Goal: Task Accomplishment & Management: Complete application form

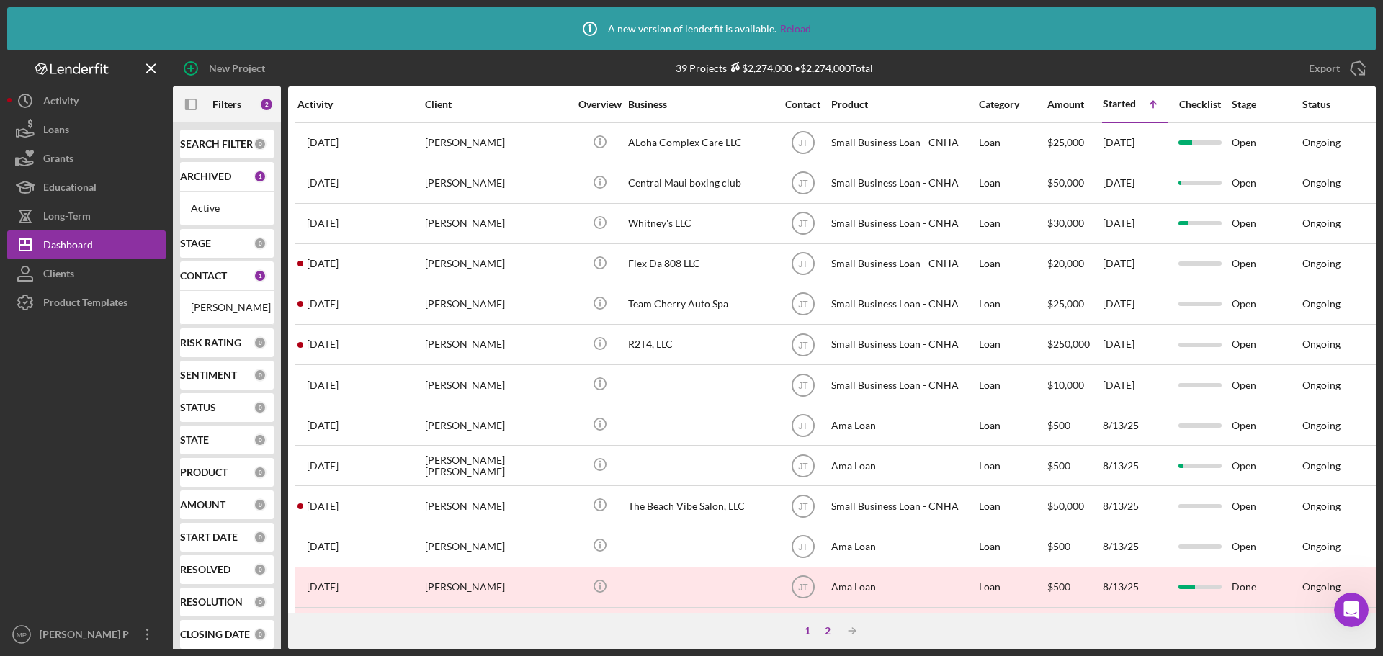
click at [825, 633] on div "2" at bounding box center [828, 631] width 20 height 12
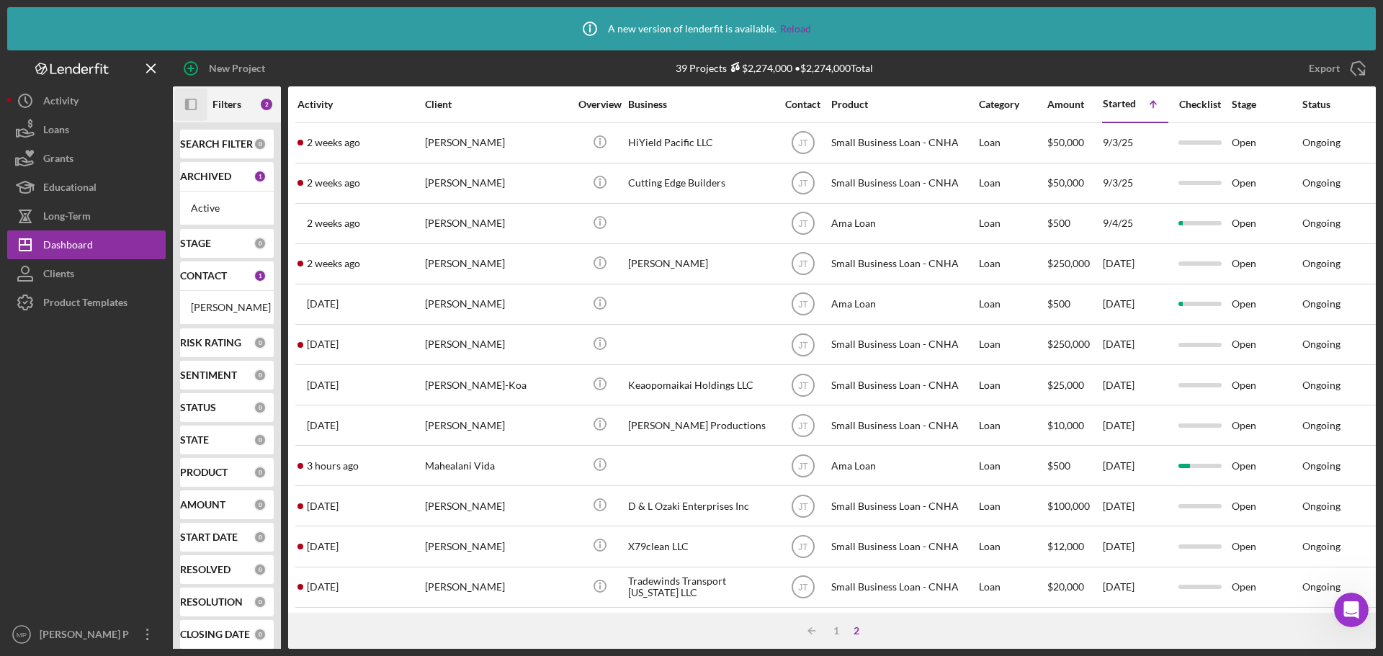
click at [188, 101] on icon "button" at bounding box center [187, 105] width 4 height 12
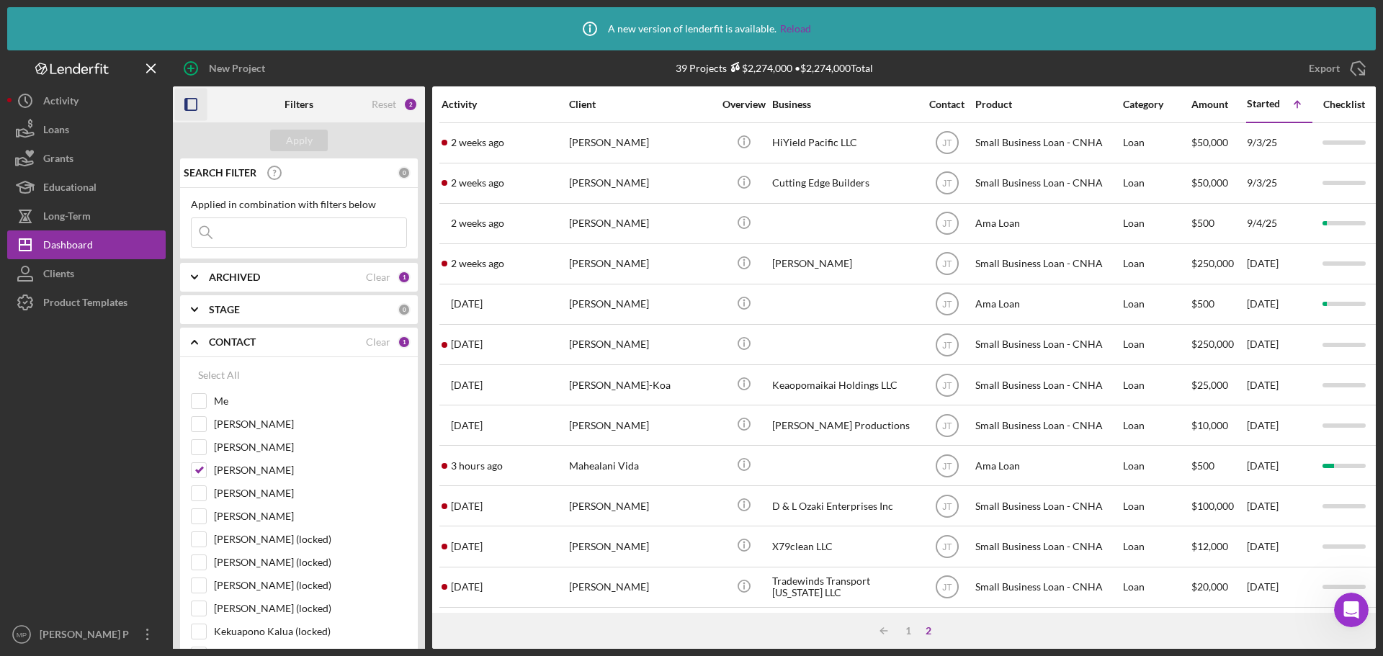
click at [193, 104] on icon "button" at bounding box center [191, 105] width 32 height 32
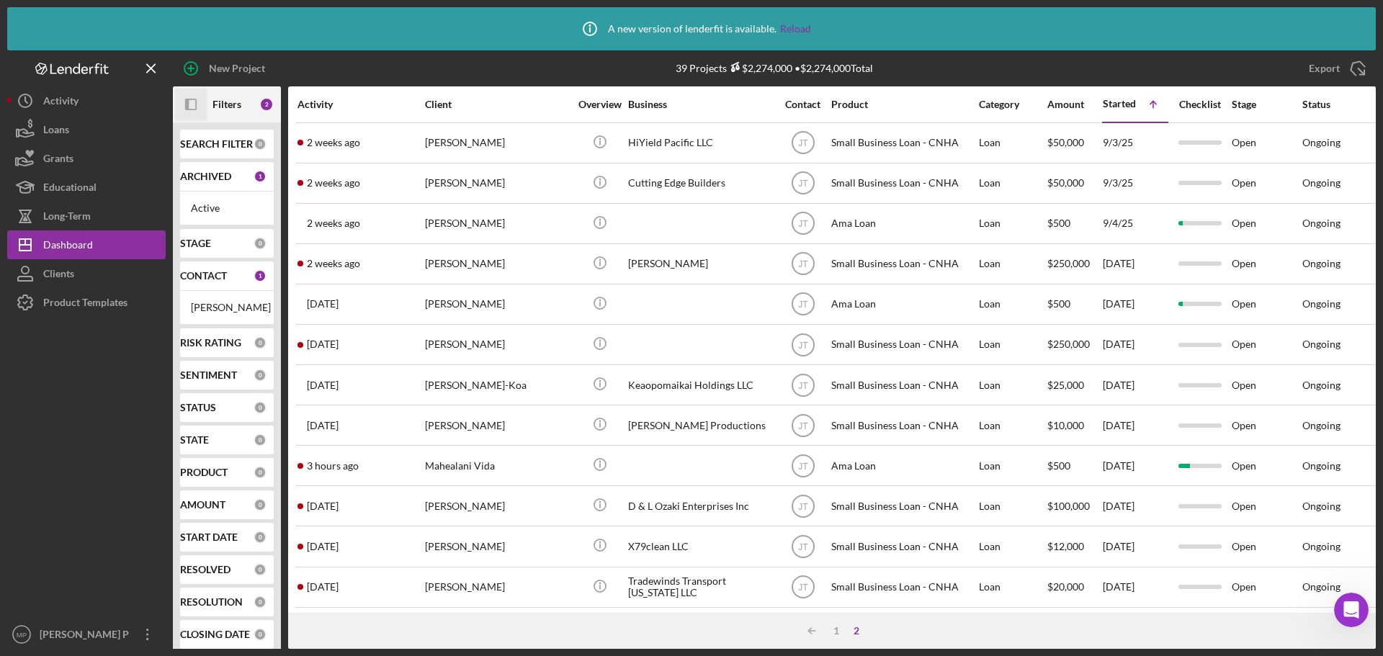
click at [189, 101] on icon "Icon/Panel Side Expand" at bounding box center [191, 105] width 32 height 32
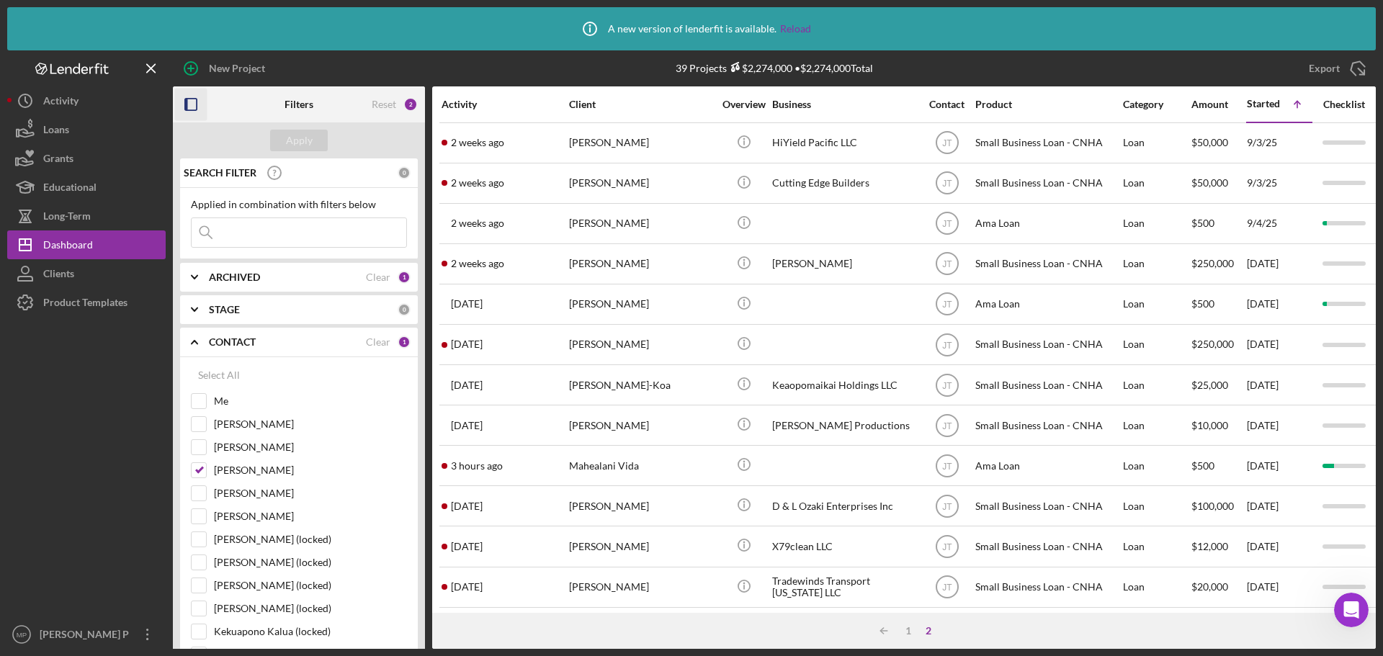
click at [199, 275] on icon "Icon/Expander" at bounding box center [195, 277] width 36 height 36
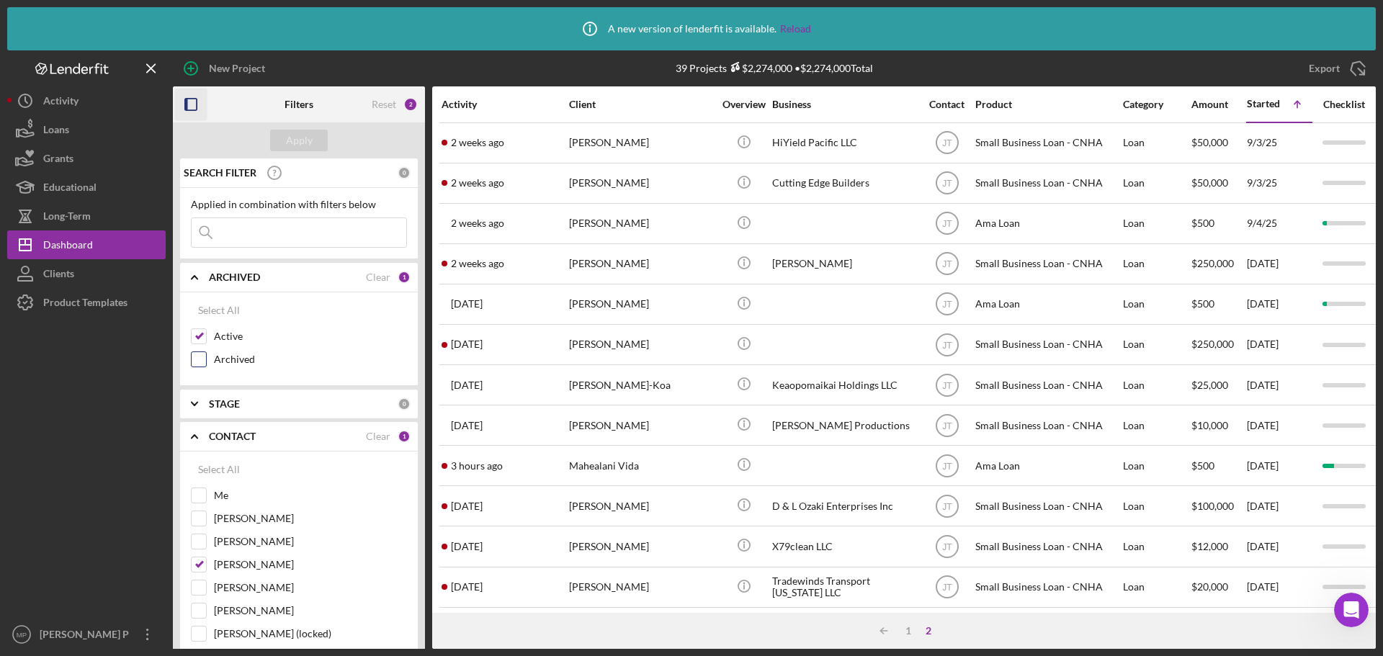
click at [200, 357] on input "Archived" at bounding box center [199, 359] width 14 height 14
checkbox input "true"
click at [195, 496] on input "Me" at bounding box center [199, 496] width 14 height 14
checkbox input "true"
click at [200, 567] on input "Jazmin Twining" at bounding box center [199, 565] width 14 height 14
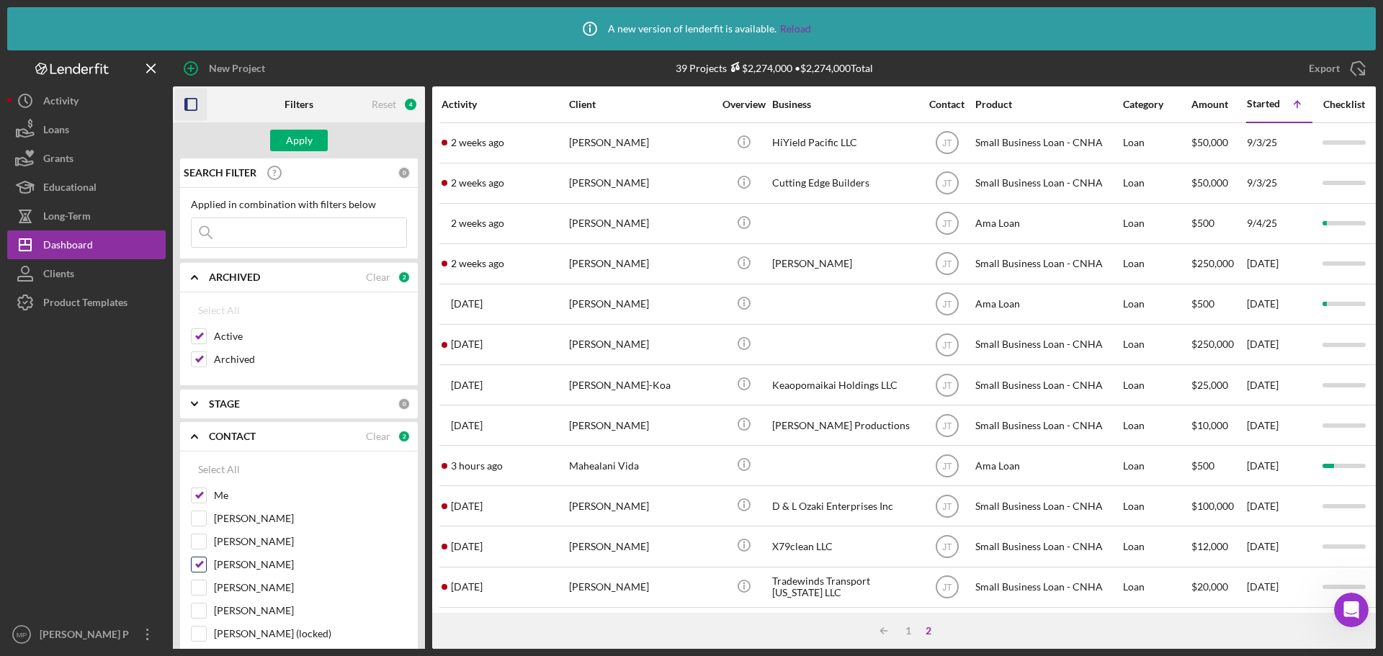
checkbox input "false"
click at [312, 231] on input at bounding box center [299, 232] width 215 height 29
click at [310, 139] on div "Apply" at bounding box center [299, 141] width 27 height 22
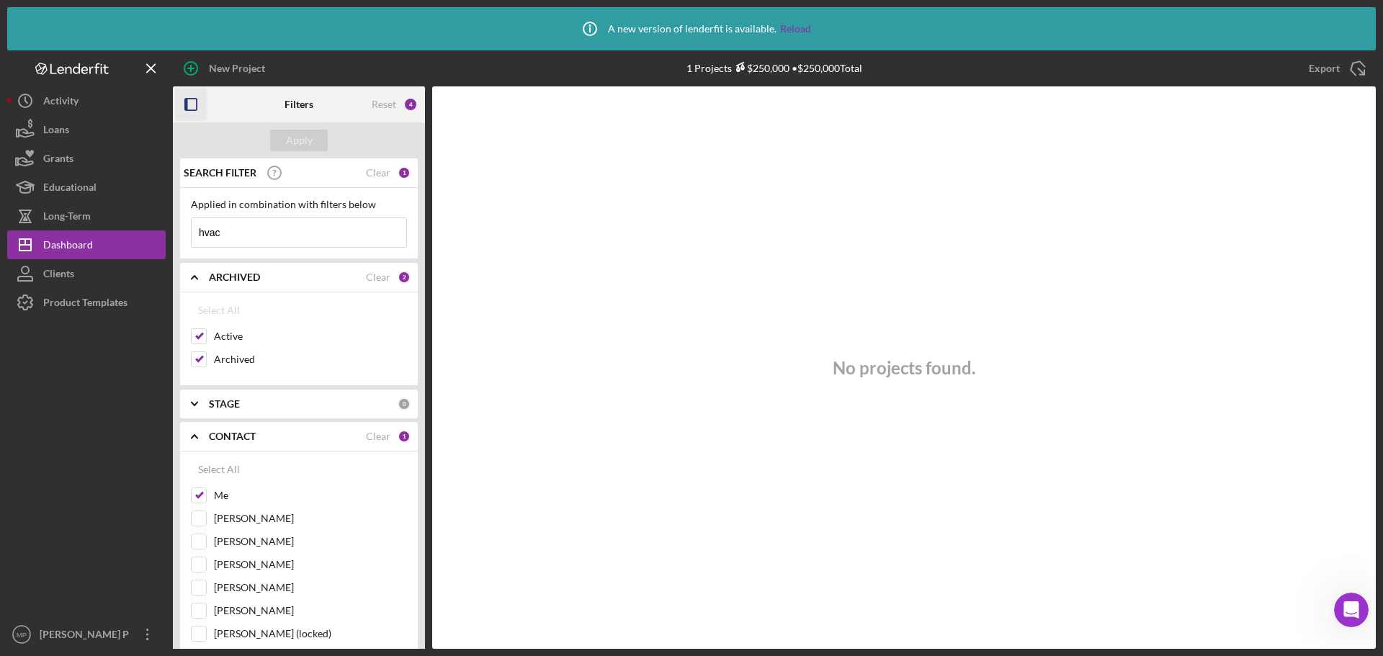
click at [288, 238] on input "hvac" at bounding box center [299, 232] width 215 height 29
type input "h"
type input "island wide"
drag, startPoint x: 220, startPoint y: 241, endPoint x: 190, endPoint y: 239, distance: 30.3
click at [190, 239] on div "Applied in combination with filters below island wide Icon/Menu Close" at bounding box center [299, 223] width 238 height 71
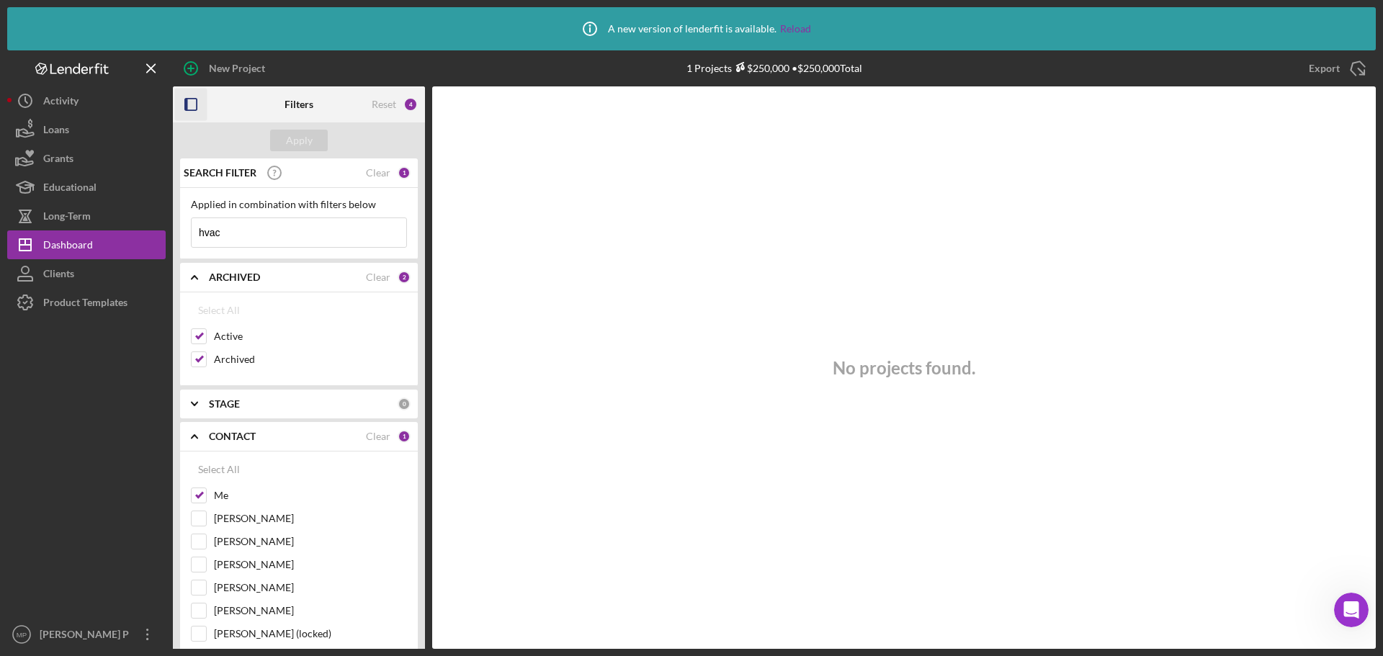
drag, startPoint x: 260, startPoint y: 228, endPoint x: 171, endPoint y: 241, distance: 89.6
click at [172, 241] on div "New Project 1 Projects $250,000 • $250,000 Total Export Icon/Export Filters Res…" at bounding box center [691, 349] width 1369 height 599
type input "meliss"
click at [290, 144] on div "Apply" at bounding box center [299, 141] width 27 height 22
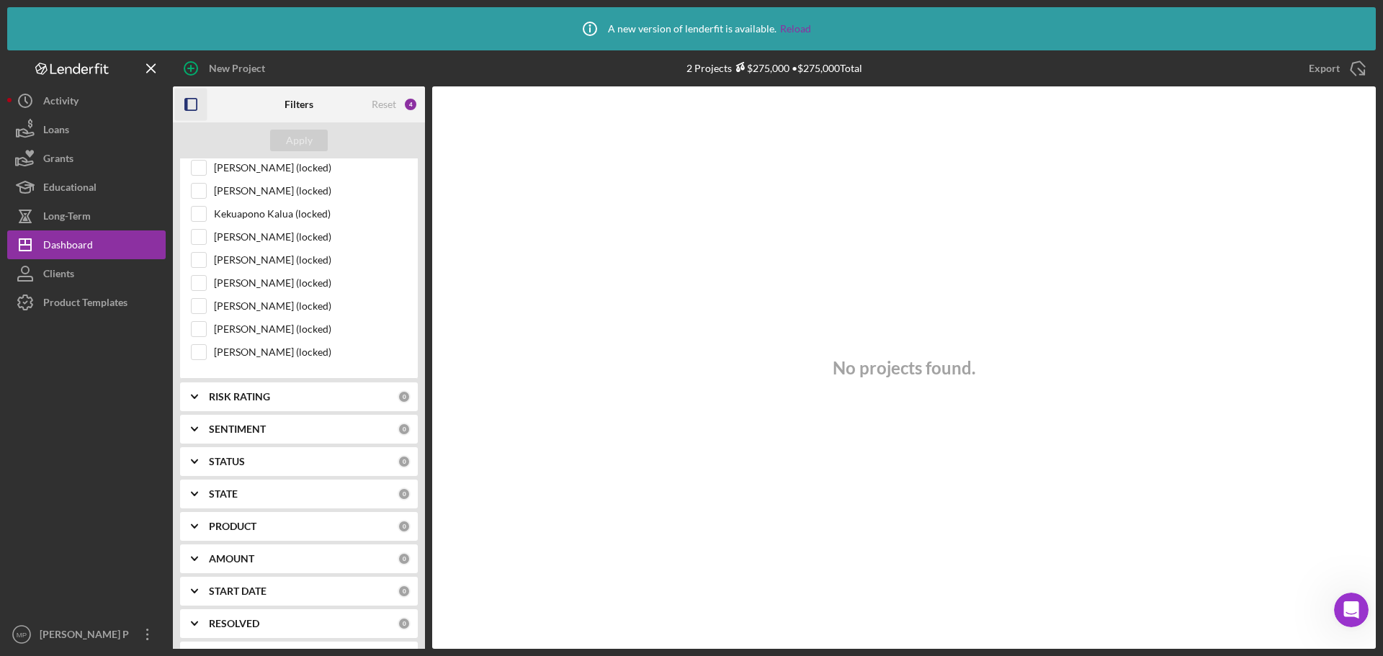
scroll to position [231, 0]
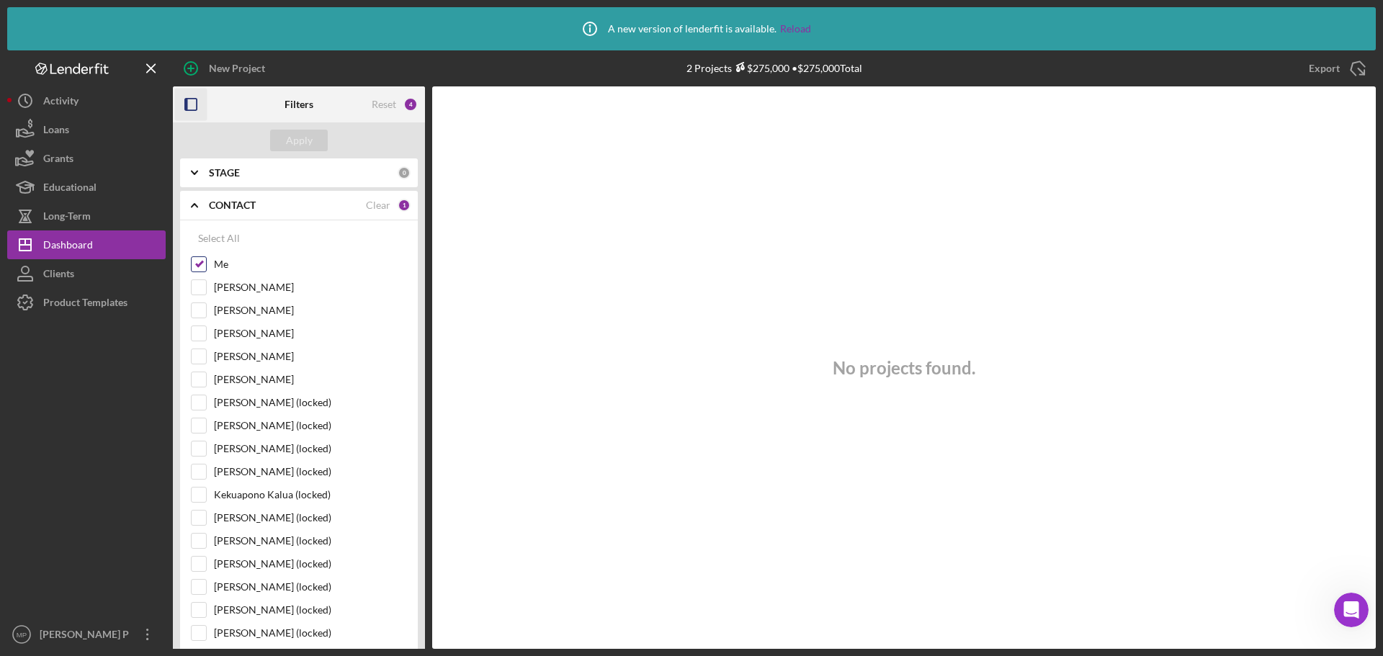
click at [202, 266] on input "Me" at bounding box center [199, 264] width 14 height 14
checkbox input "false"
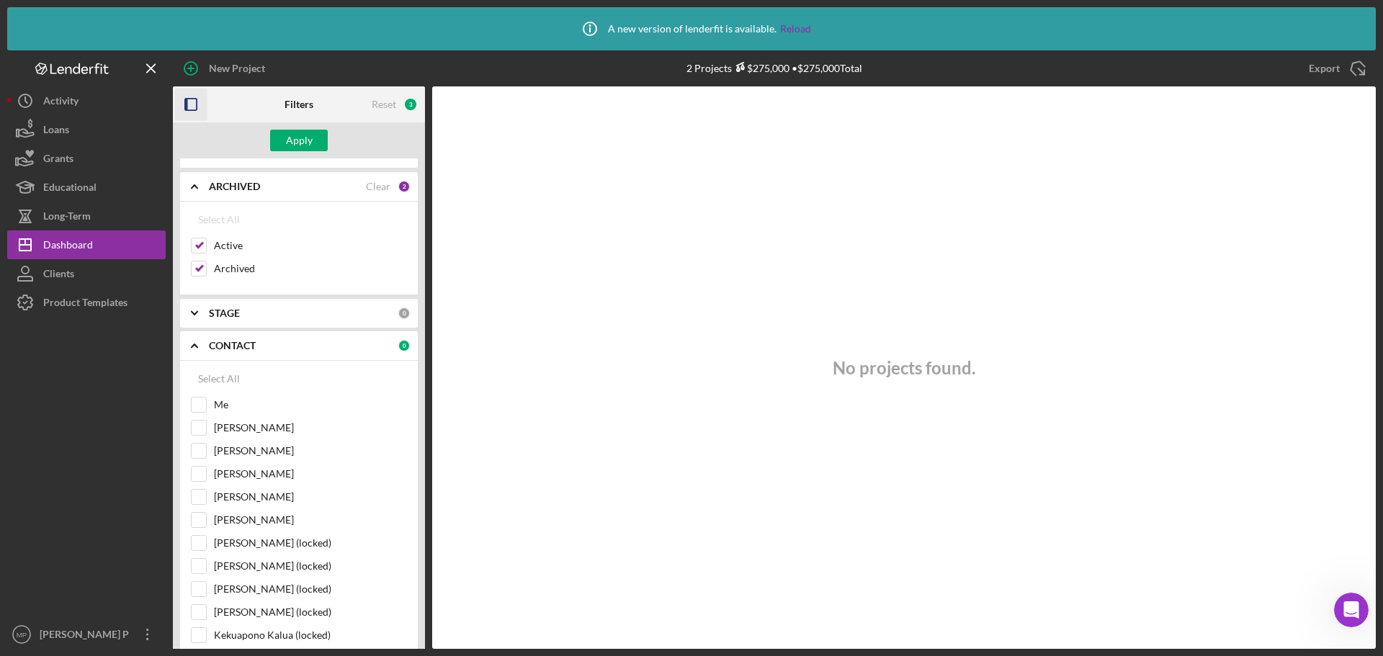
scroll to position [15, 0]
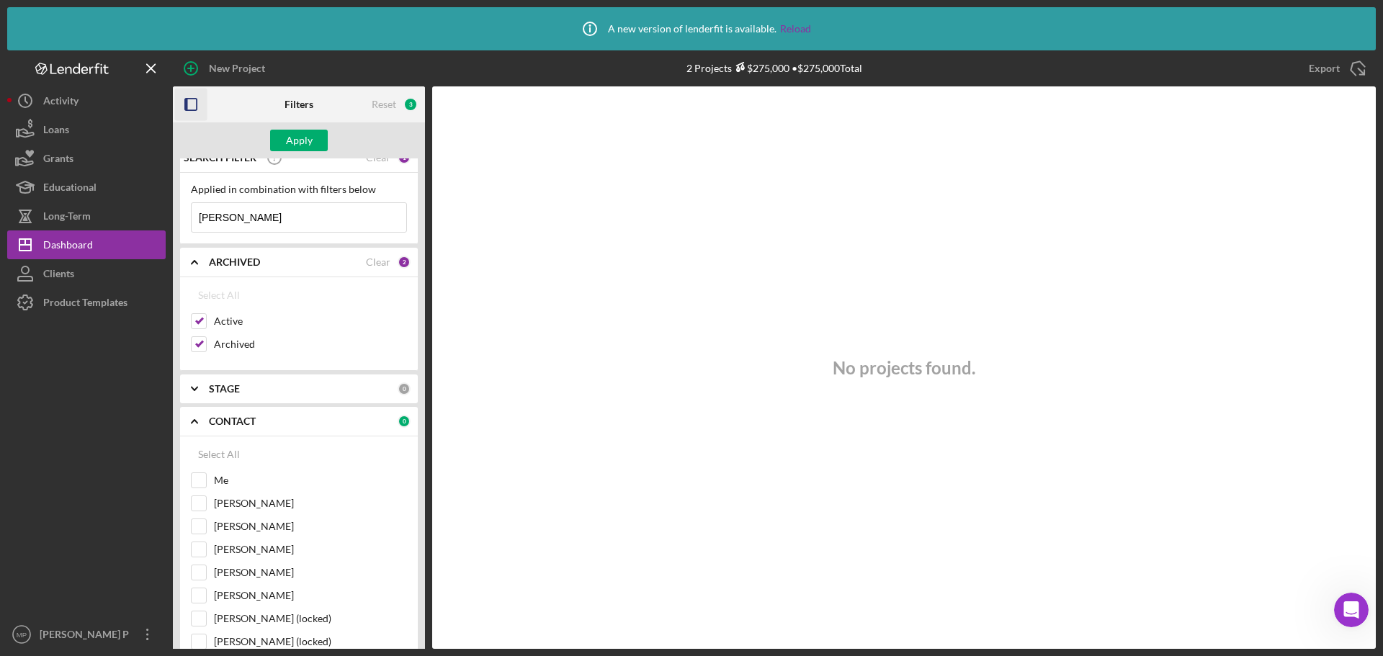
click at [196, 385] on icon "Icon/Expander" at bounding box center [195, 389] width 36 height 36
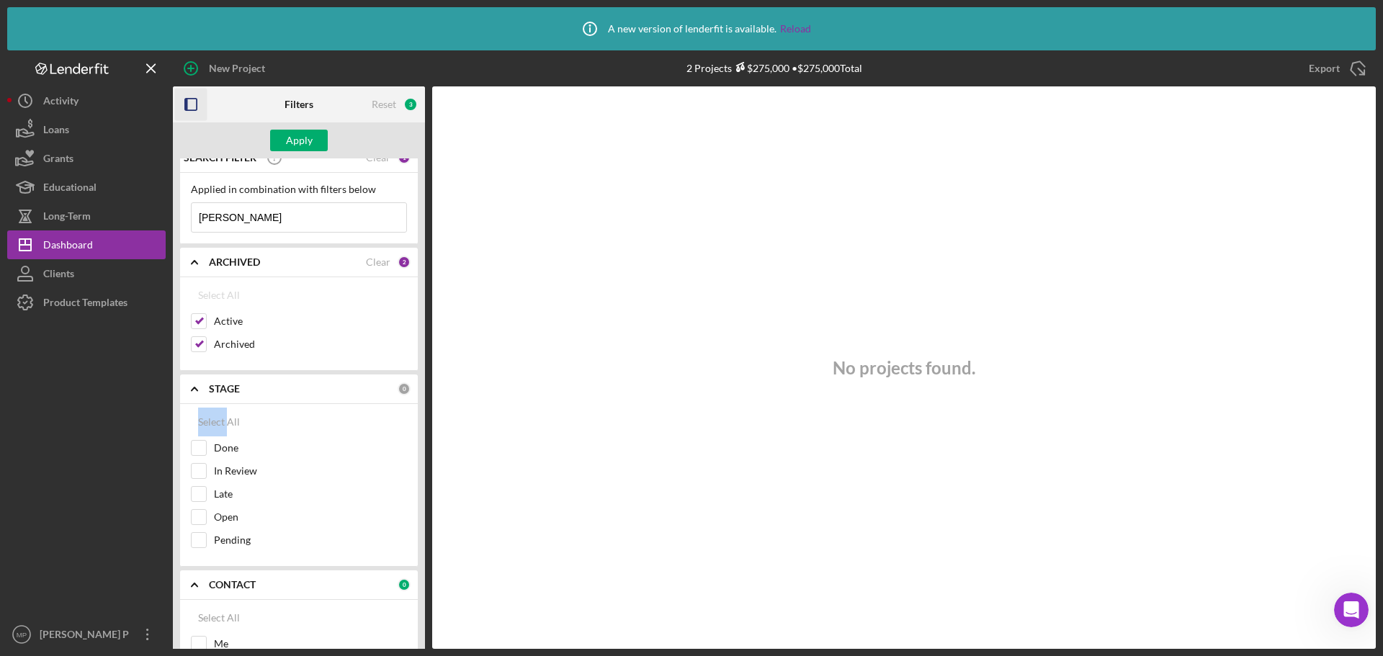
click at [196, 385] on icon "Icon/Expander" at bounding box center [195, 389] width 36 height 36
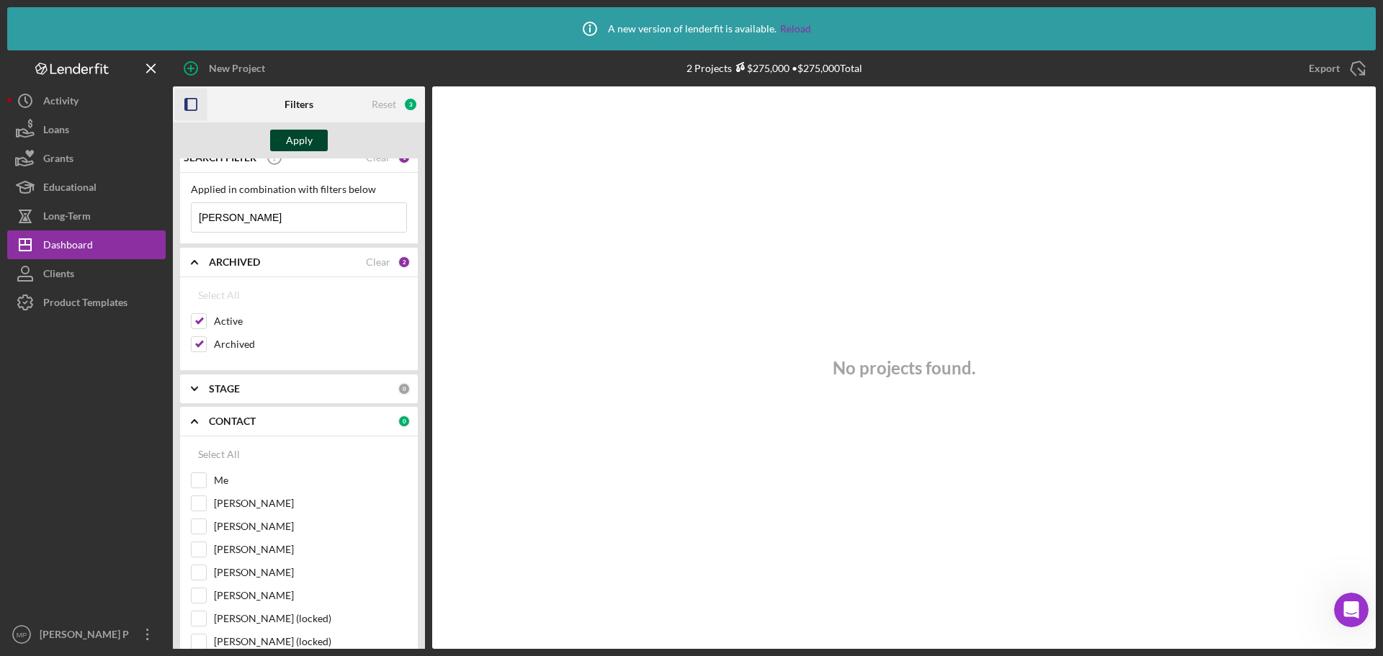
click at [300, 145] on div "Apply" at bounding box center [299, 141] width 27 height 22
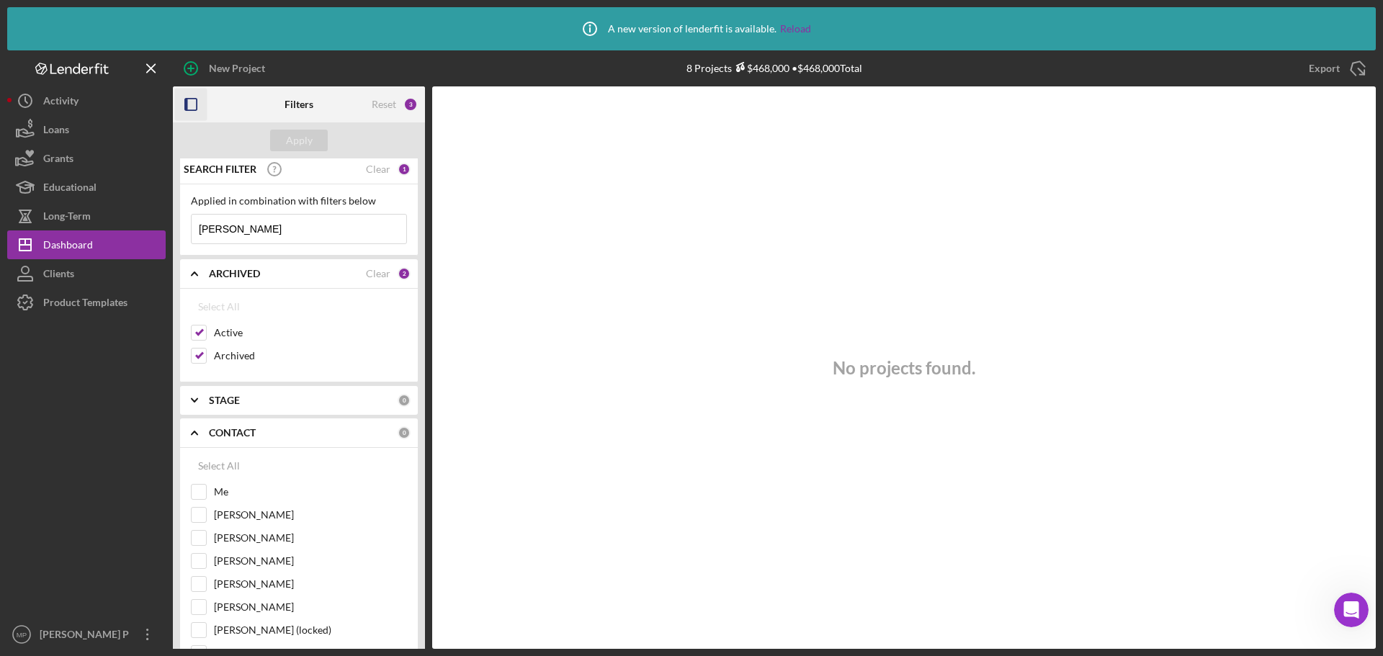
scroll to position [0, 0]
click at [257, 232] on input "meliss" at bounding box center [299, 232] width 215 height 29
drag, startPoint x: 255, startPoint y: 233, endPoint x: 172, endPoint y: 232, distance: 82.9
click at [172, 232] on div "New Project 8 Projects $468,000 • $468,000 Total Export Icon/Export Filters Res…" at bounding box center [691, 349] width 1369 height 599
type input "hvac"
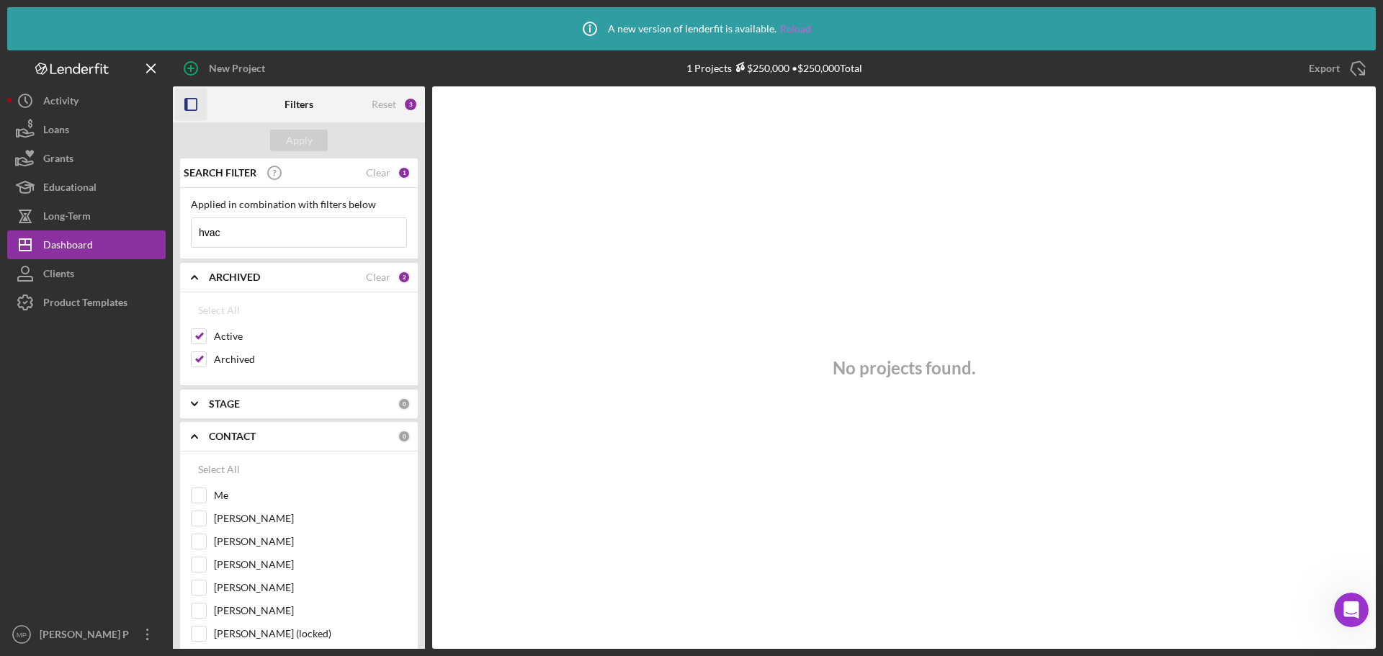
click at [788, 25] on link "Reload" at bounding box center [795, 29] width 31 height 12
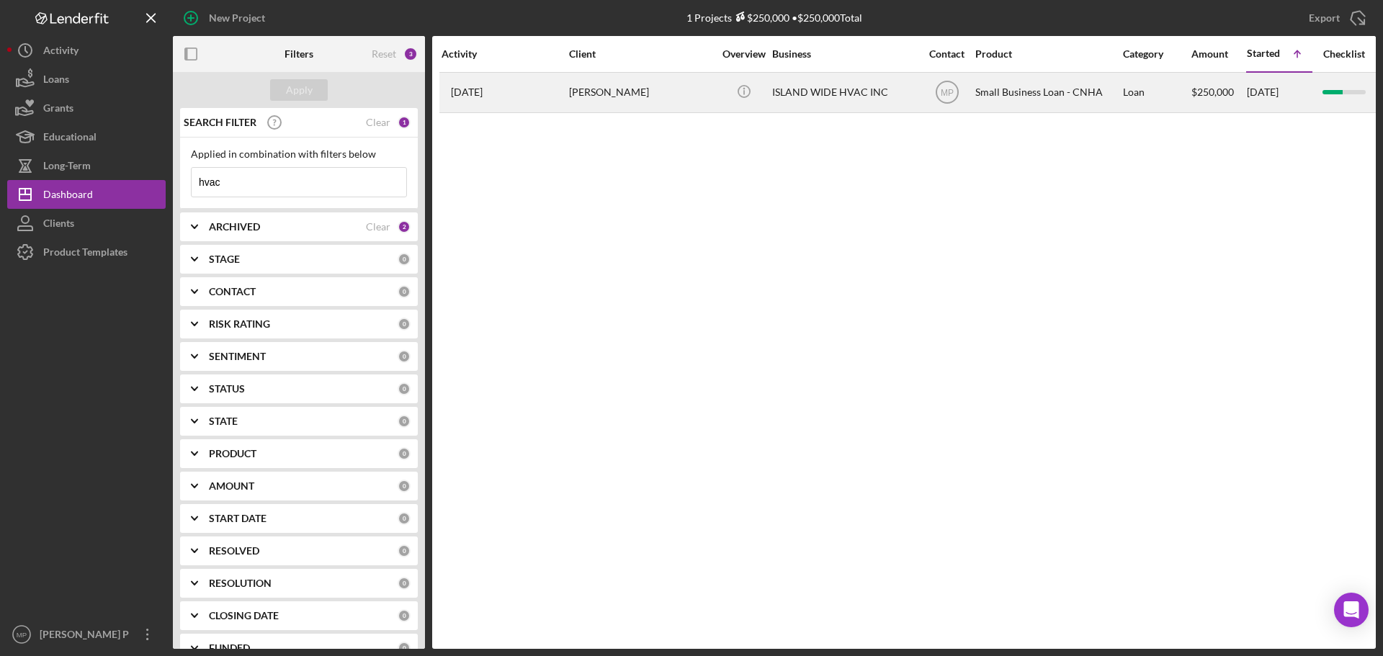
click at [608, 92] on div "[PERSON_NAME]" at bounding box center [641, 92] width 144 height 38
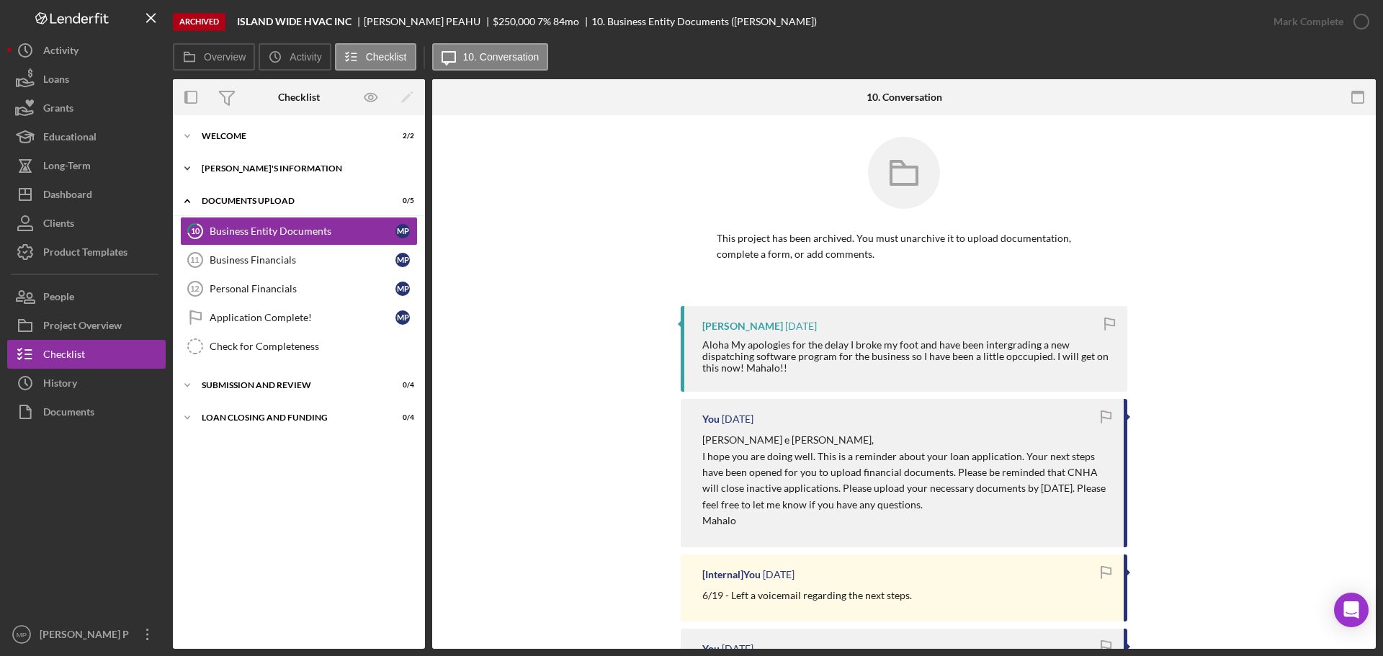
click at [246, 167] on div "[PERSON_NAME]'S INFORMATION" at bounding box center [304, 168] width 205 height 9
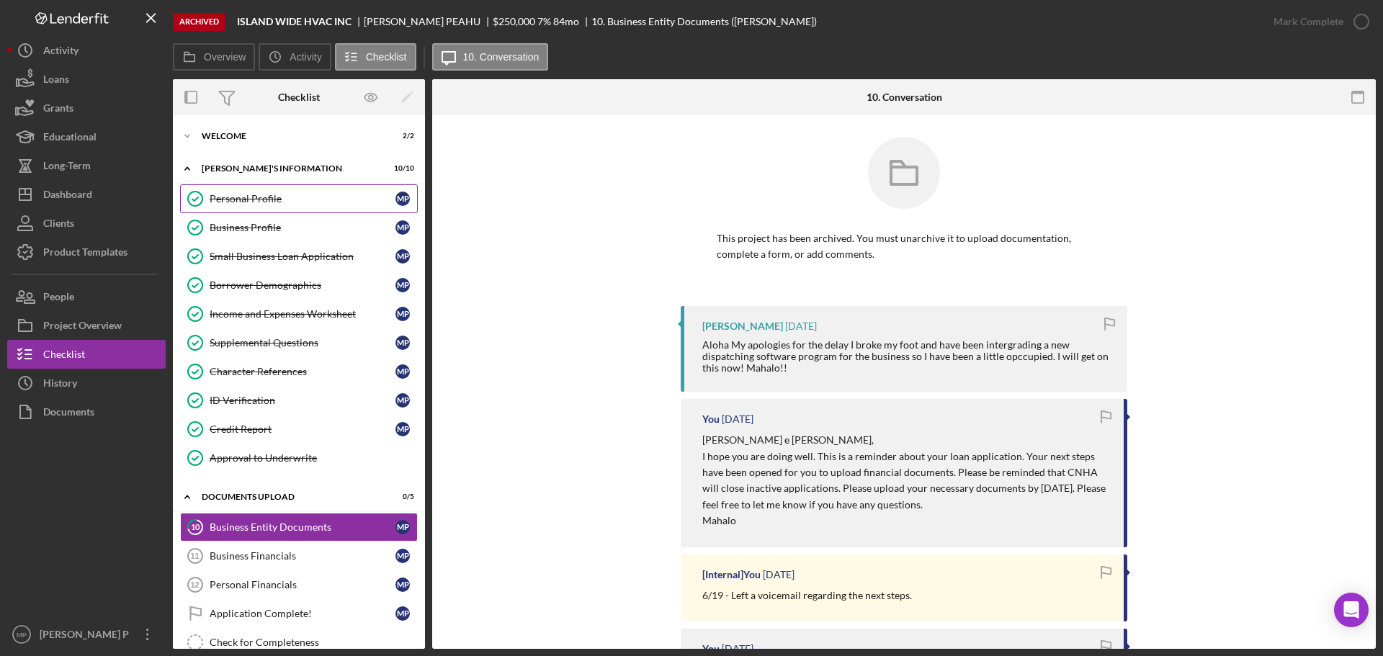
click at [257, 195] on div "Personal Profile" at bounding box center [303, 199] width 186 height 12
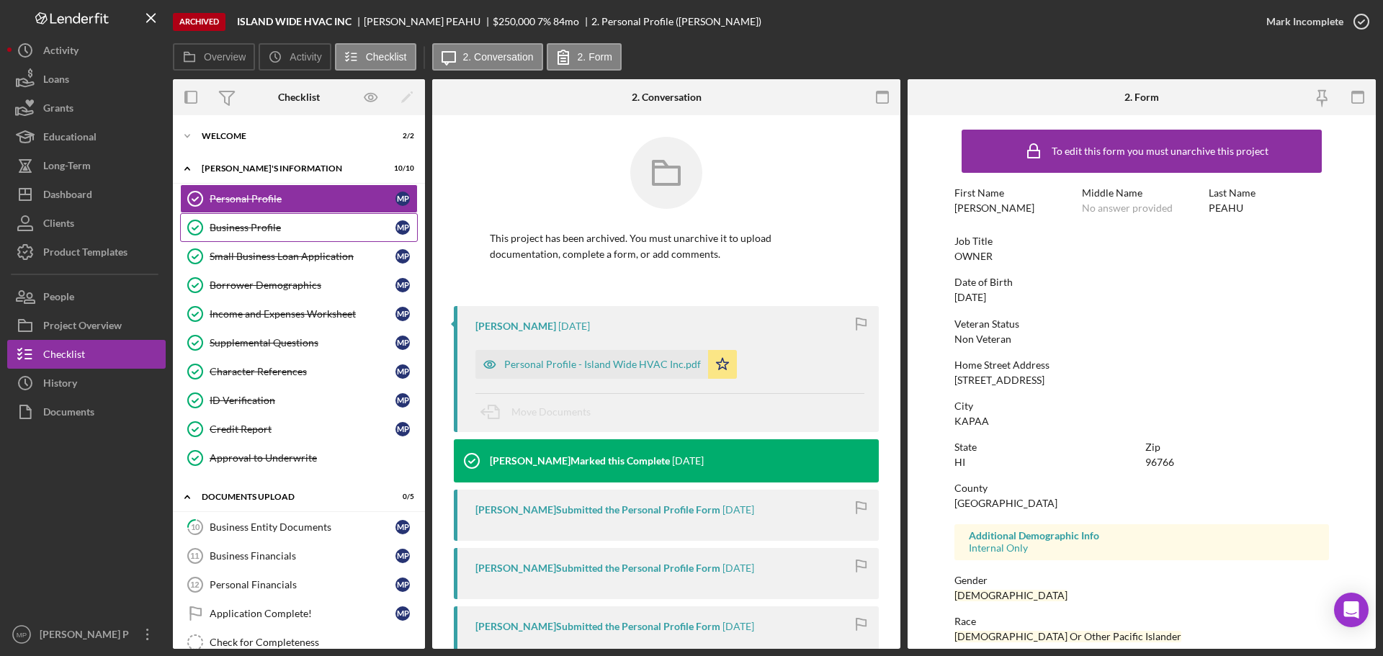
click at [263, 223] on div "Business Profile" at bounding box center [303, 228] width 186 height 12
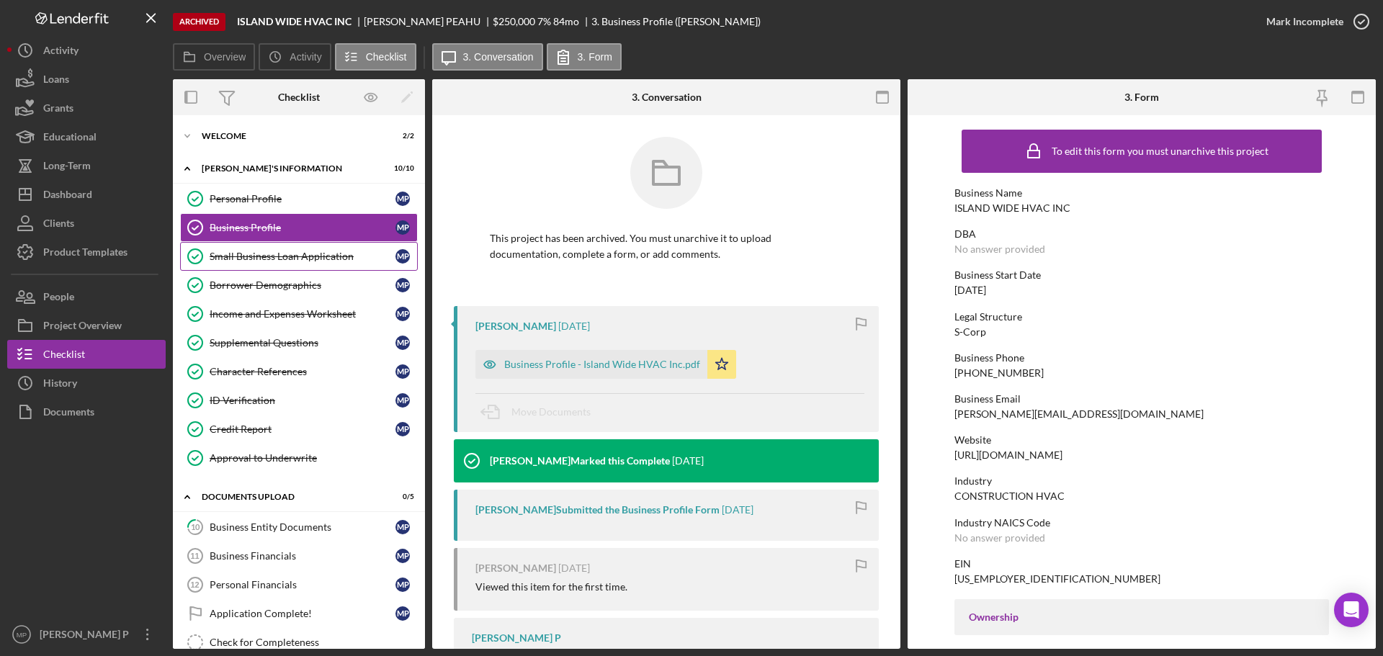
click at [267, 261] on div "Small Business Loan Application" at bounding box center [303, 257] width 186 height 12
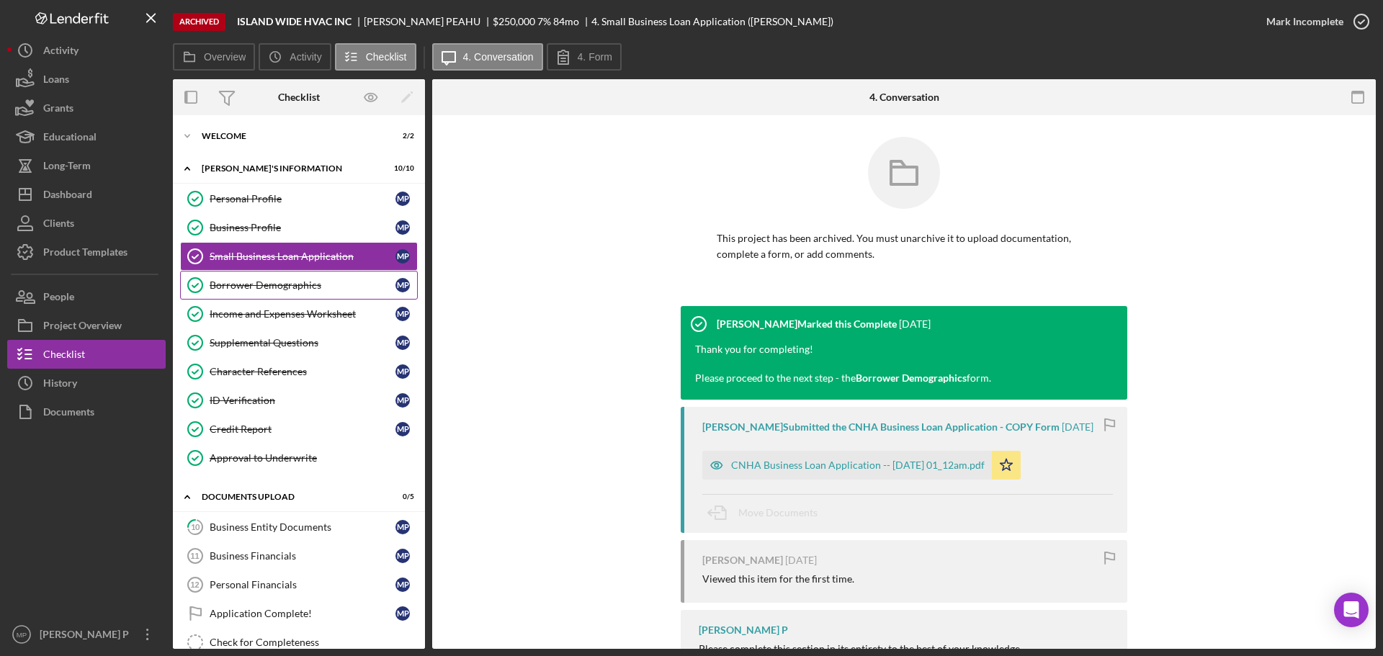
click at [286, 290] on div "Borrower Demographics" at bounding box center [303, 286] width 186 height 12
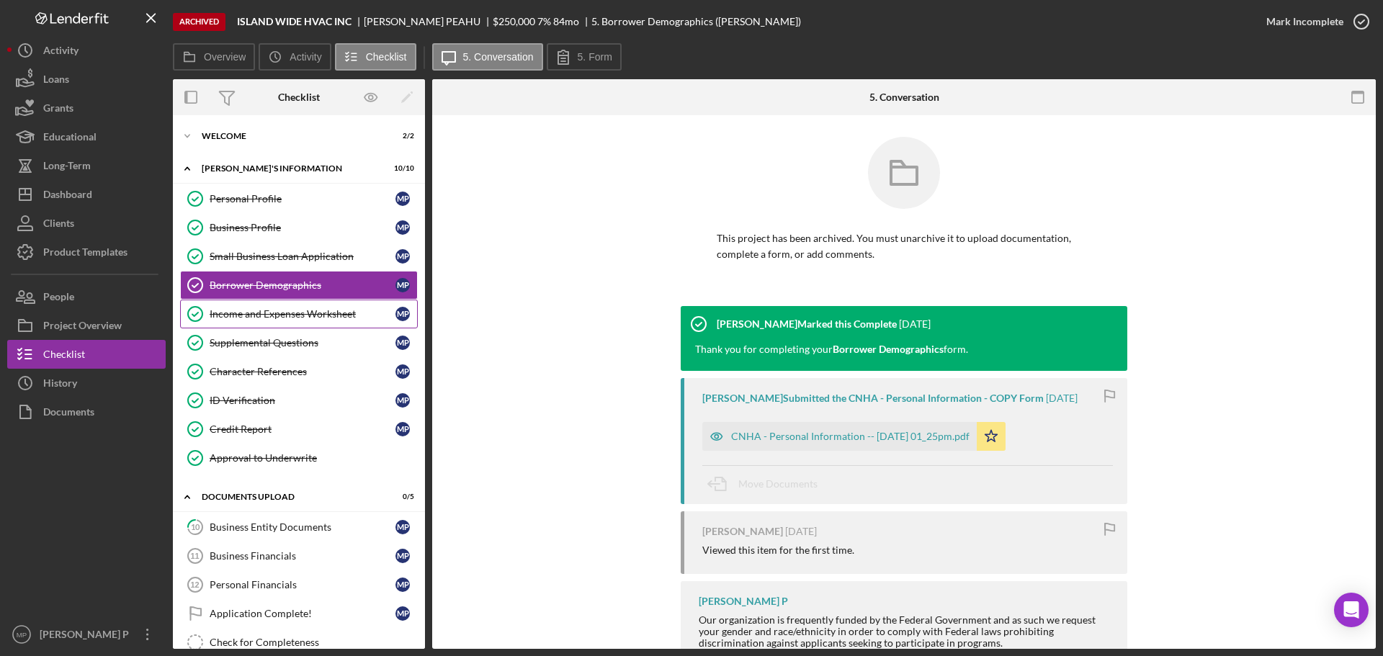
click at [306, 323] on link "Income and Expenses Worksheet Income and Expenses Worksheet M P" at bounding box center [299, 314] width 238 height 29
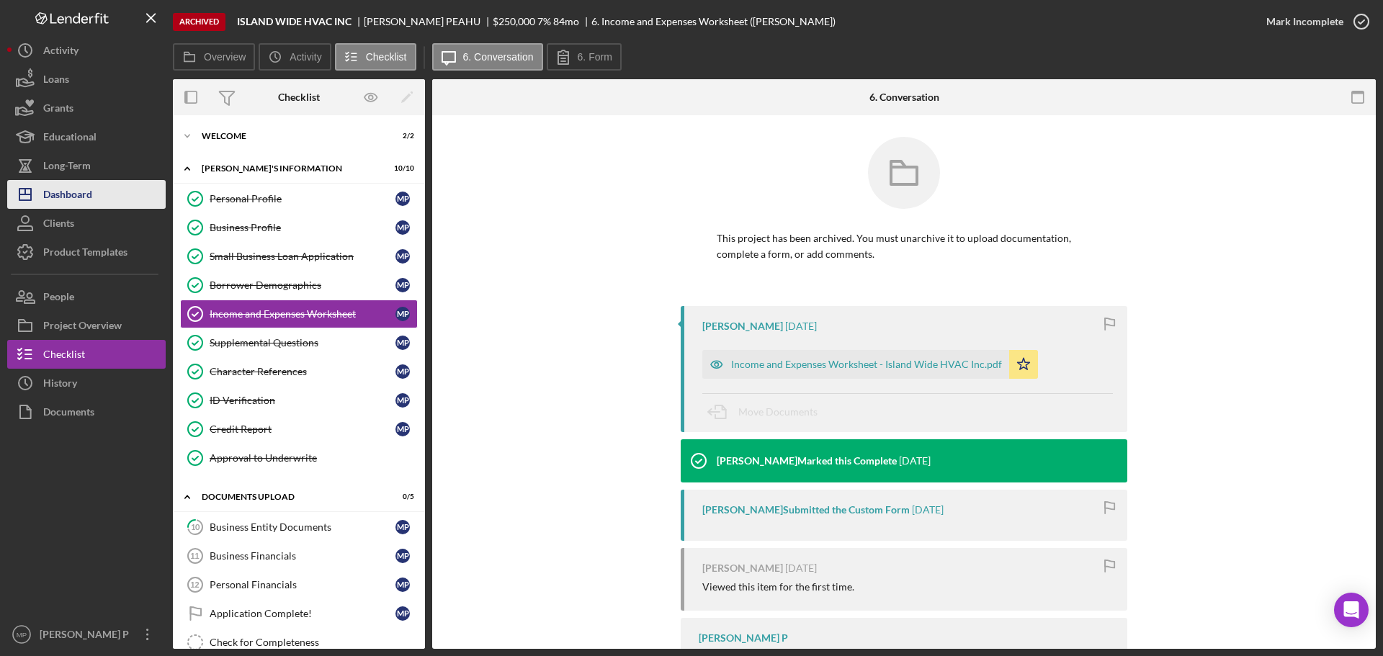
click at [126, 192] on button "Icon/Dashboard Dashboard" at bounding box center [86, 194] width 159 height 29
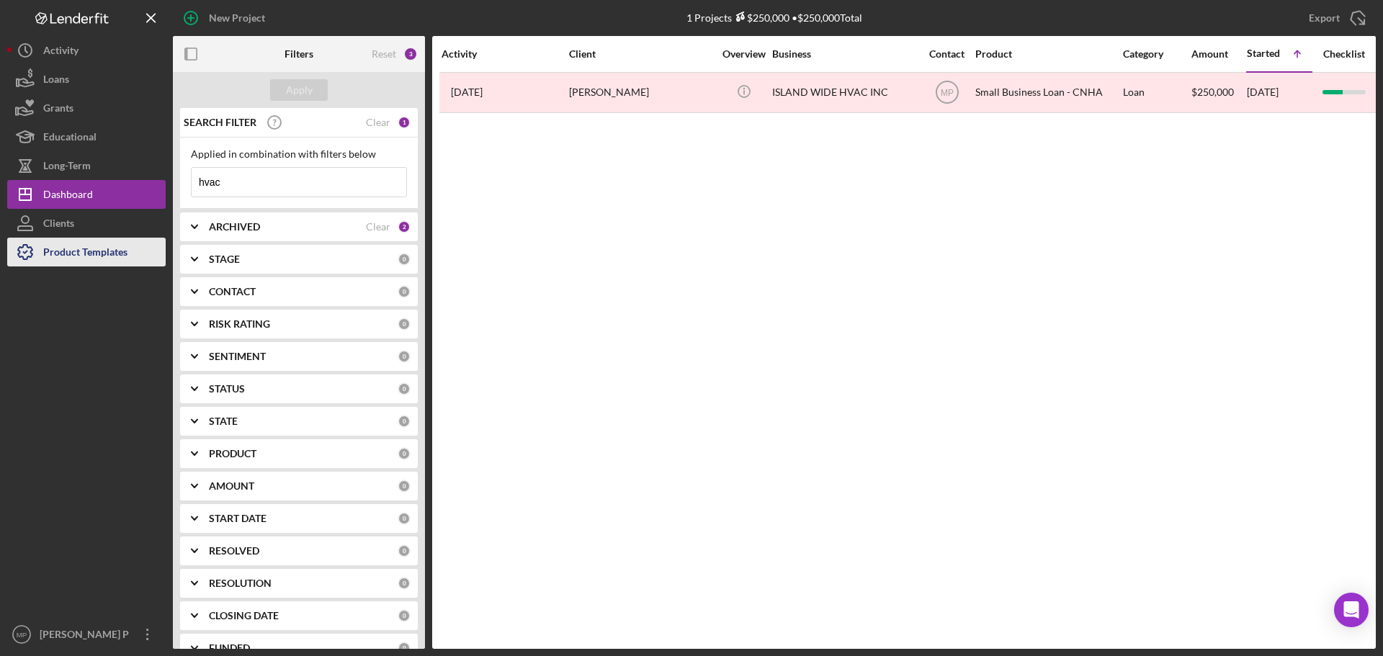
click at [89, 254] on div "Product Templates" at bounding box center [85, 254] width 84 height 32
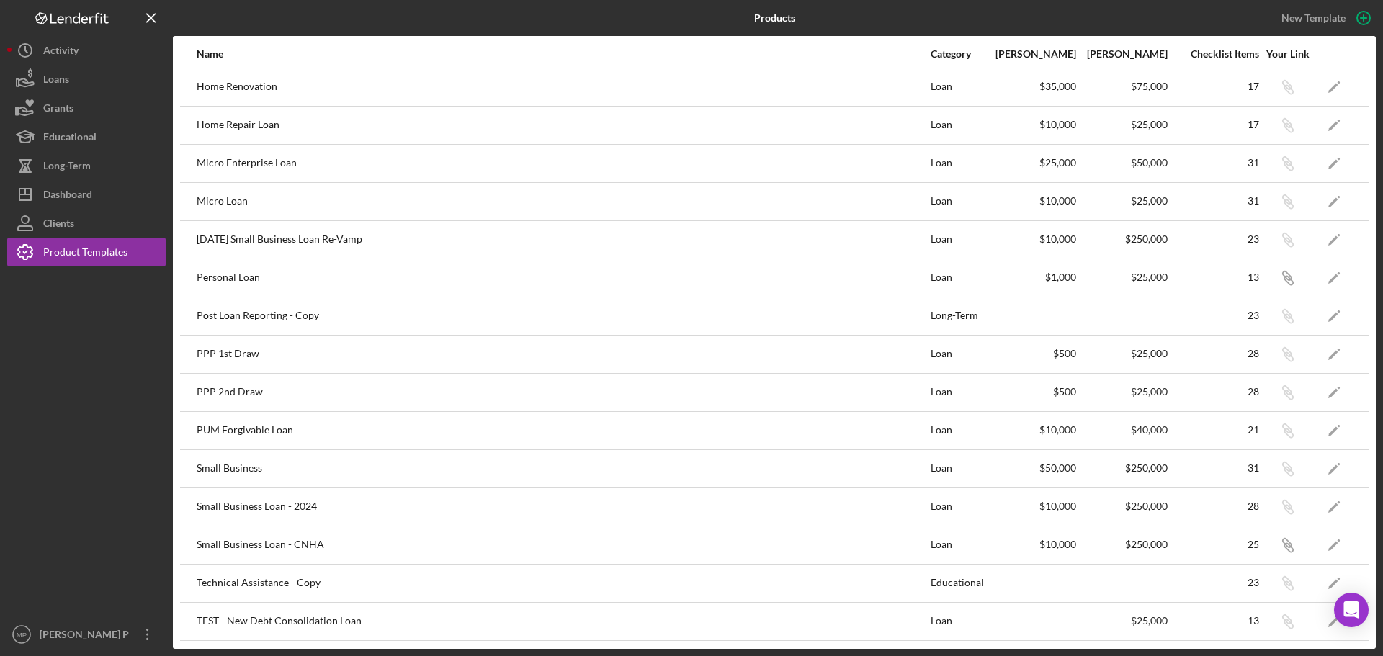
scroll to position [424, 0]
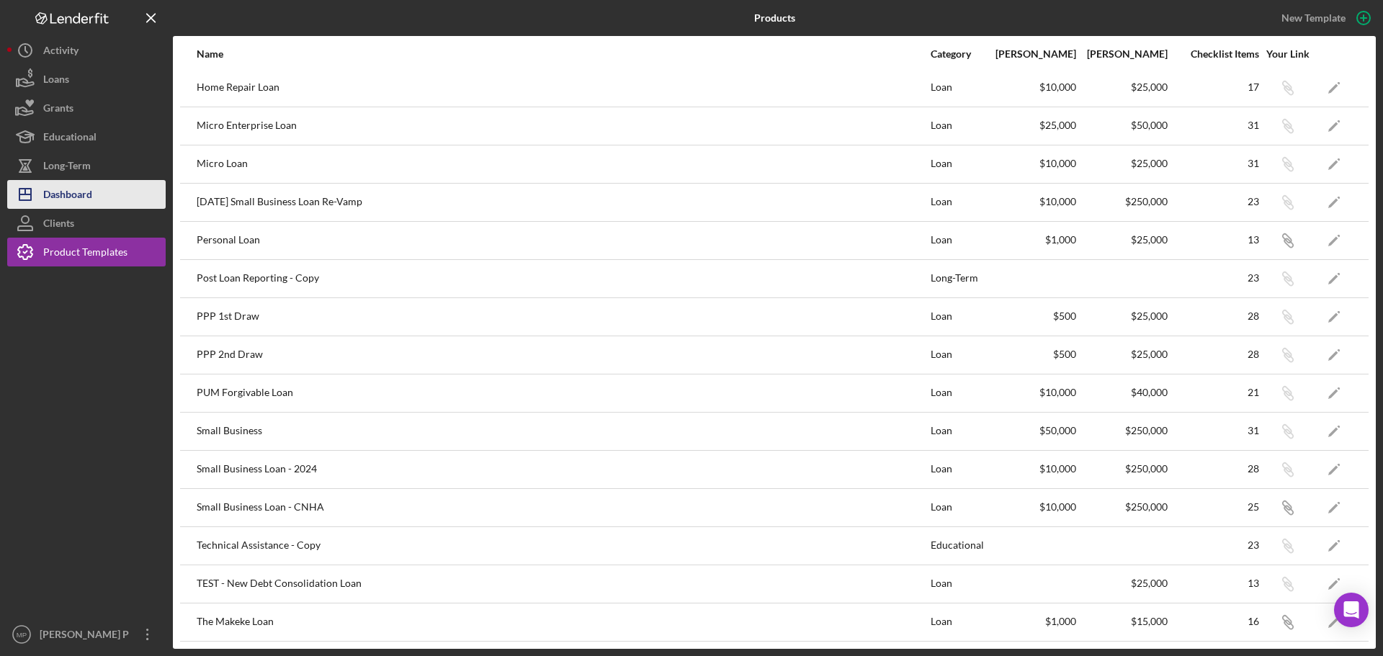
click at [100, 196] on button "Icon/Dashboard Dashboard" at bounding box center [86, 194] width 159 height 29
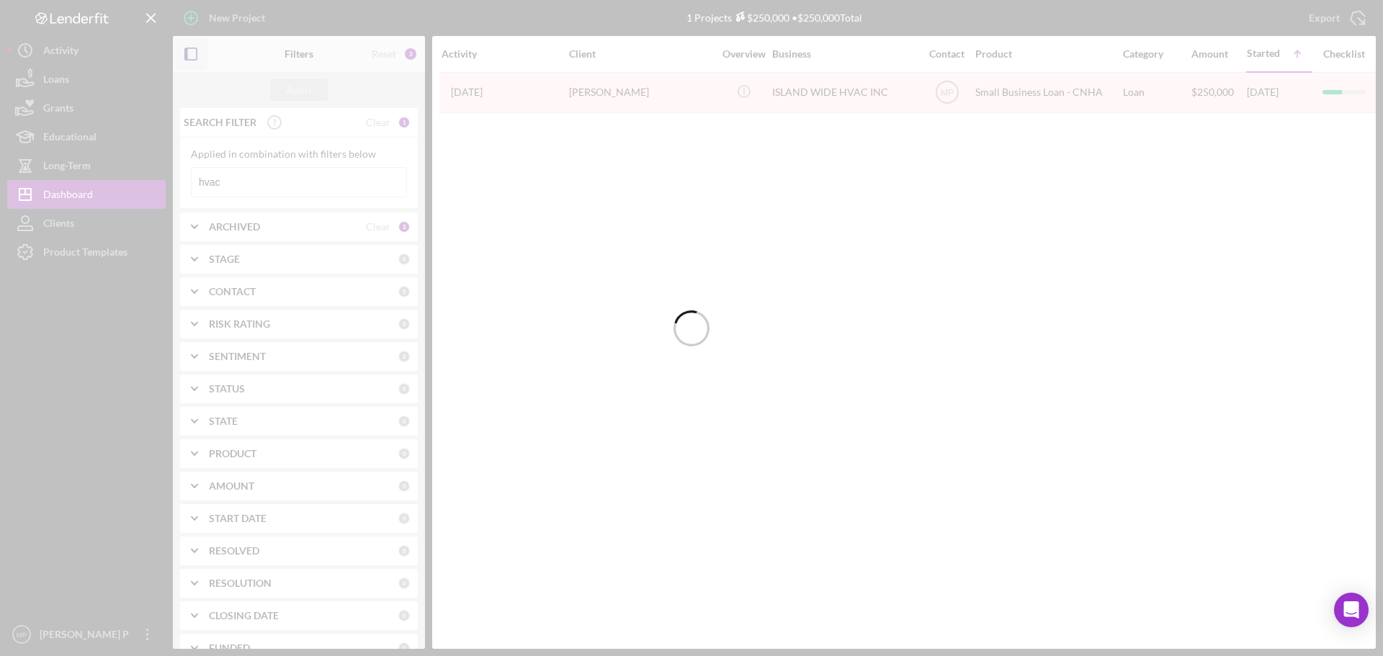
click at [192, 58] on icon "button" at bounding box center [191, 54] width 32 height 32
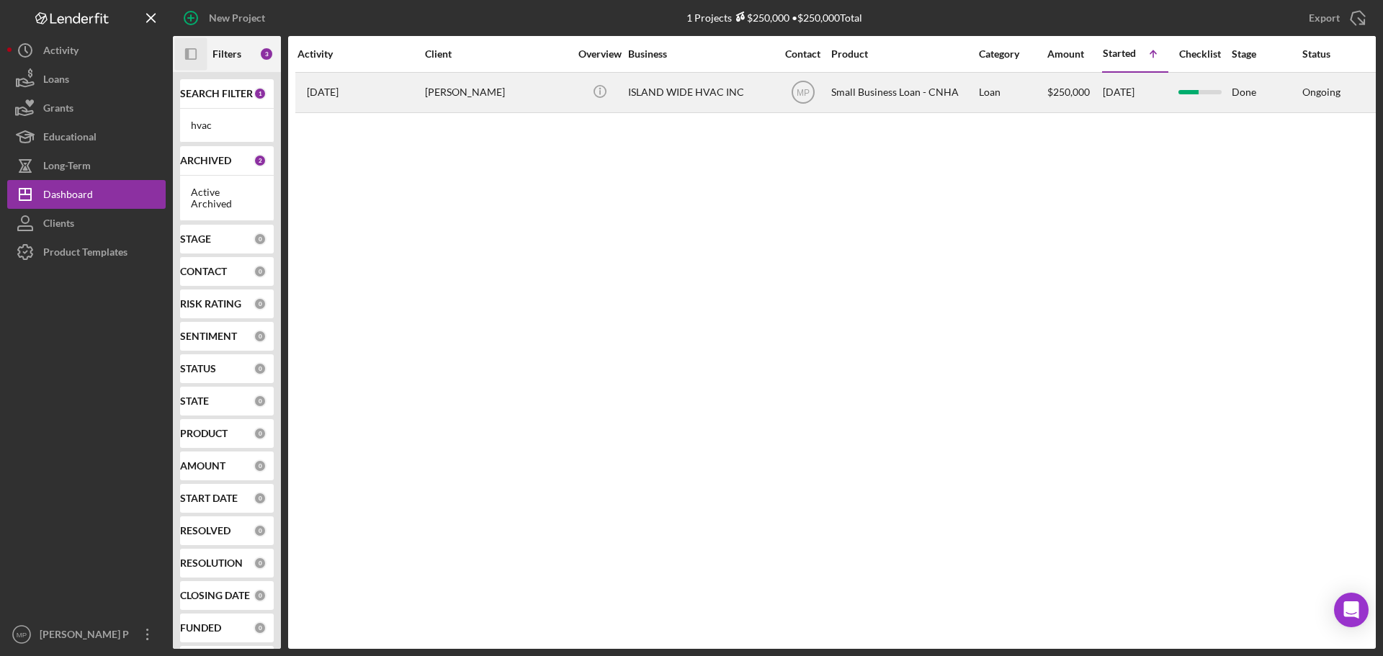
click at [687, 93] on div "ISLAND WIDE HVAC INC" at bounding box center [700, 92] width 144 height 38
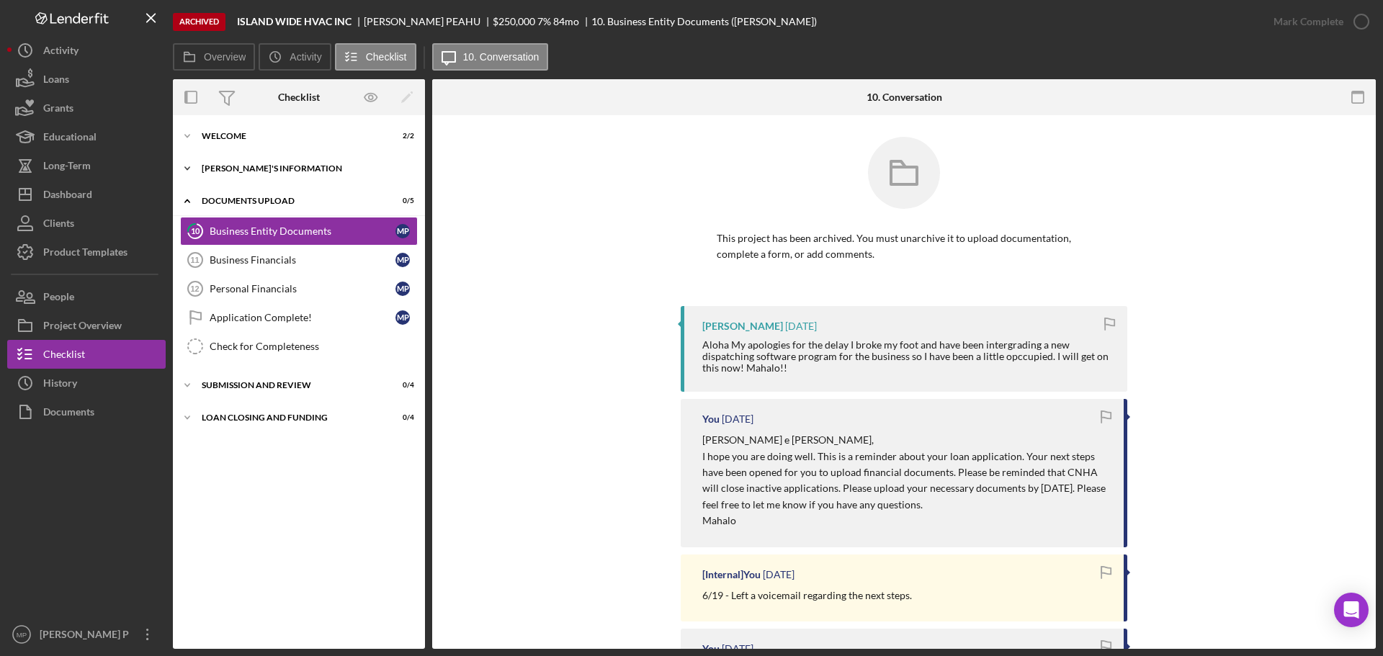
click at [267, 165] on div "[PERSON_NAME]'S INFORMATION" at bounding box center [304, 168] width 205 height 9
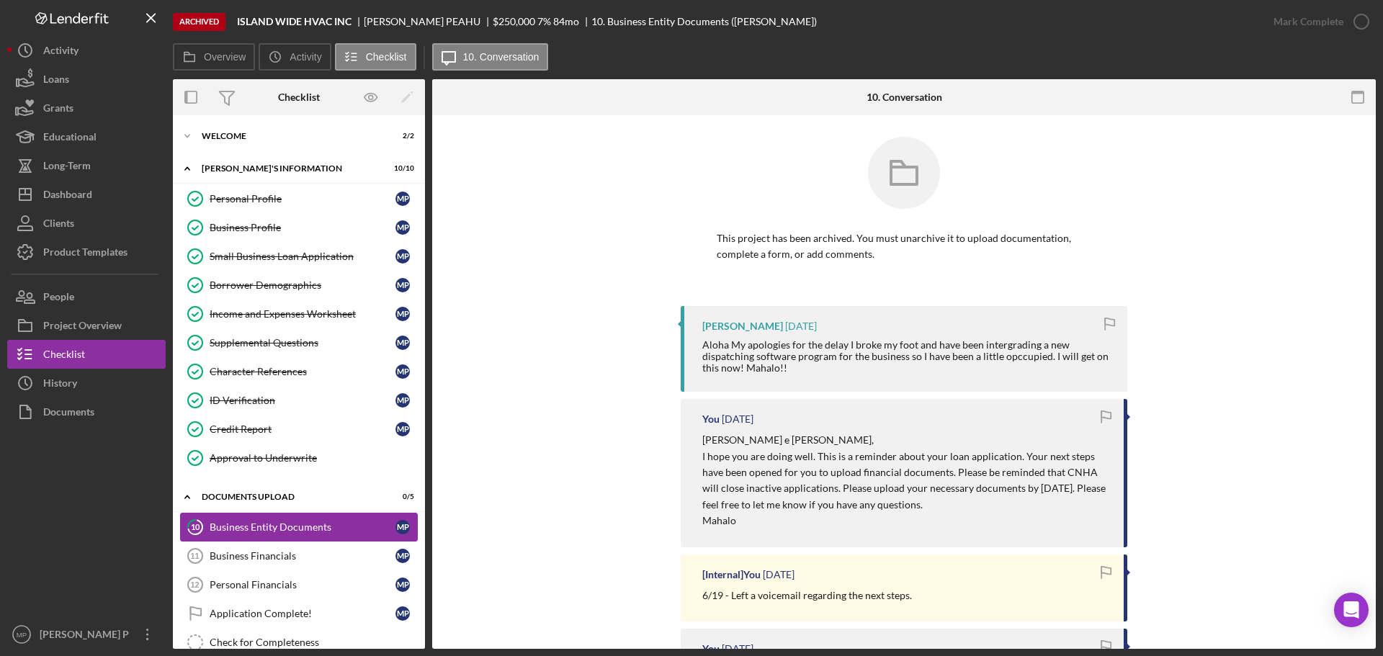
click at [275, 522] on div "Business Entity Documents" at bounding box center [303, 528] width 186 height 12
click at [271, 430] on div "Credit Report" at bounding box center [303, 430] width 186 height 12
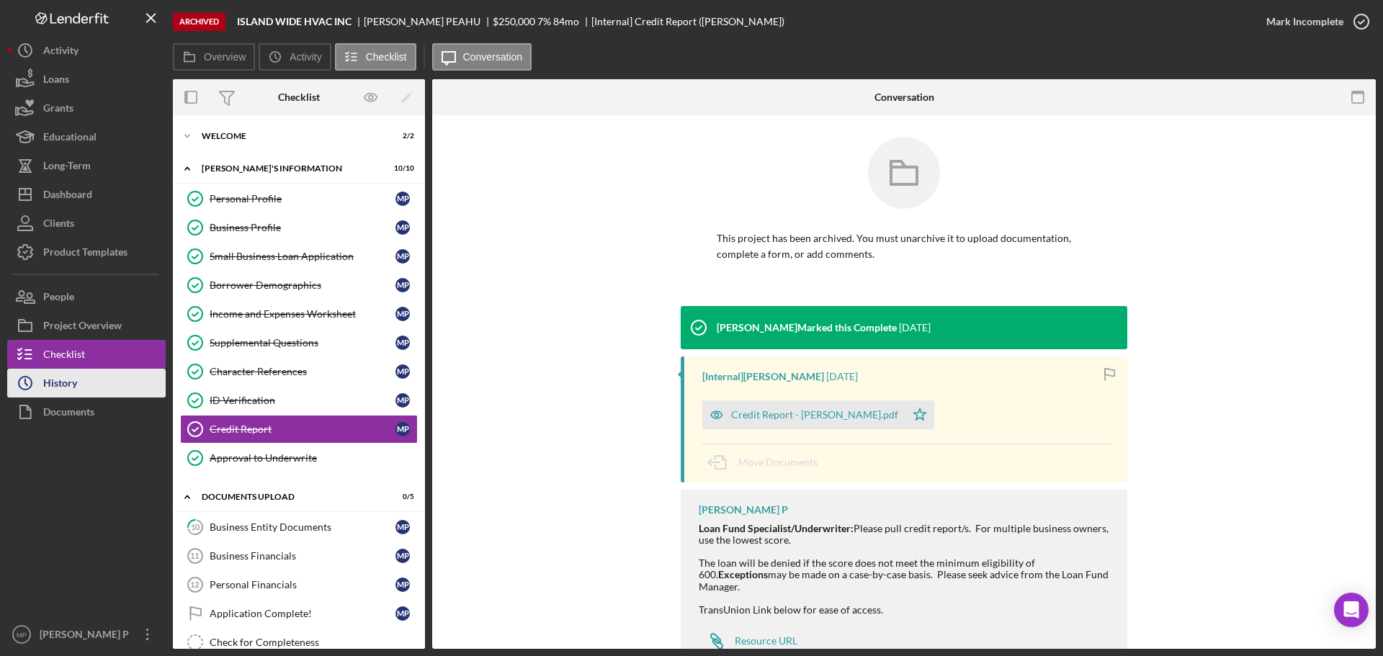
click at [86, 388] on button "Icon/History History" at bounding box center [86, 383] width 159 height 29
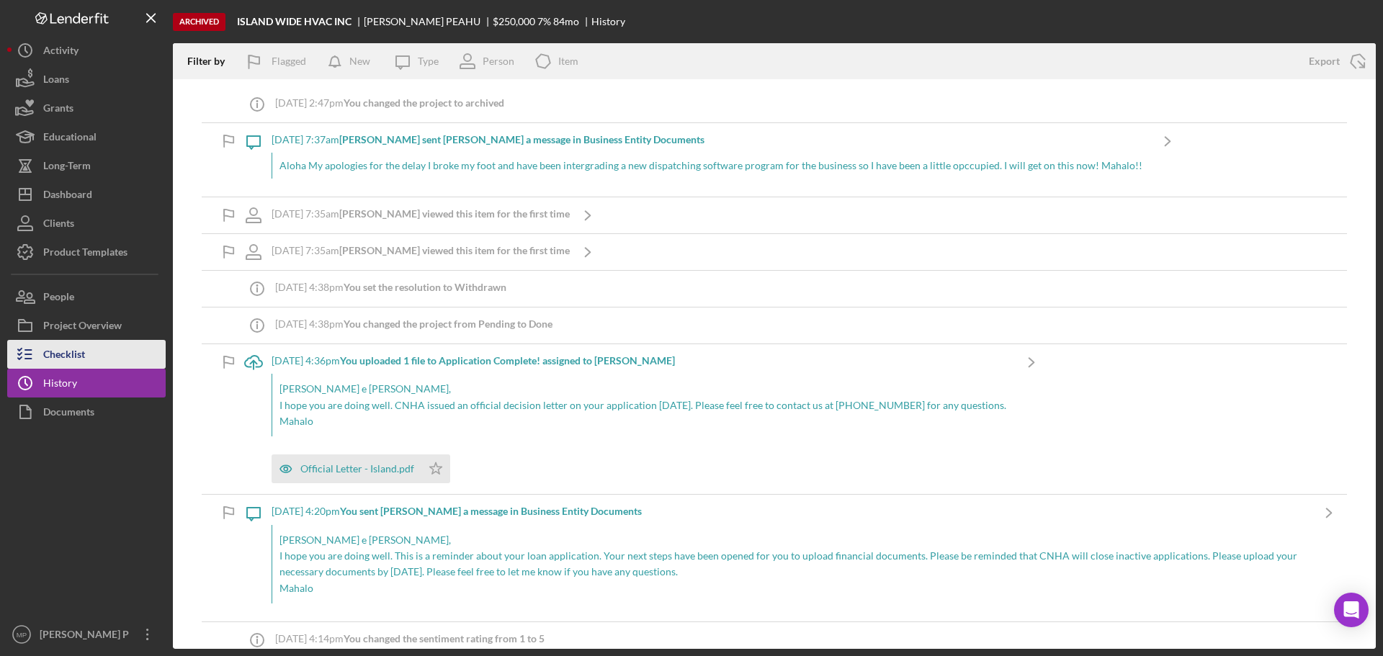
click at [98, 350] on button "Checklist" at bounding box center [86, 354] width 159 height 29
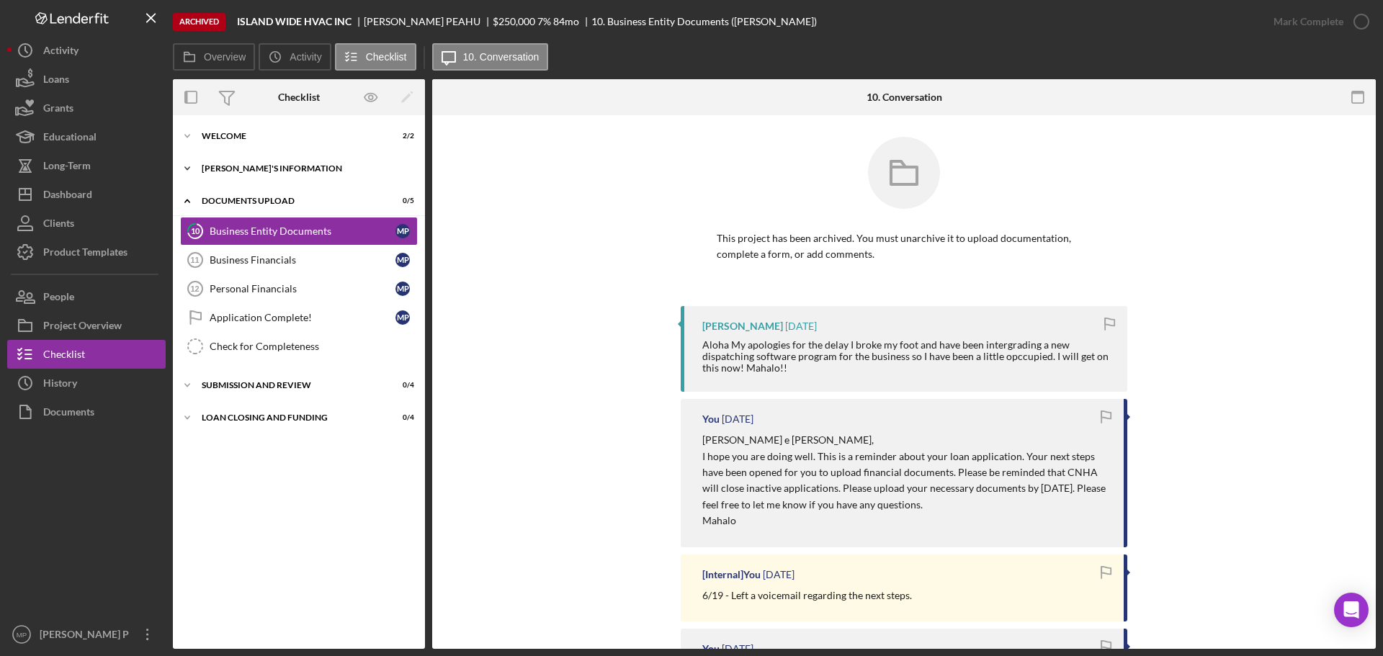
click at [259, 172] on div "Icon/Expander [PERSON_NAME]'S INFORMATION 10 / 10" at bounding box center [299, 168] width 252 height 29
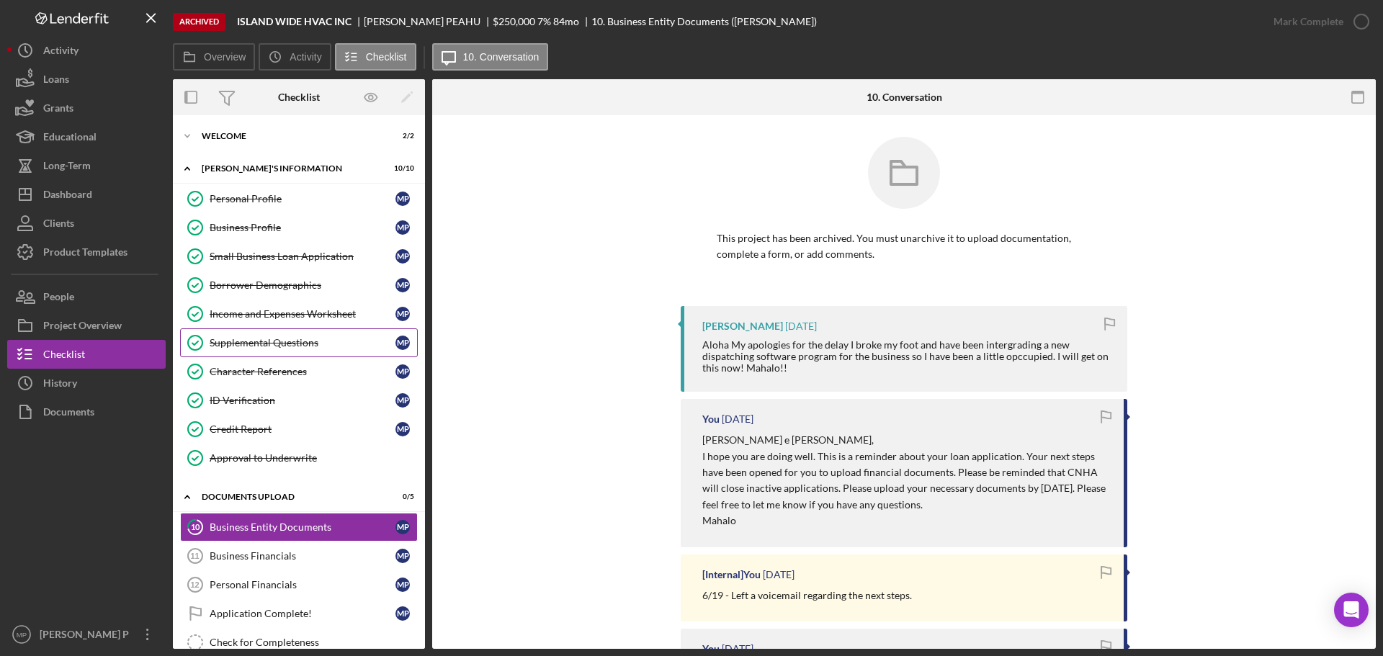
click at [295, 345] on div "Supplemental Questions" at bounding box center [303, 343] width 186 height 12
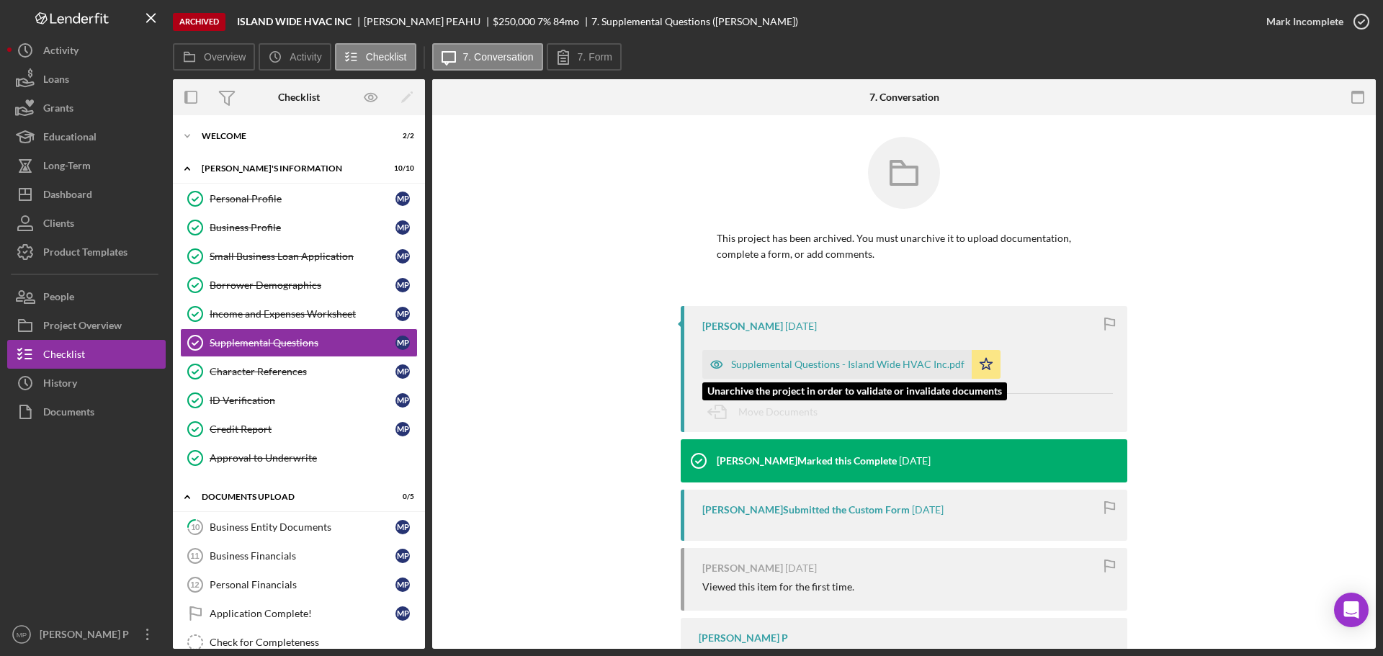
click at [842, 370] on div "Supplemental Questions - Island Wide HVAC Inc.pdf" at bounding box center [847, 365] width 233 height 12
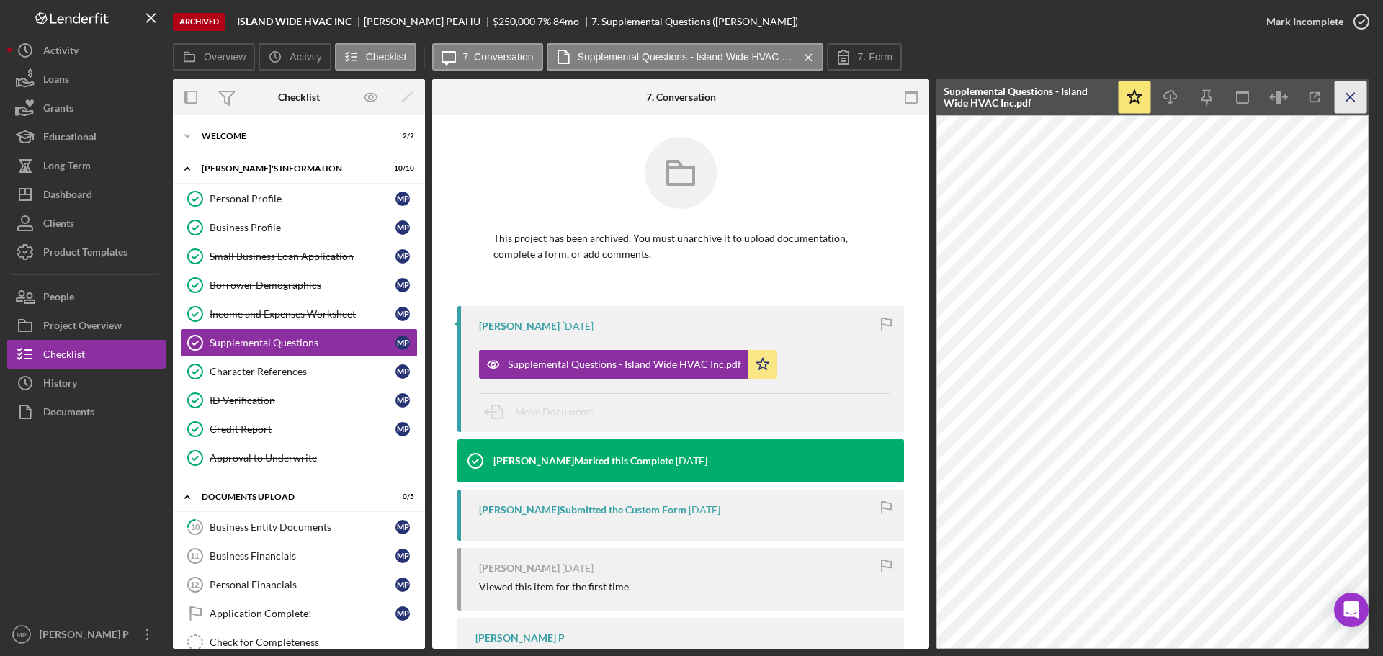
click at [1352, 92] on icon "Icon/Menu Close" at bounding box center [1351, 97] width 32 height 32
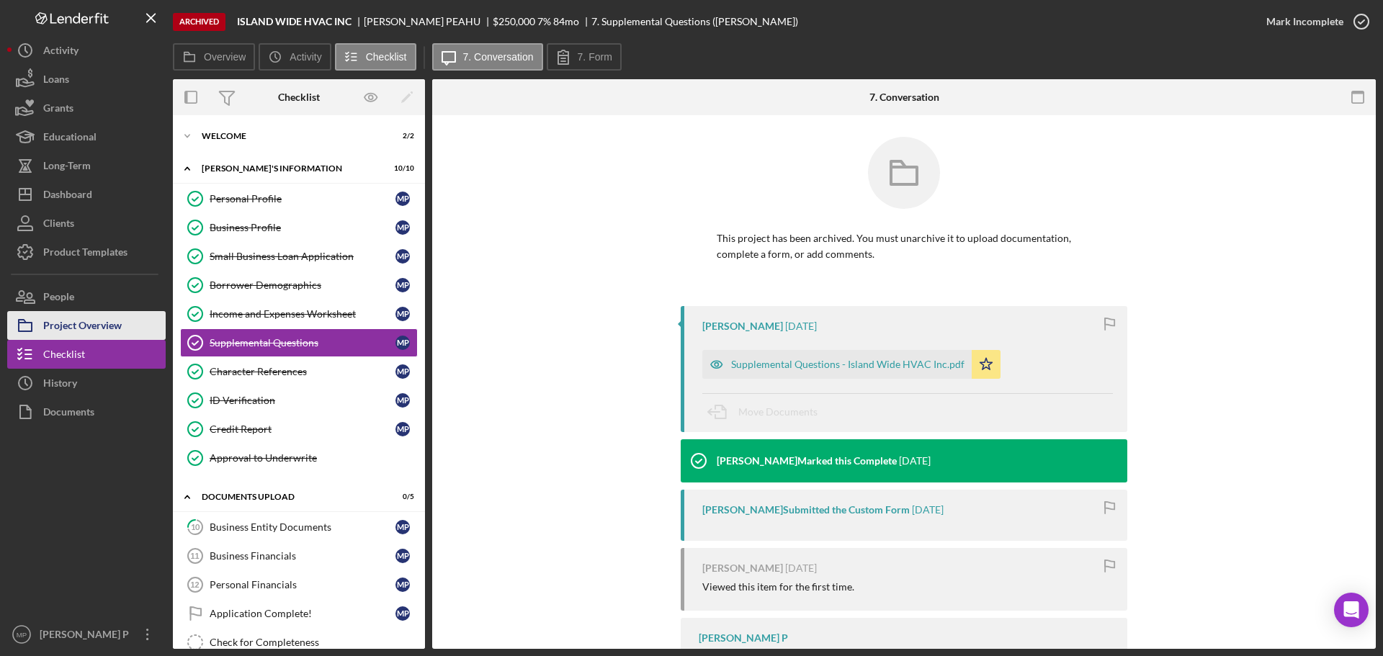
click at [106, 320] on div "Project Overview" at bounding box center [82, 327] width 79 height 32
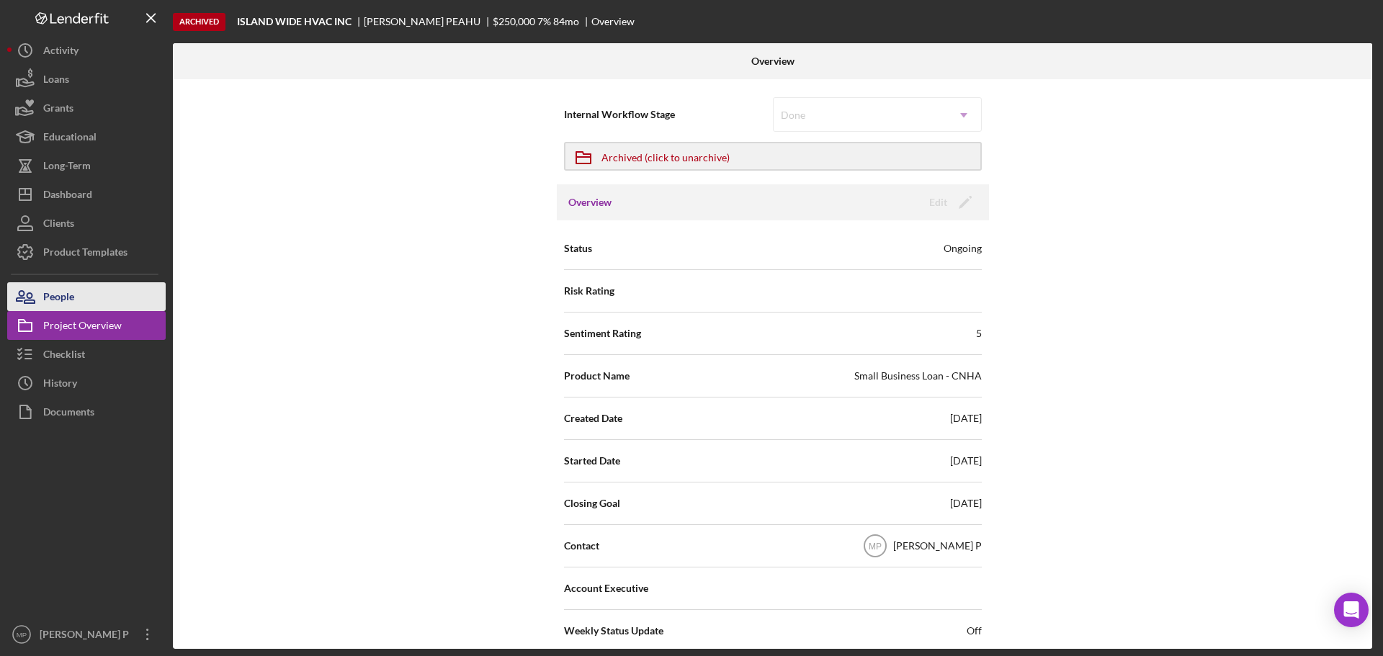
click at [89, 306] on button "People" at bounding box center [86, 296] width 159 height 29
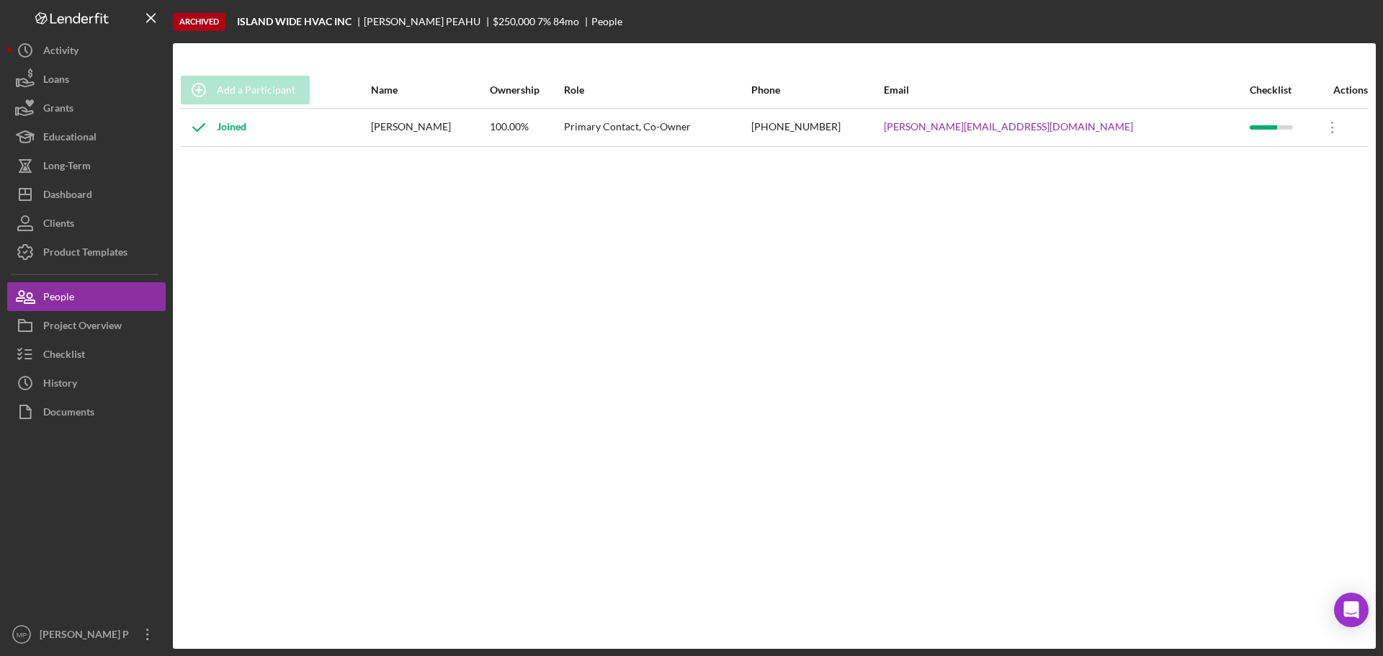
click at [1151, 300] on div "Add a Participant Name Ownership Role Phone Email Checklist Actions Joined [PER…" at bounding box center [774, 346] width 1203 height 548
drag, startPoint x: 456, startPoint y: 125, endPoint x: 420, endPoint y: 127, distance: 36.1
click at [420, 127] on div "[PERSON_NAME]" at bounding box center [429, 128] width 117 height 36
copy div "[PERSON_NAME]"
drag, startPoint x: 463, startPoint y: 122, endPoint x: 492, endPoint y: 126, distance: 29.8
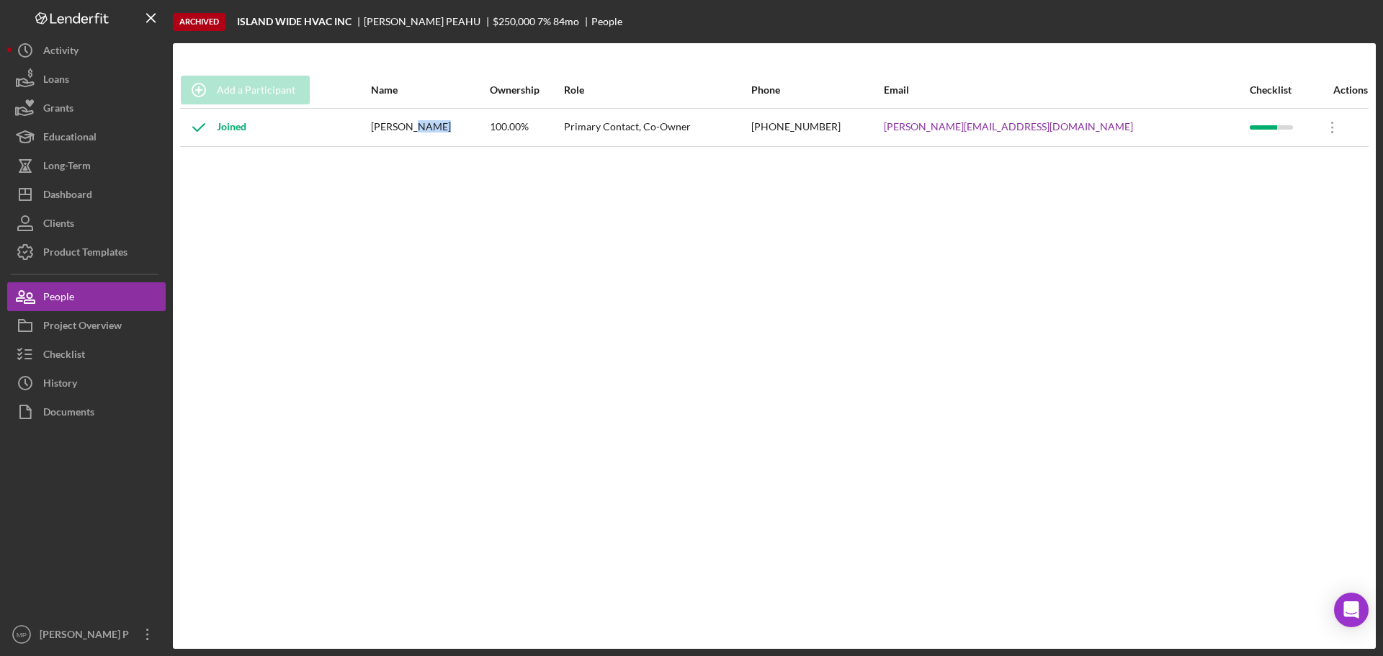
click at [489, 126] on div "[PERSON_NAME]" at bounding box center [429, 128] width 117 height 36
copy div "PEAHU"
drag, startPoint x: 238, startPoint y: 19, endPoint x: 361, endPoint y: 58, distance: 129.4
click at [352, 22] on div "ISLAND WIDE HVAC INC" at bounding box center [300, 22] width 127 height 12
copy b "ISLAND WIDE HVAC INC"
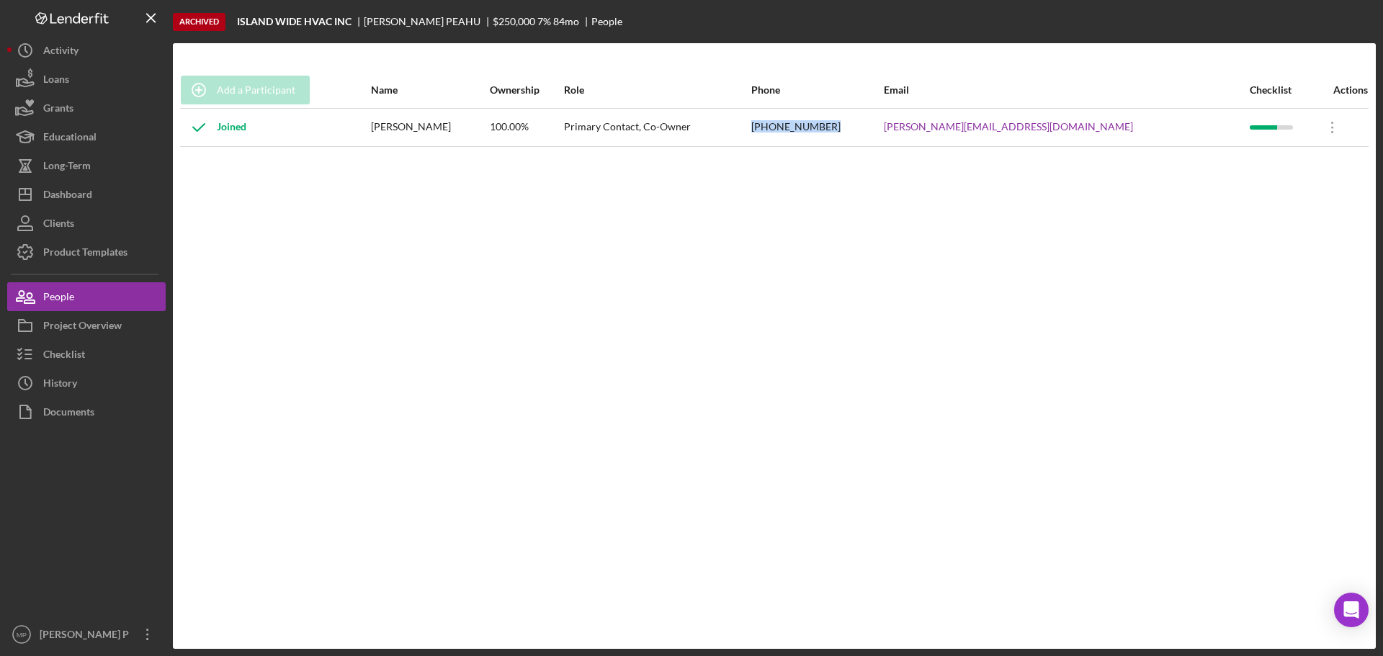
drag, startPoint x: 957, startPoint y: 128, endPoint x: 885, endPoint y: 135, distance: 72.4
click at [883, 133] on td "[PHONE_NUMBER]" at bounding box center [817, 127] width 133 height 38
copy div "[PHONE_NUMBER]"
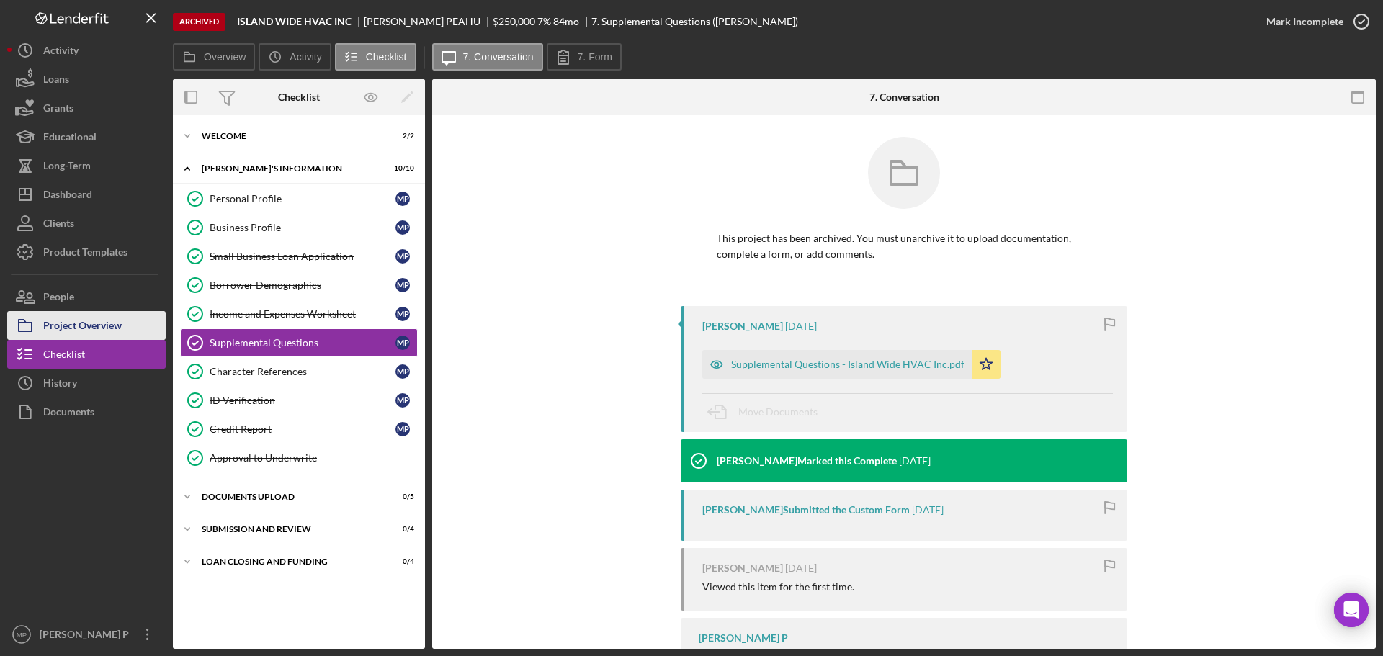
click at [89, 329] on div "Project Overview" at bounding box center [82, 327] width 79 height 32
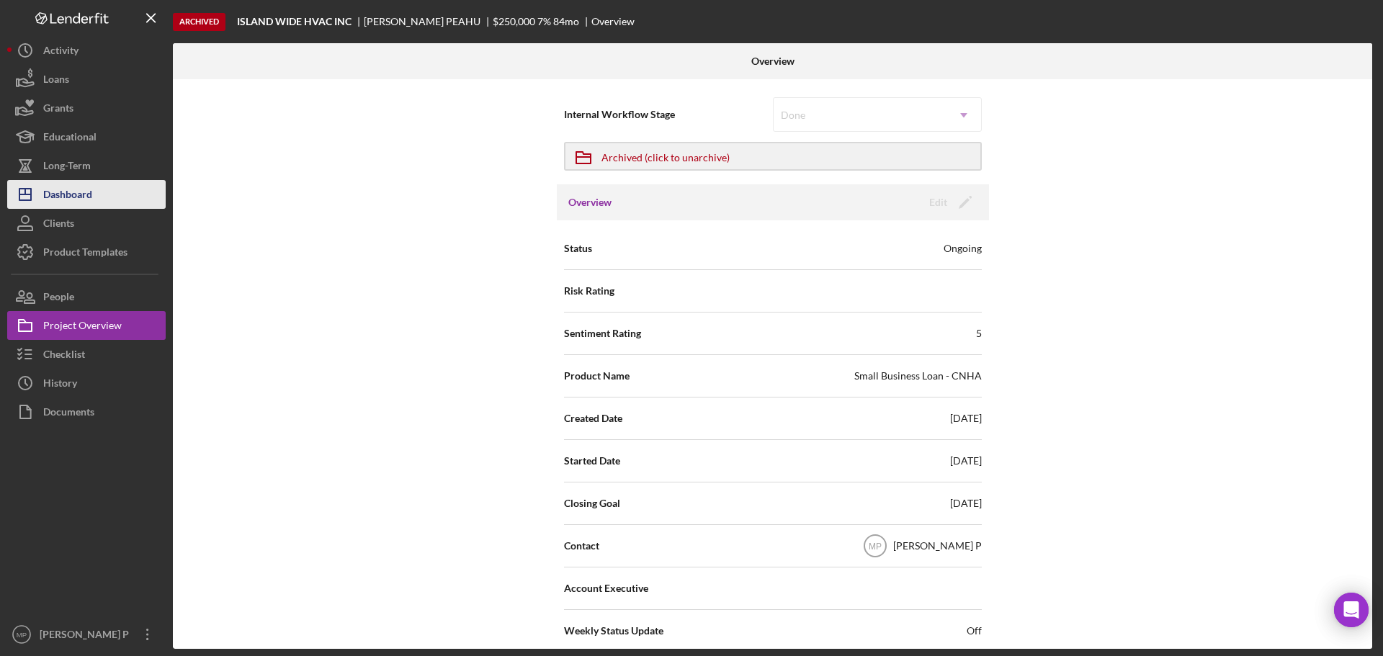
click at [91, 193] on div "Dashboard" at bounding box center [67, 196] width 49 height 32
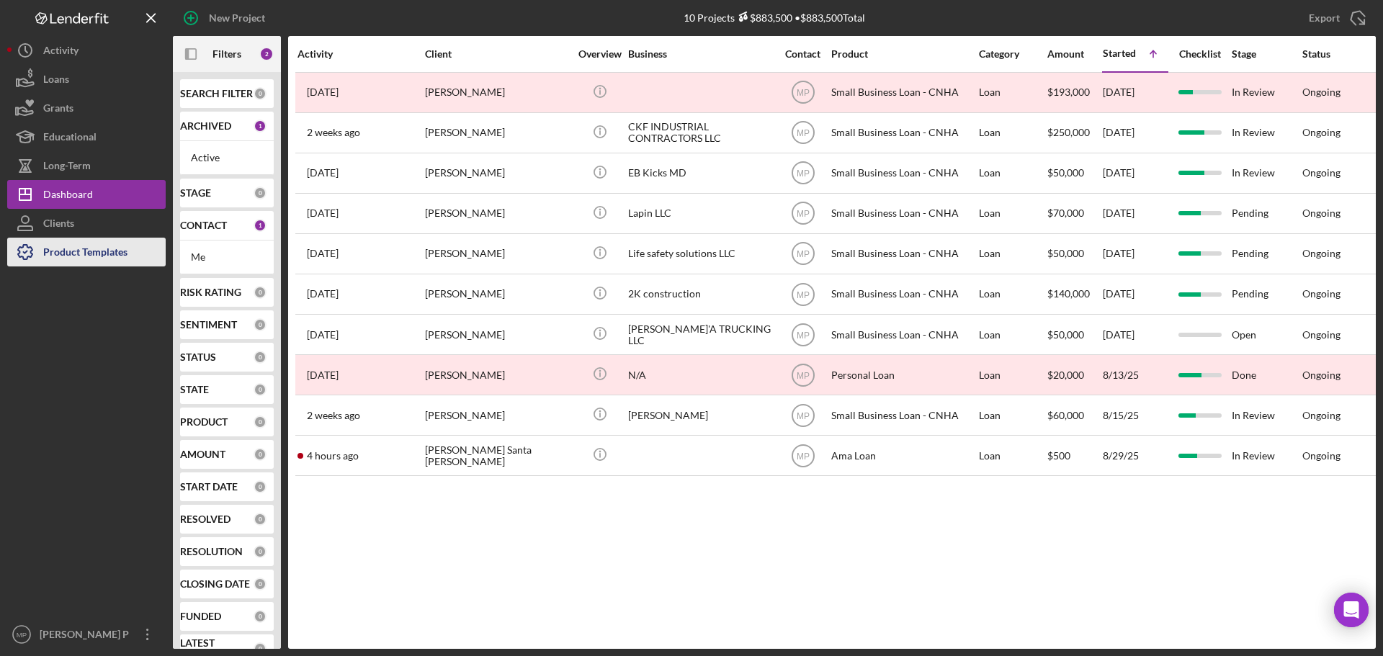
click at [117, 249] on div "Product Templates" at bounding box center [85, 254] width 84 height 32
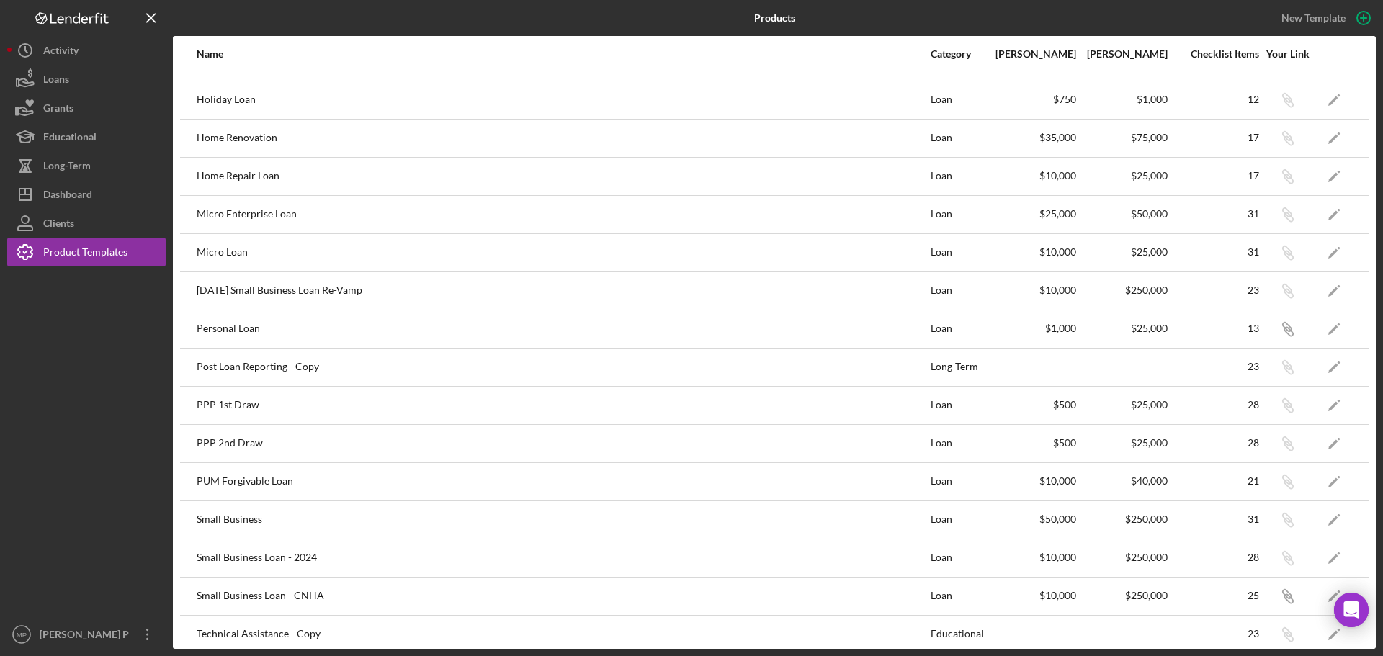
scroll to position [360, 0]
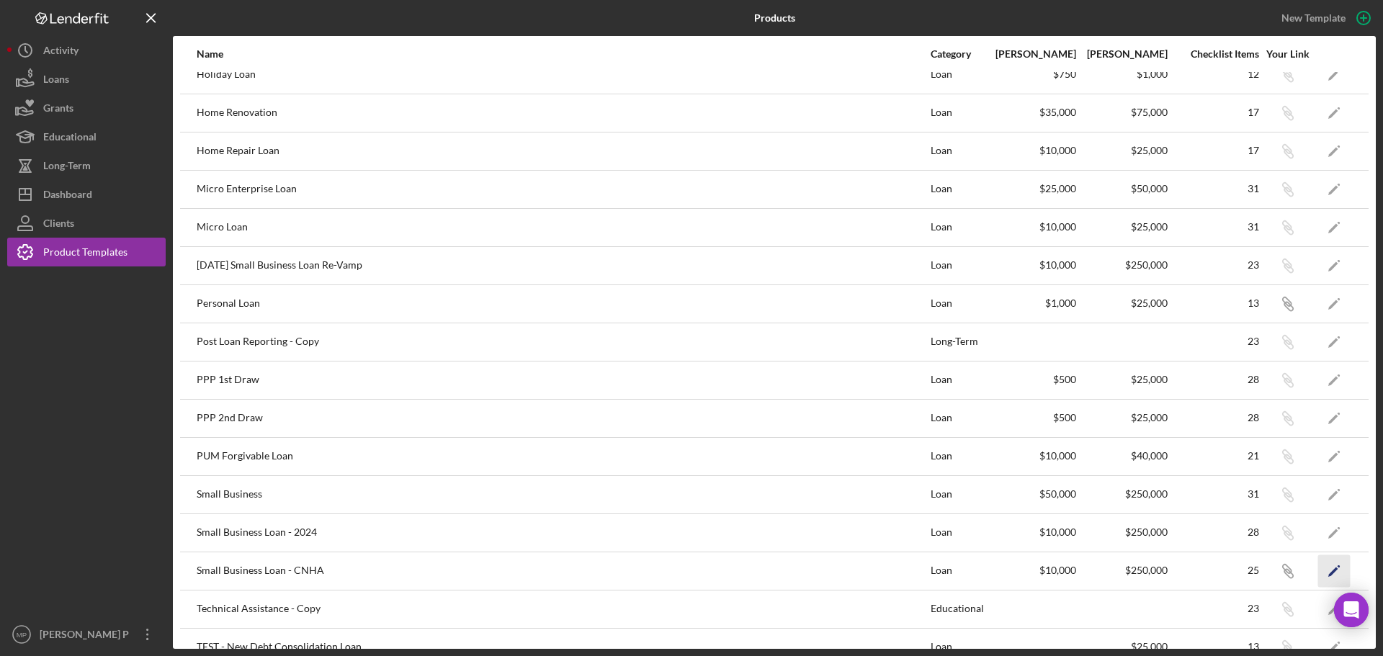
click at [1327, 571] on icon "Icon/Edit" at bounding box center [1335, 571] width 32 height 32
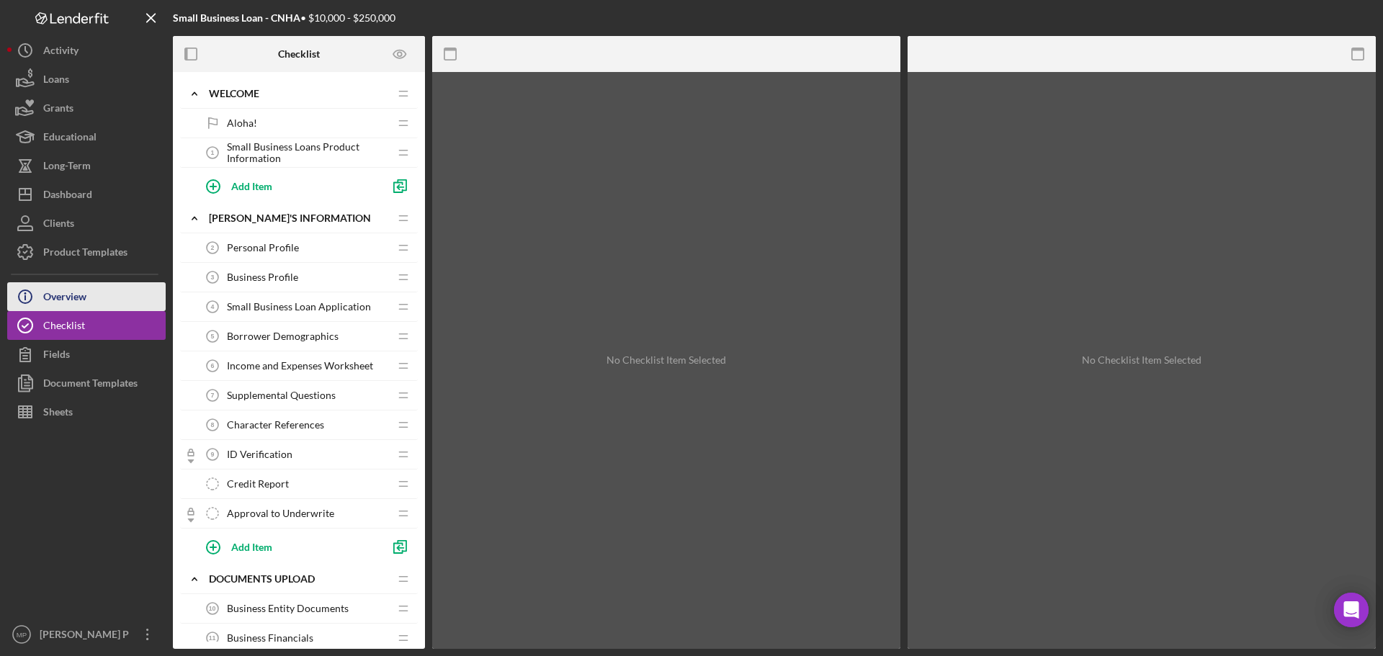
click at [108, 295] on button "Icon/Info Overview" at bounding box center [86, 296] width 159 height 29
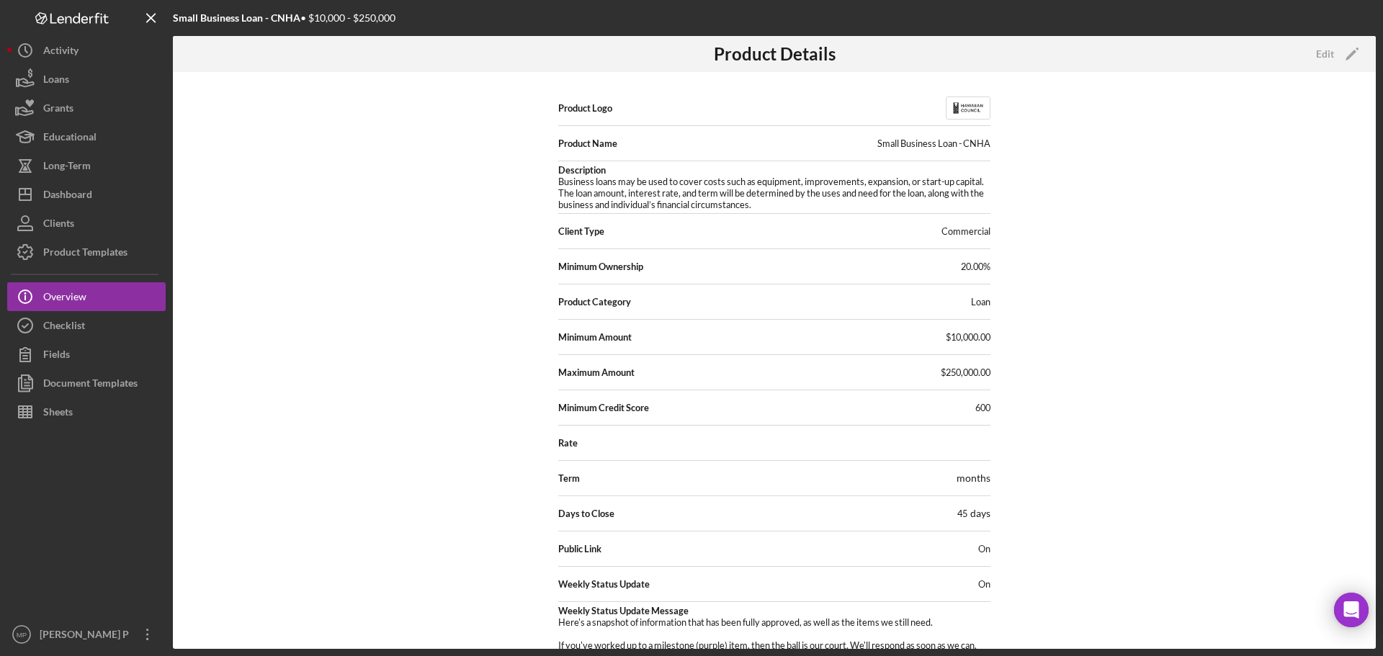
click at [950, 143] on div "Small Business Loan - CNHA" at bounding box center [934, 144] width 113 height 12
drag, startPoint x: 963, startPoint y: 143, endPoint x: 989, endPoint y: 142, distance: 26.7
click at [989, 142] on div "Product Logo Product Name Small Business Loan - CNHA Description Business loans…" at bounding box center [774, 360] width 1203 height 577
click at [1342, 53] on icon "Icon/Edit" at bounding box center [1352, 54] width 36 height 36
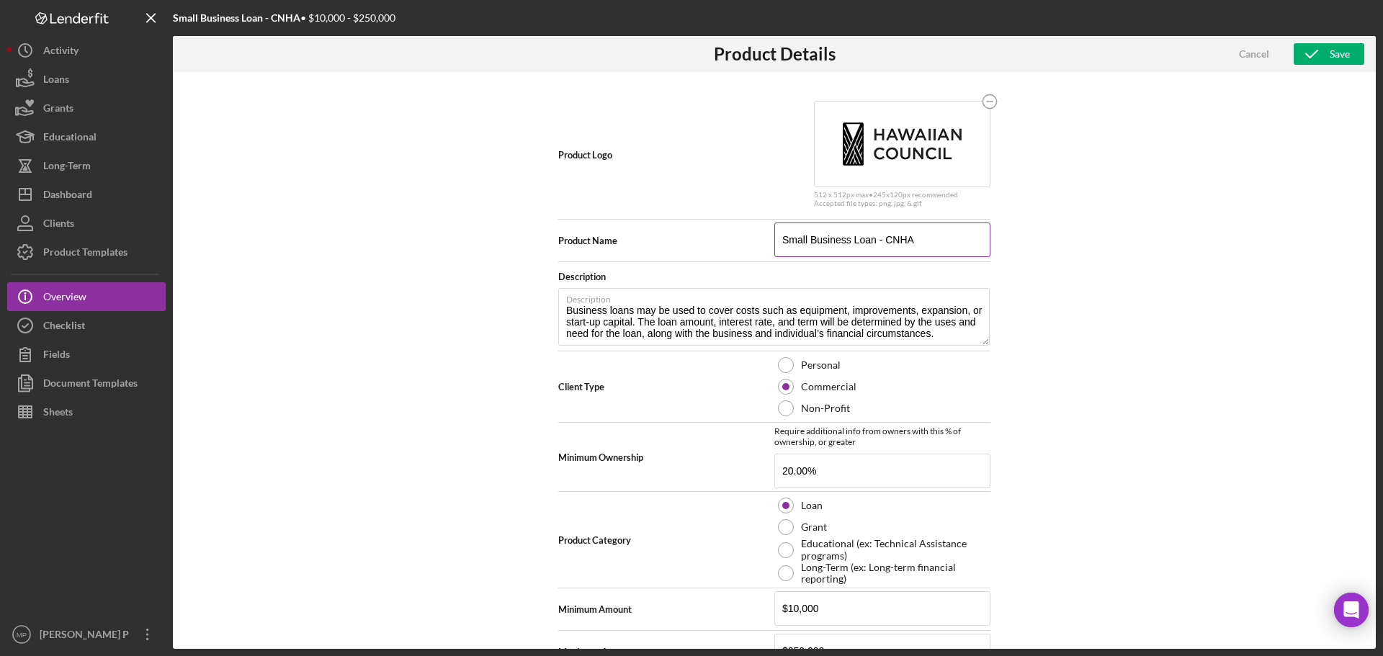
drag, startPoint x: 884, startPoint y: 238, endPoint x: 915, endPoint y: 238, distance: 31.0
click at [915, 238] on input "Small Business Loan - CNHA" at bounding box center [883, 240] width 216 height 35
type input "Small Business Loan - Hawaiian Council"
click at [1318, 55] on icon "button" at bounding box center [1312, 54] width 36 height 36
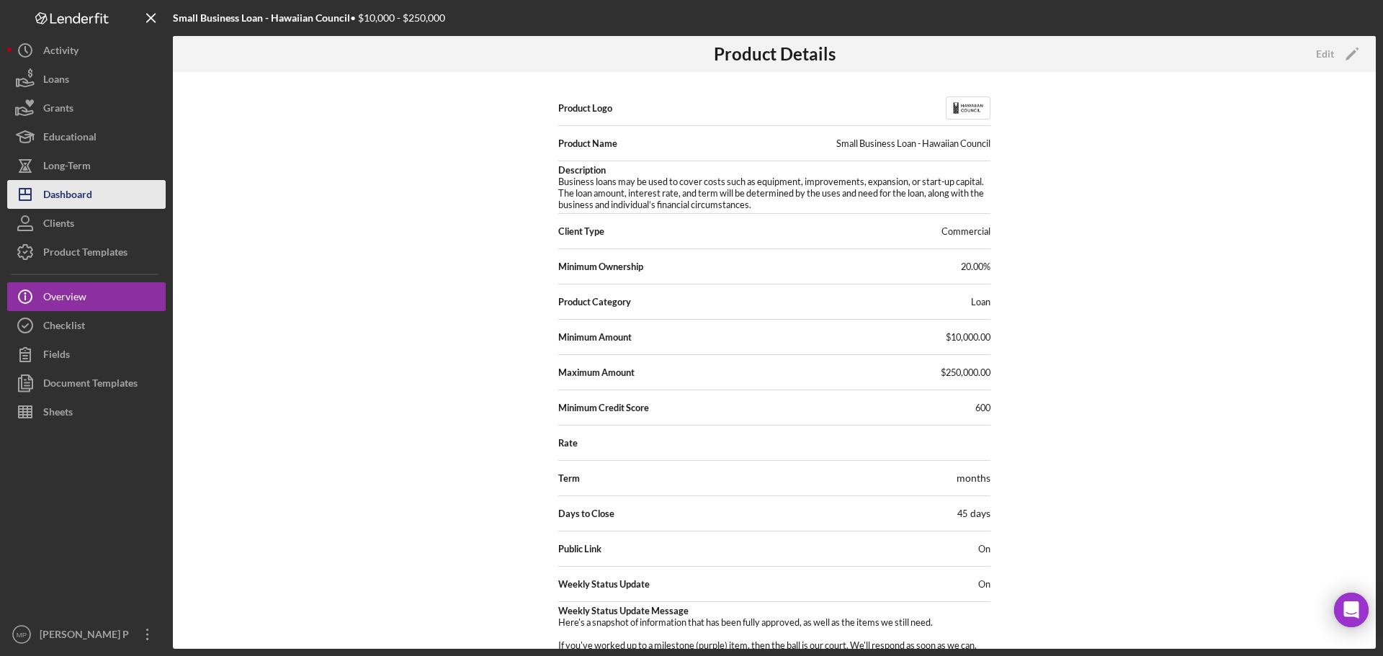
click at [85, 202] on div "Dashboard" at bounding box center [67, 196] width 49 height 32
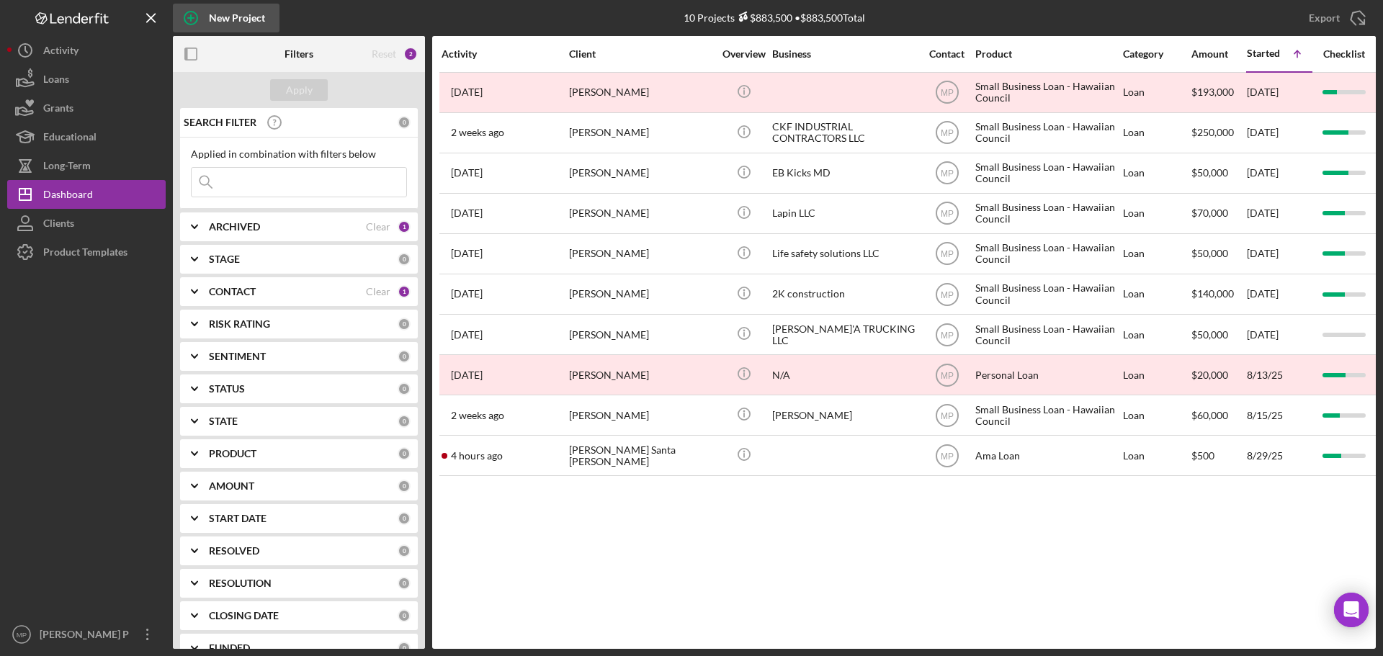
click at [234, 18] on div "New Project" at bounding box center [237, 18] width 56 height 29
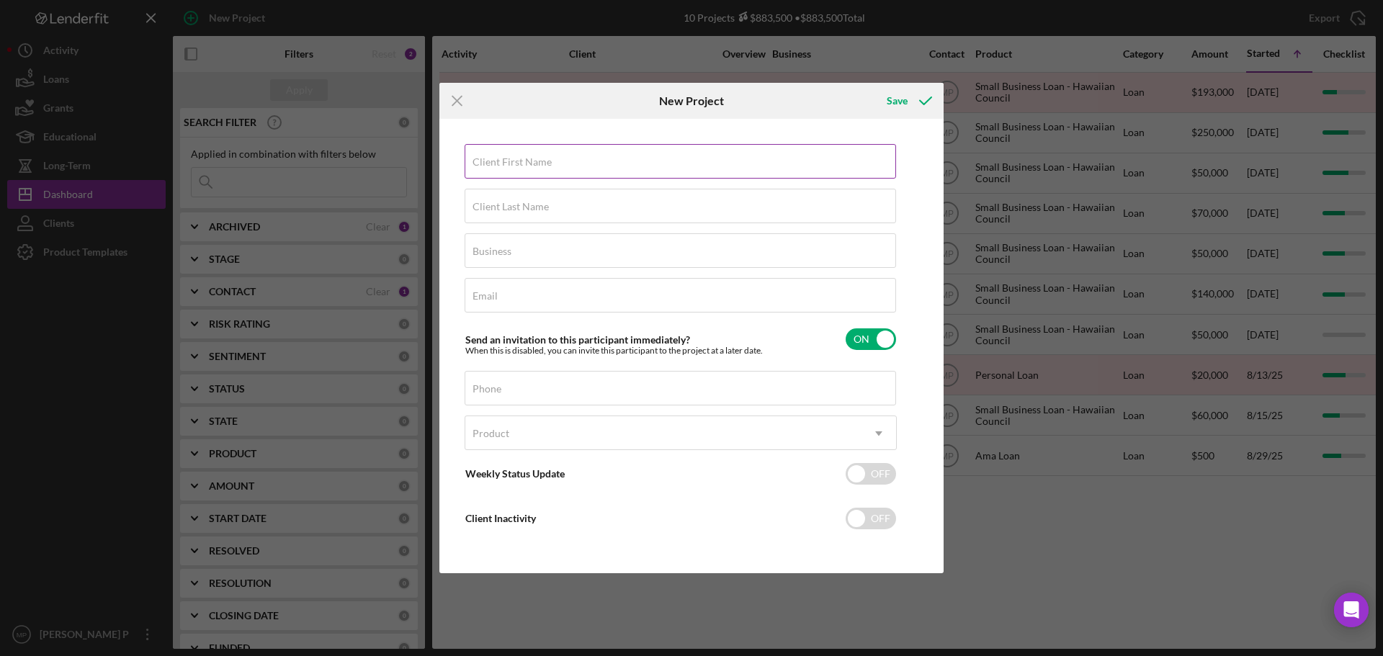
click at [537, 168] on label "Client First Name" at bounding box center [512, 162] width 79 height 12
click at [537, 168] on input "Client First Name" at bounding box center [681, 161] width 432 height 35
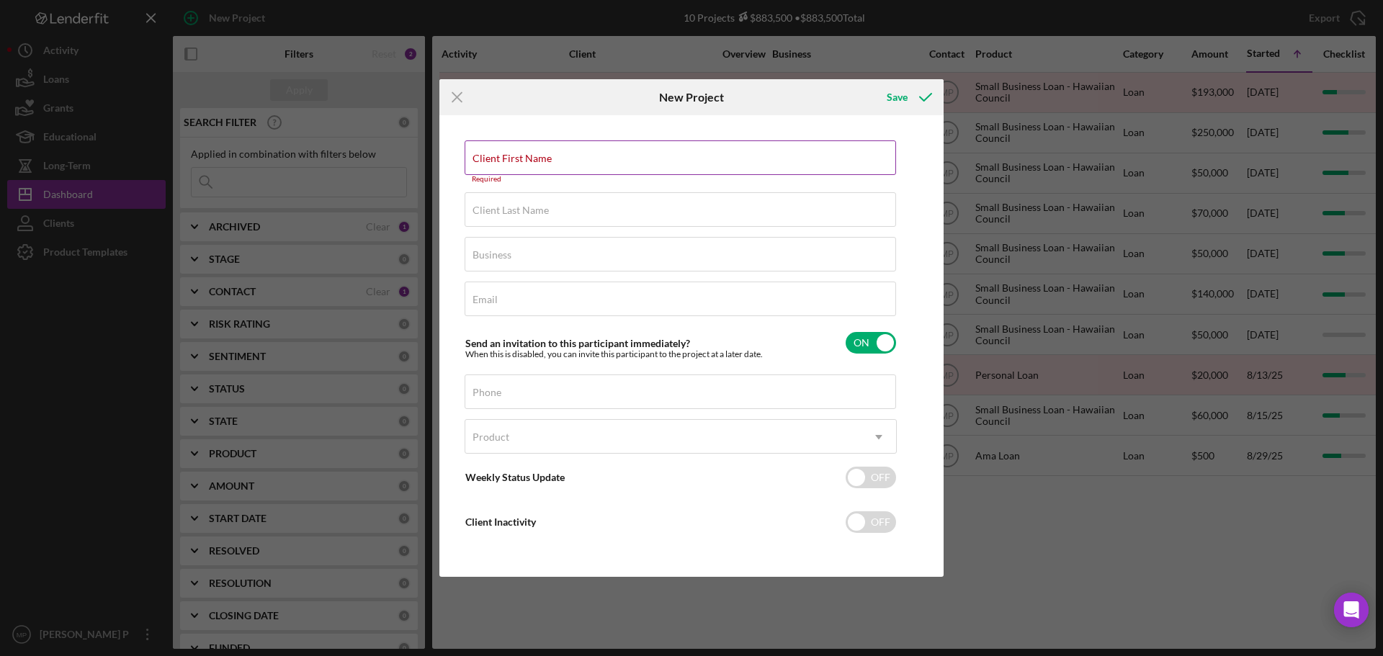
click at [509, 162] on label "Client First Name" at bounding box center [512, 159] width 79 height 12
click at [509, 162] on input "Client First Name" at bounding box center [681, 158] width 432 height 35
paste input "[PERSON_NAME]"
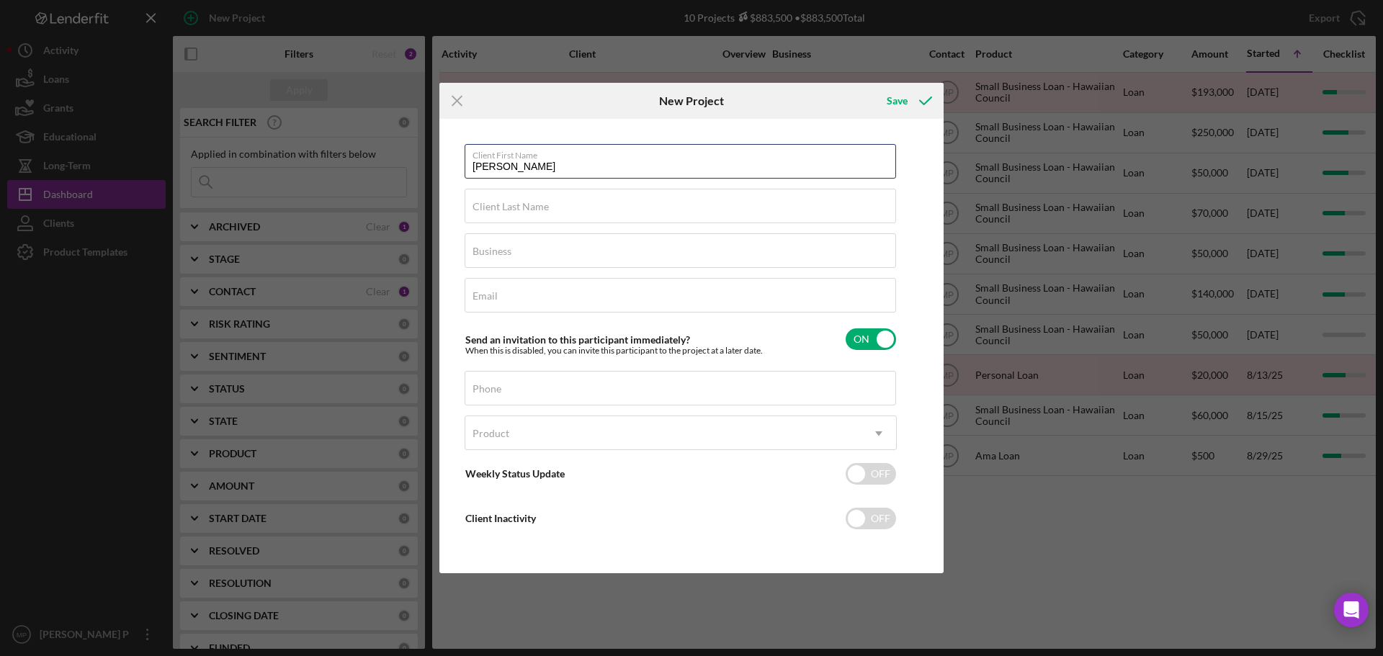
type input "[PERSON_NAME]"
click at [576, 209] on input "Client Last Name" at bounding box center [681, 206] width 432 height 35
paste input "PEAHU"
type input "PEAHU"
drag, startPoint x: 522, startPoint y: 254, endPoint x: 509, endPoint y: 254, distance: 13.0
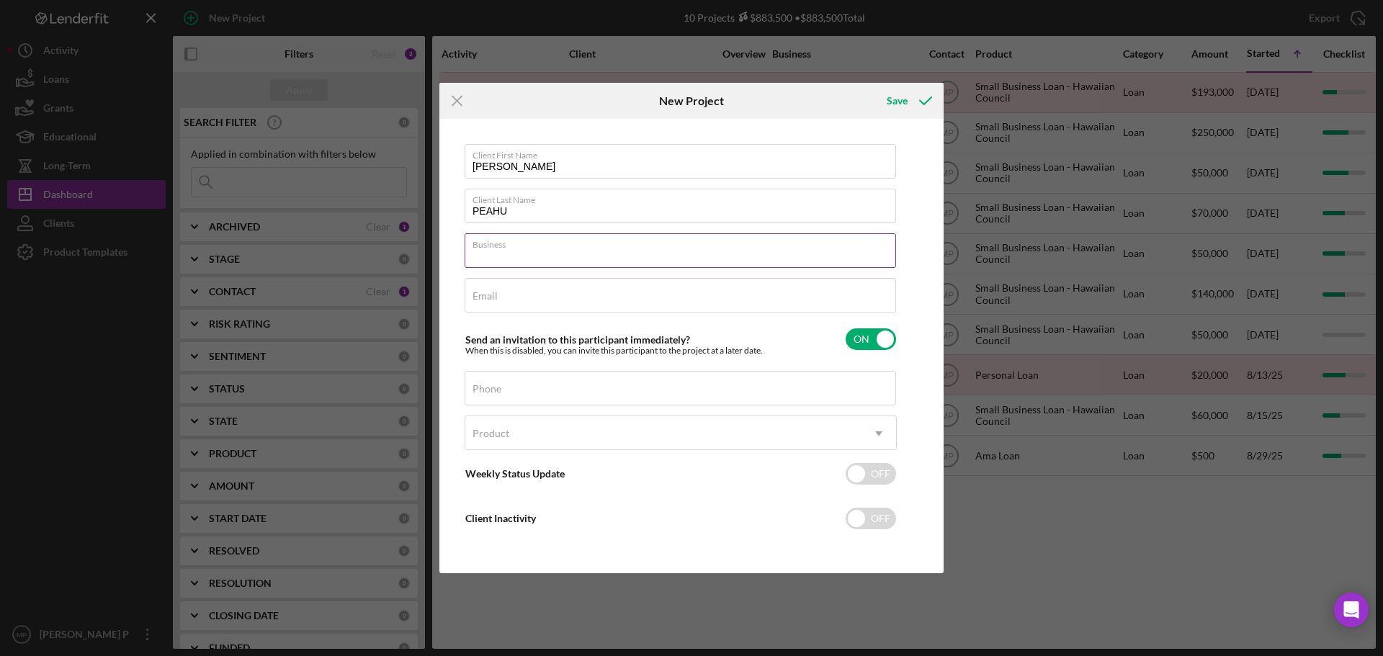
click at [522, 254] on input "Business" at bounding box center [681, 250] width 432 height 35
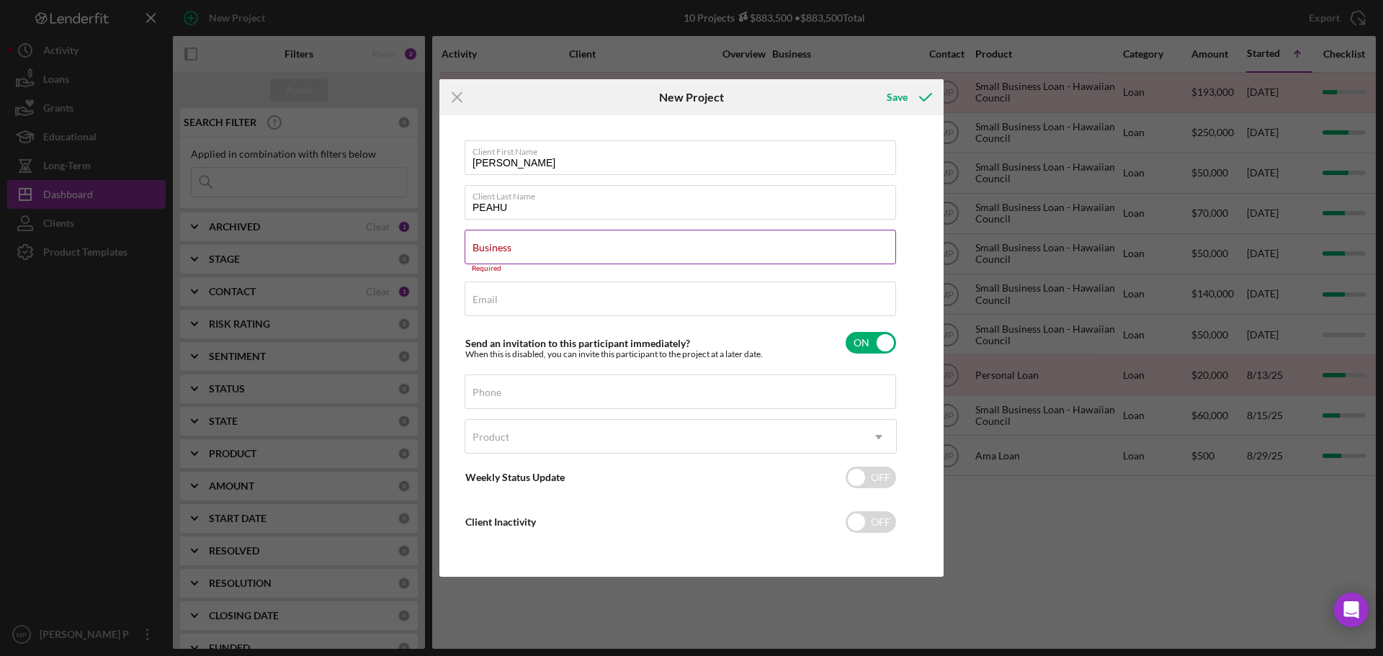
click at [500, 246] on label "Business" at bounding box center [492, 248] width 39 height 12
click at [500, 246] on input "Business" at bounding box center [681, 247] width 432 height 35
paste input "ISLAND WIDE HVAC INC"
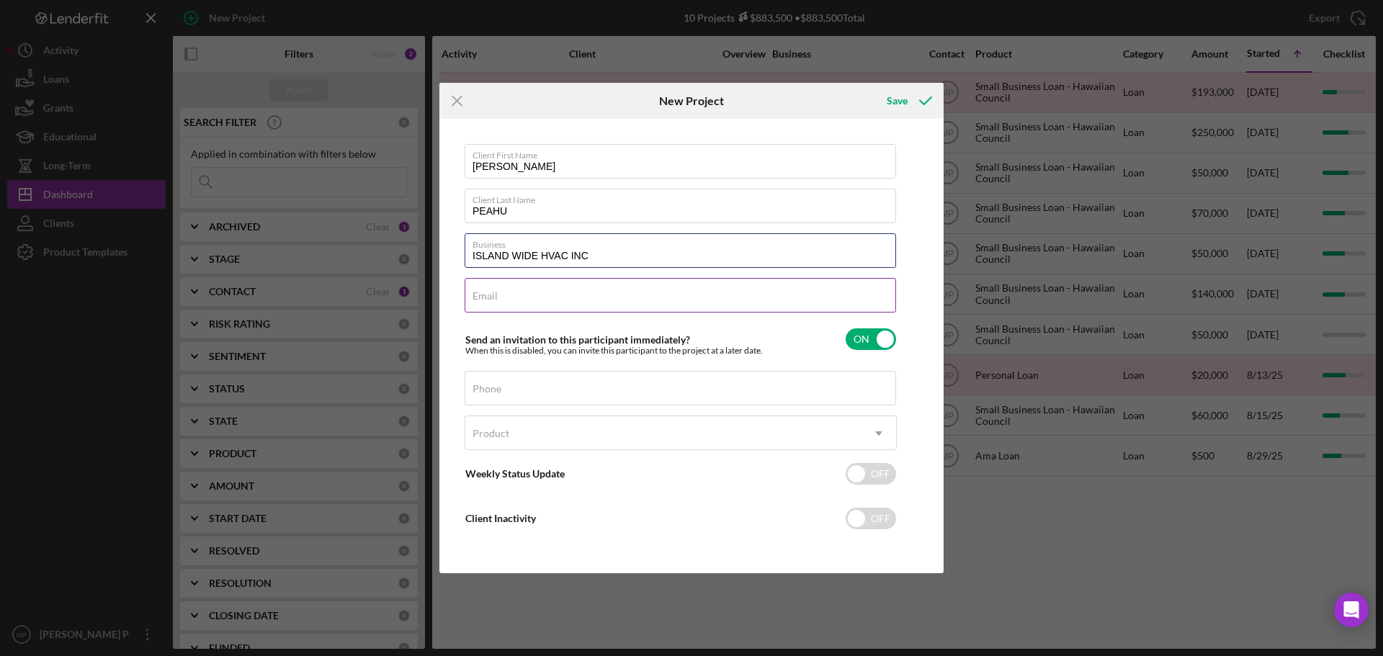
type input "ISLAND WIDE HVAC INC"
click at [508, 299] on input "Email" at bounding box center [681, 295] width 432 height 35
paste input "ISLAND WIDE HVAC INC"
type input "ISLAND WIDE HVAC INC"
drag, startPoint x: 532, startPoint y: 298, endPoint x: 433, endPoint y: 295, distance: 99.5
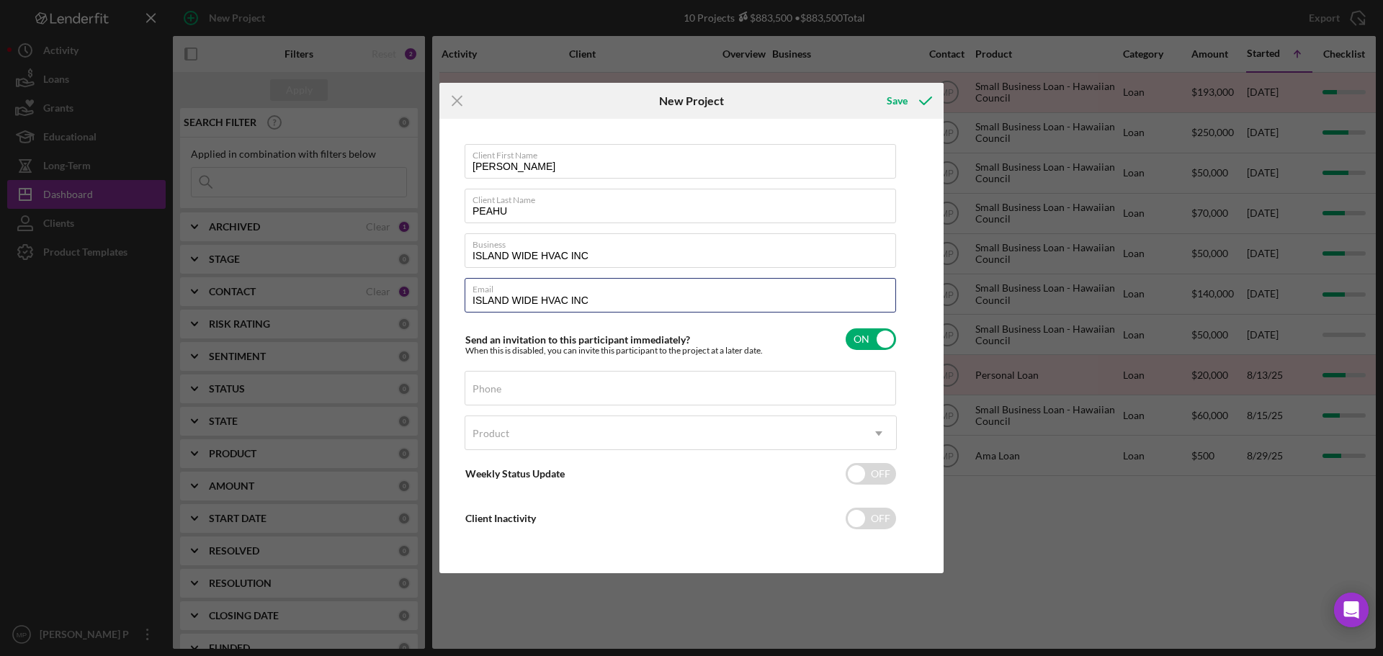
click at [433, 295] on div "Icon/Menu Close New Project Save Client First Name MELISSA Client Last Name PEA…" at bounding box center [691, 328] width 1383 height 656
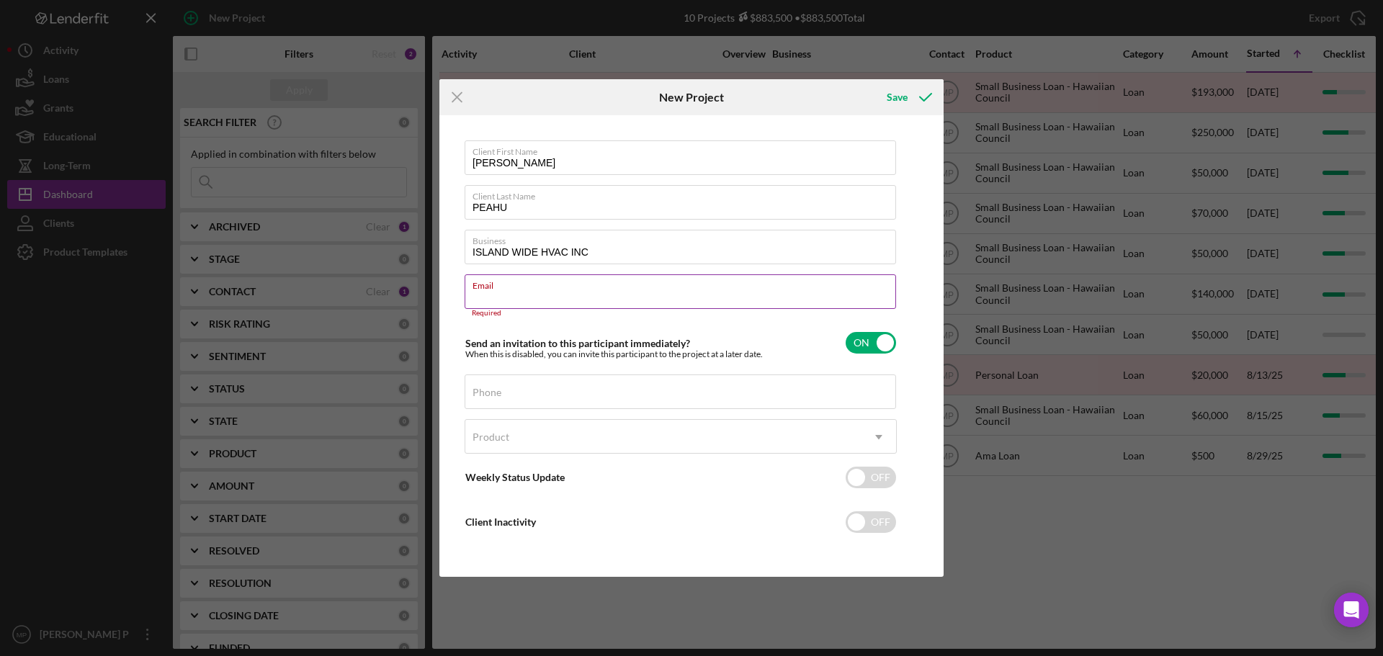
paste input ""Melissa Peahu" <melissa@iwhvac.co>"
drag, startPoint x: 556, startPoint y: 294, endPoint x: 450, endPoint y: 292, distance: 105.9
click at [450, 292] on div "Client First Name MELISSA Client Last Name PEAHU Business ISLAND WIDE HVAC INC …" at bounding box center [691, 346] width 497 height 454
click at [563, 295] on input "melissa@iwhvac.co>" at bounding box center [681, 292] width 432 height 35
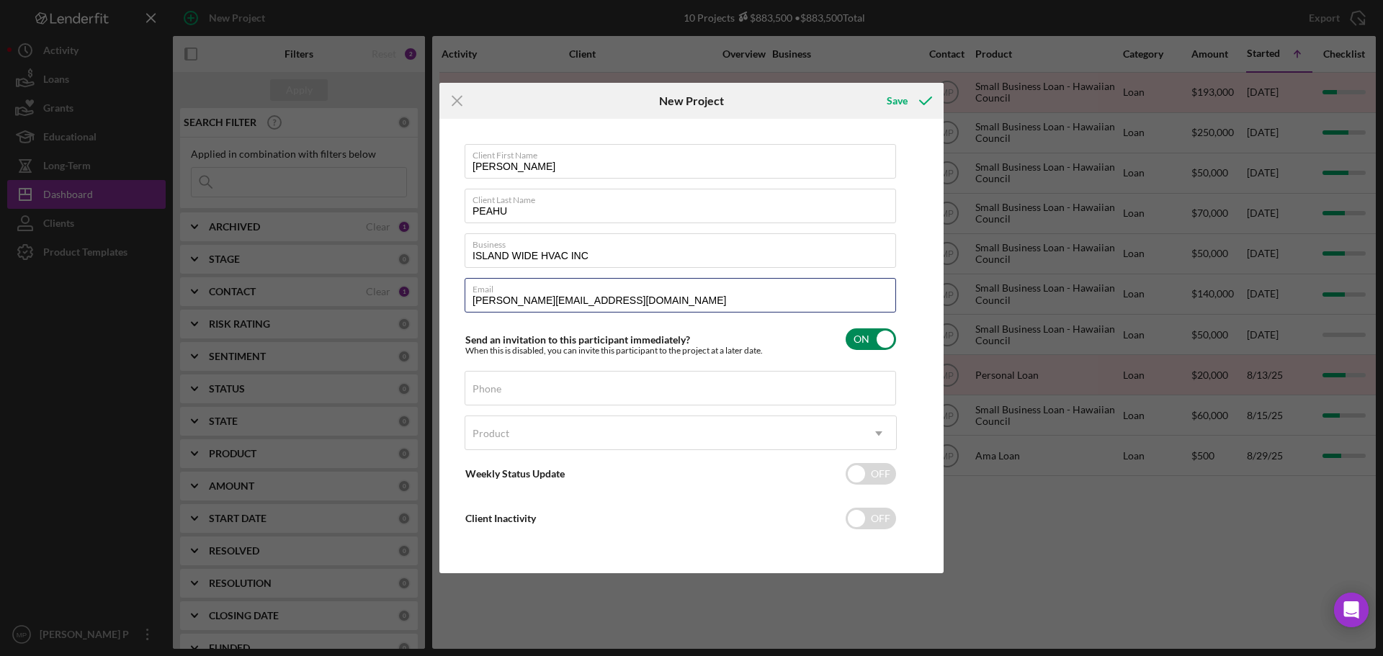
type input "melissa@iwhvac.co"
click at [891, 334] on input "checkbox" at bounding box center [871, 340] width 50 height 22
checkbox input "false"
click at [572, 388] on div "Phone" at bounding box center [681, 389] width 432 height 36
click at [558, 392] on div "Phone" at bounding box center [681, 389] width 432 height 36
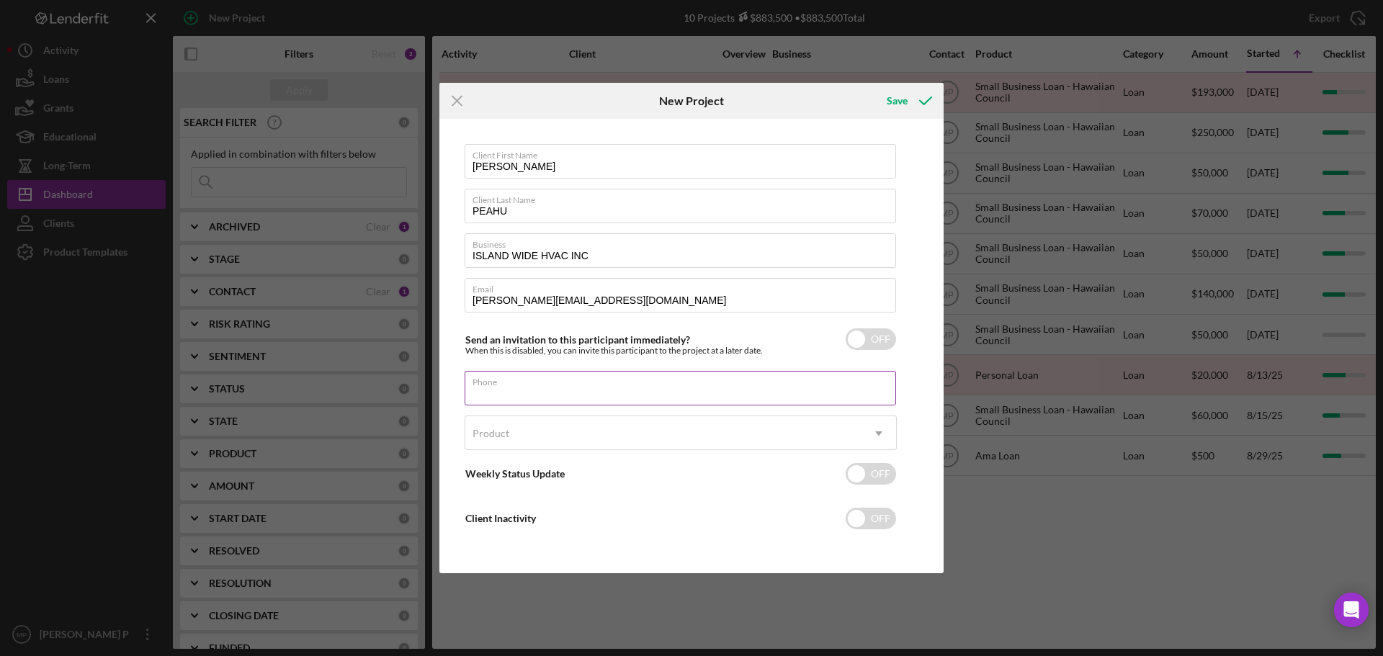
paste input "[PHONE_NUMBER]"
type input "[PHONE_NUMBER]"
drag, startPoint x: 522, startPoint y: 441, endPoint x: 538, endPoint y: 421, distance: 26.1
click at [522, 441] on div "Product" at bounding box center [663, 433] width 396 height 33
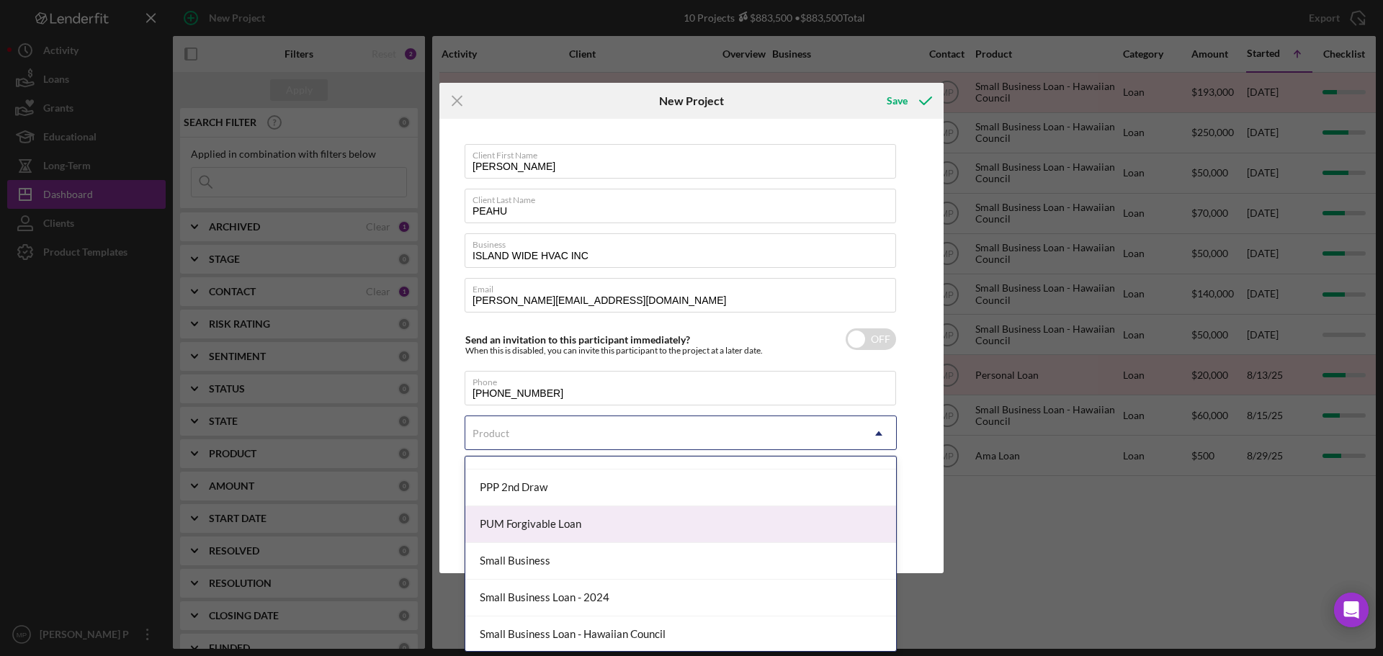
scroll to position [798, 0]
click at [653, 521] on div "Small Business Loan - Hawaiian Council" at bounding box center [680, 522] width 431 height 37
checkbox input "true"
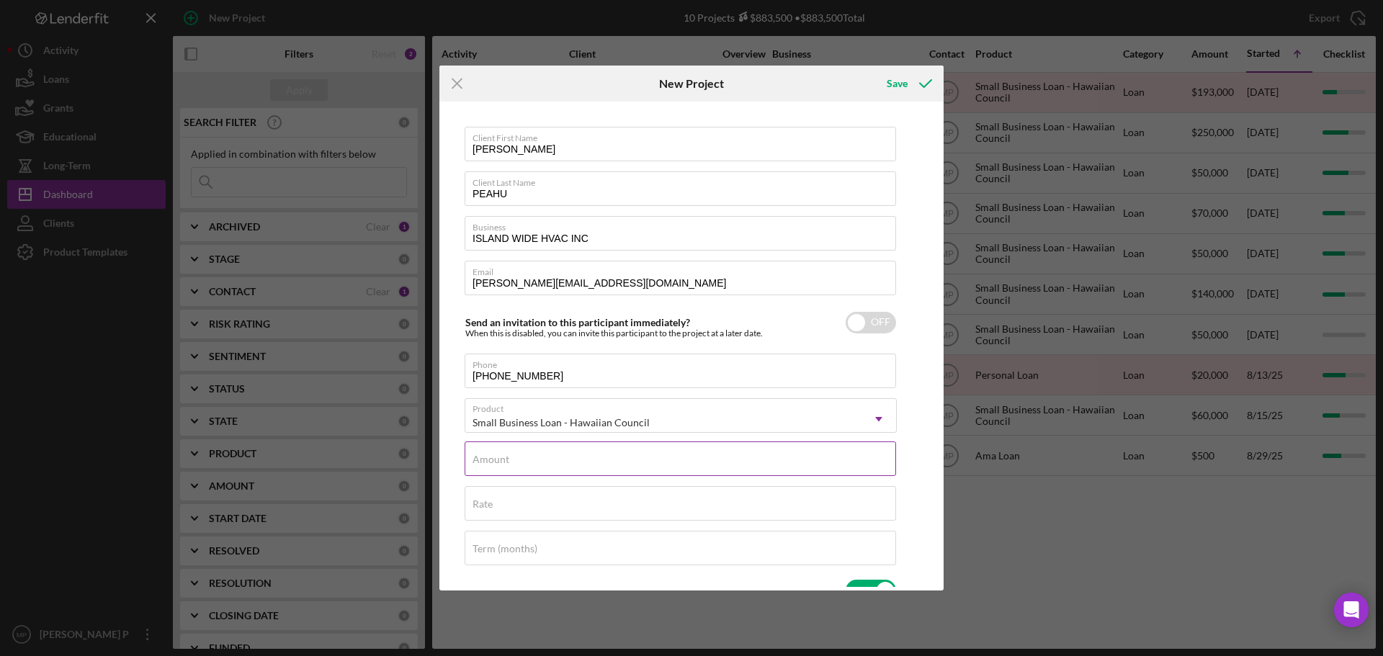
click at [692, 459] on input "Amount" at bounding box center [681, 459] width 432 height 35
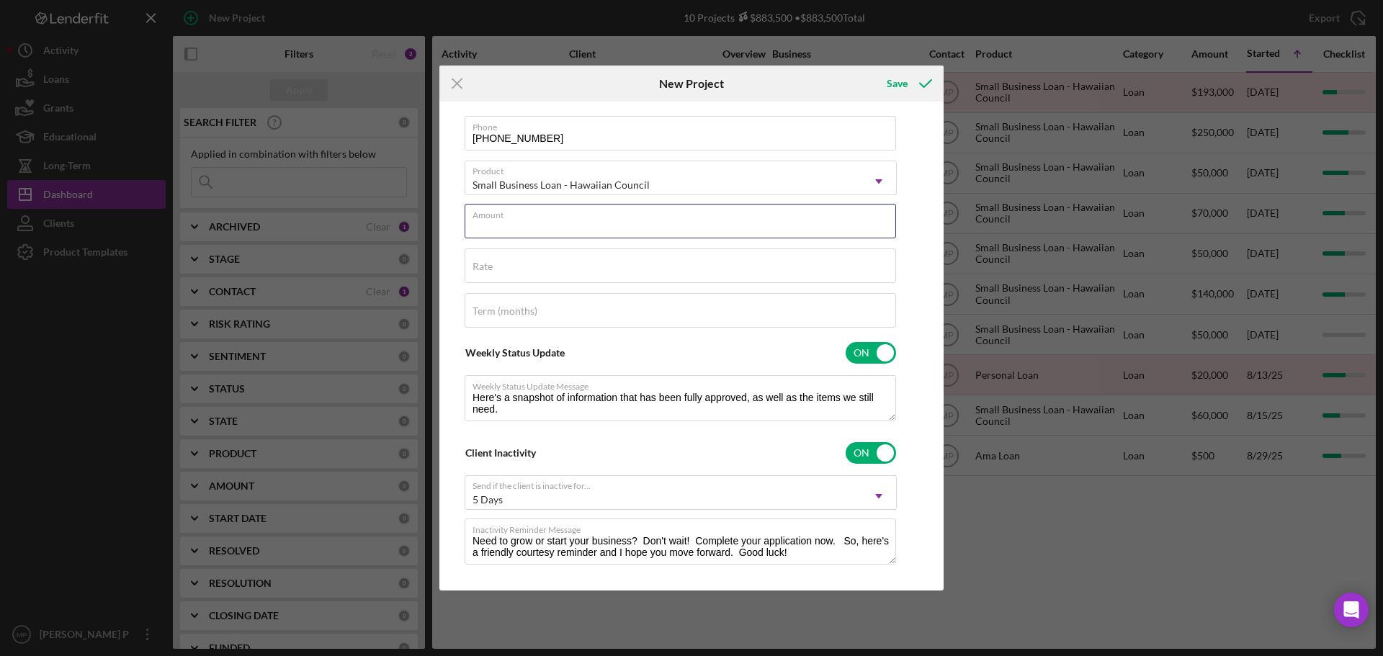
scroll to position [254, 0]
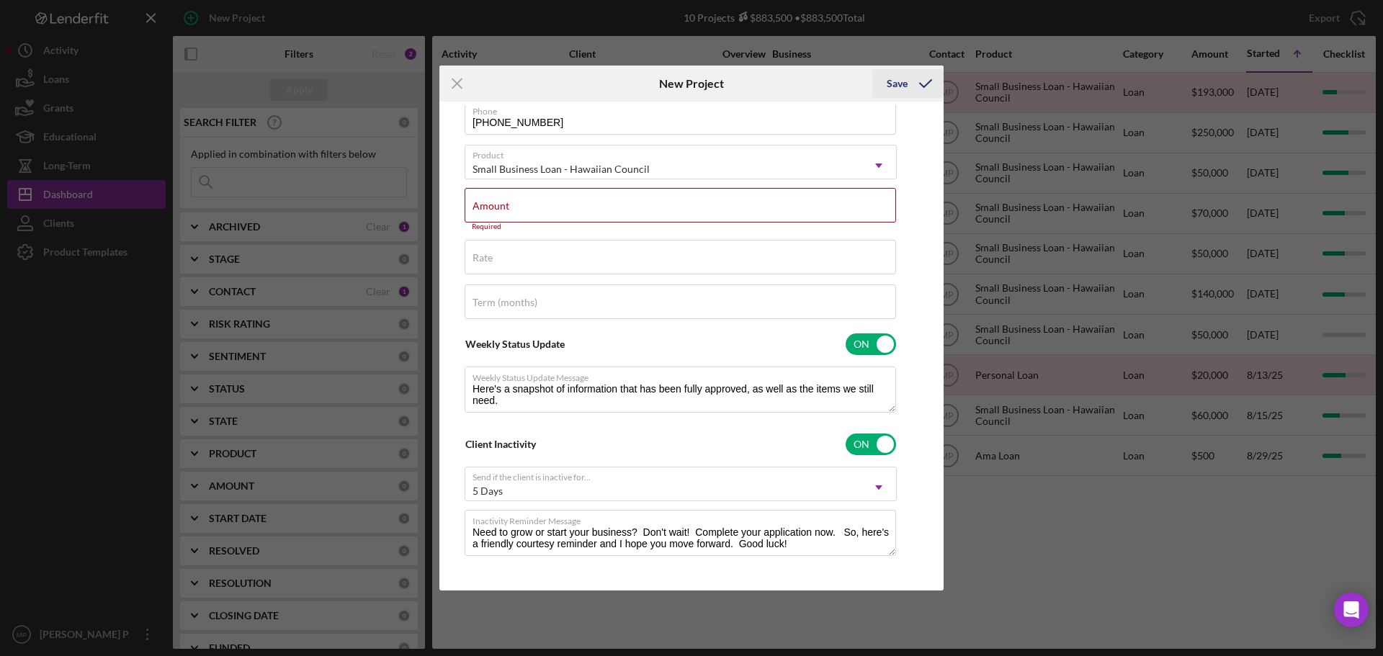
click at [897, 81] on div "Save" at bounding box center [897, 83] width 21 height 29
click at [713, 203] on div "Amount Required" at bounding box center [681, 209] width 432 height 43
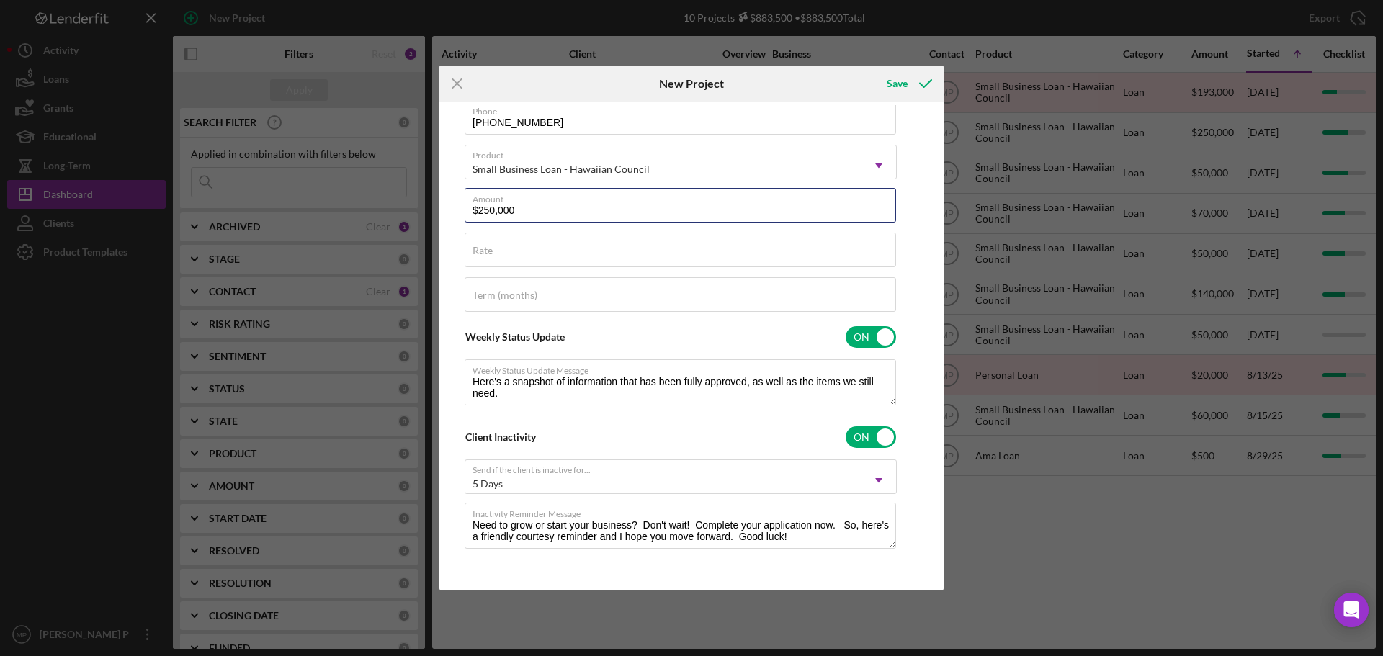
type input "$250,000"
drag, startPoint x: 934, startPoint y: 285, endPoint x: 935, endPoint y: 261, distance: 23.8
click at [934, 285] on div "Client First Name MELISSA Client Last Name PEAHU Business ISLAND WIDE HVAC INC …" at bounding box center [691, 346] width 497 height 482
click at [911, 85] on icon "submit" at bounding box center [926, 84] width 36 height 36
checkbox input "true"
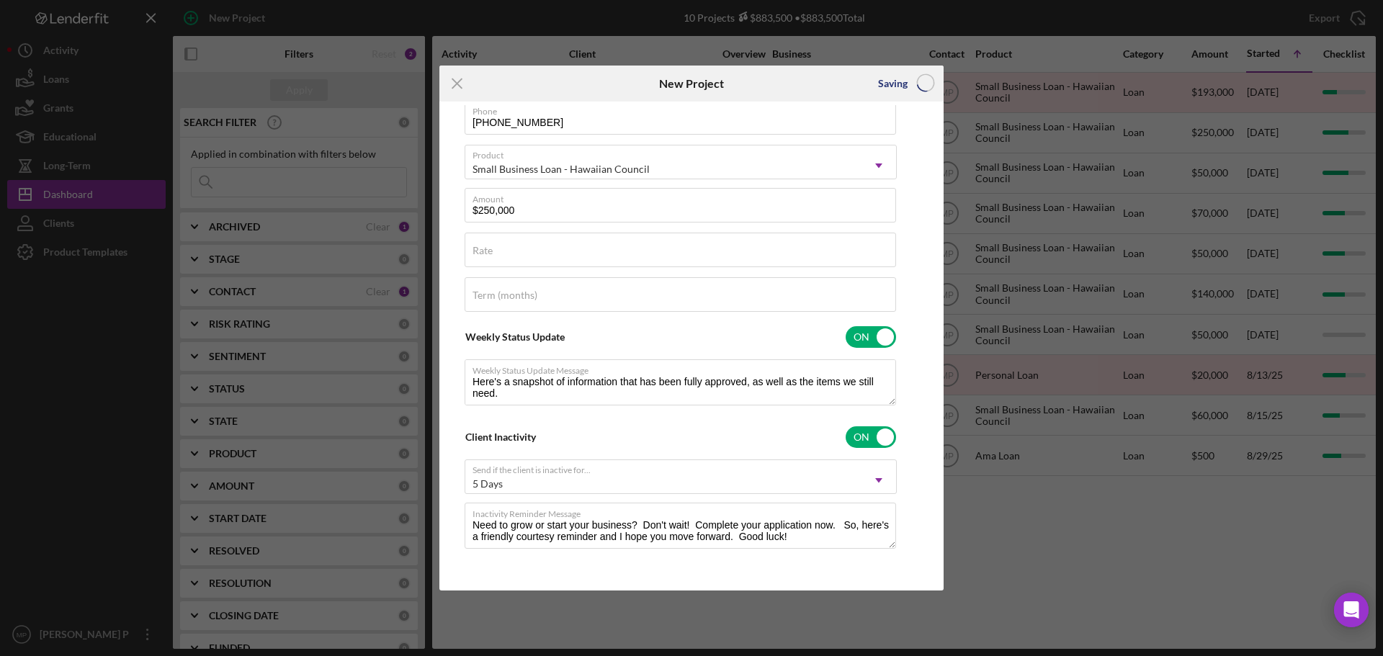
checkbox input "false"
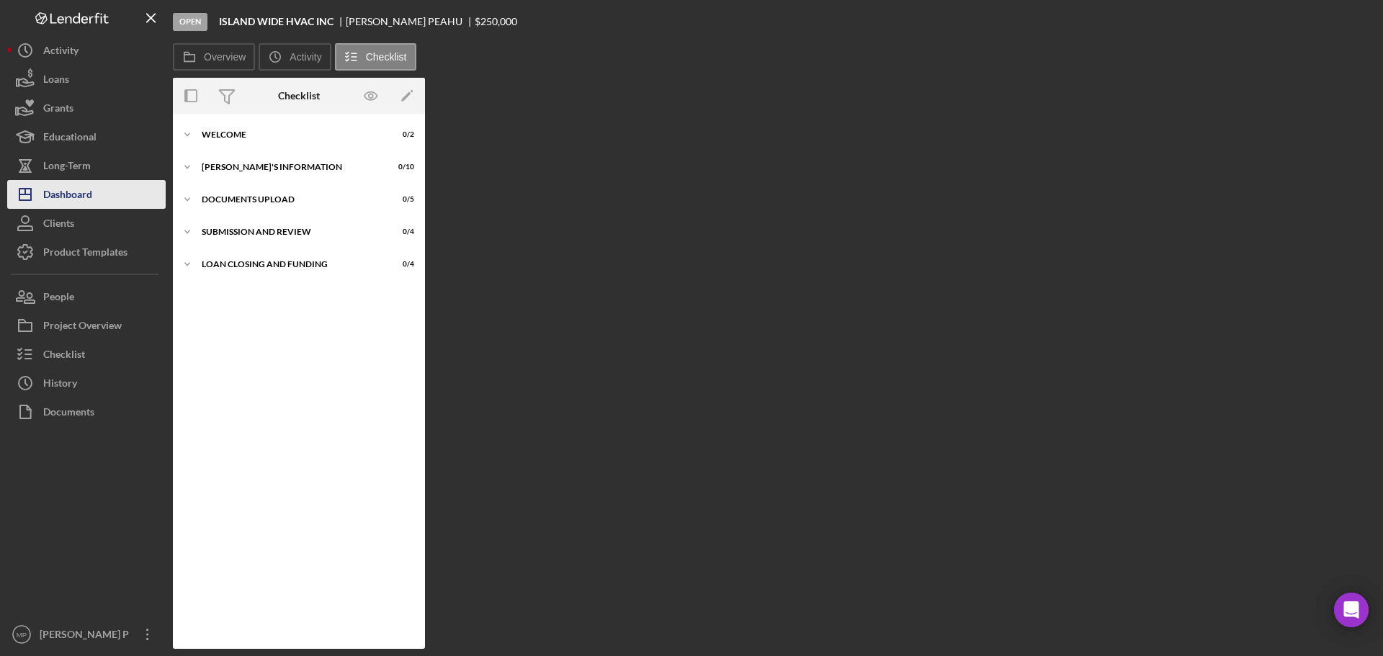
click at [81, 202] on div "Dashboard" at bounding box center [67, 196] width 49 height 32
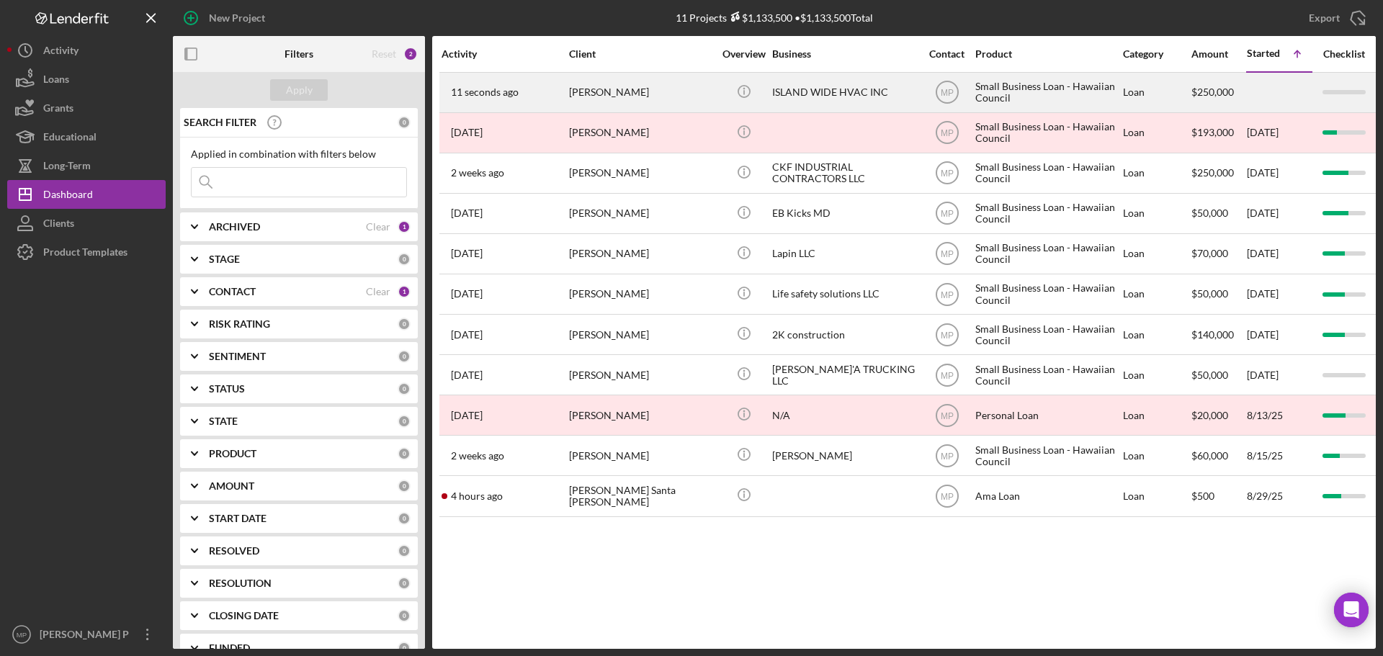
click at [852, 94] on div "ISLAND WIDE HVAC INC" at bounding box center [844, 92] width 144 height 38
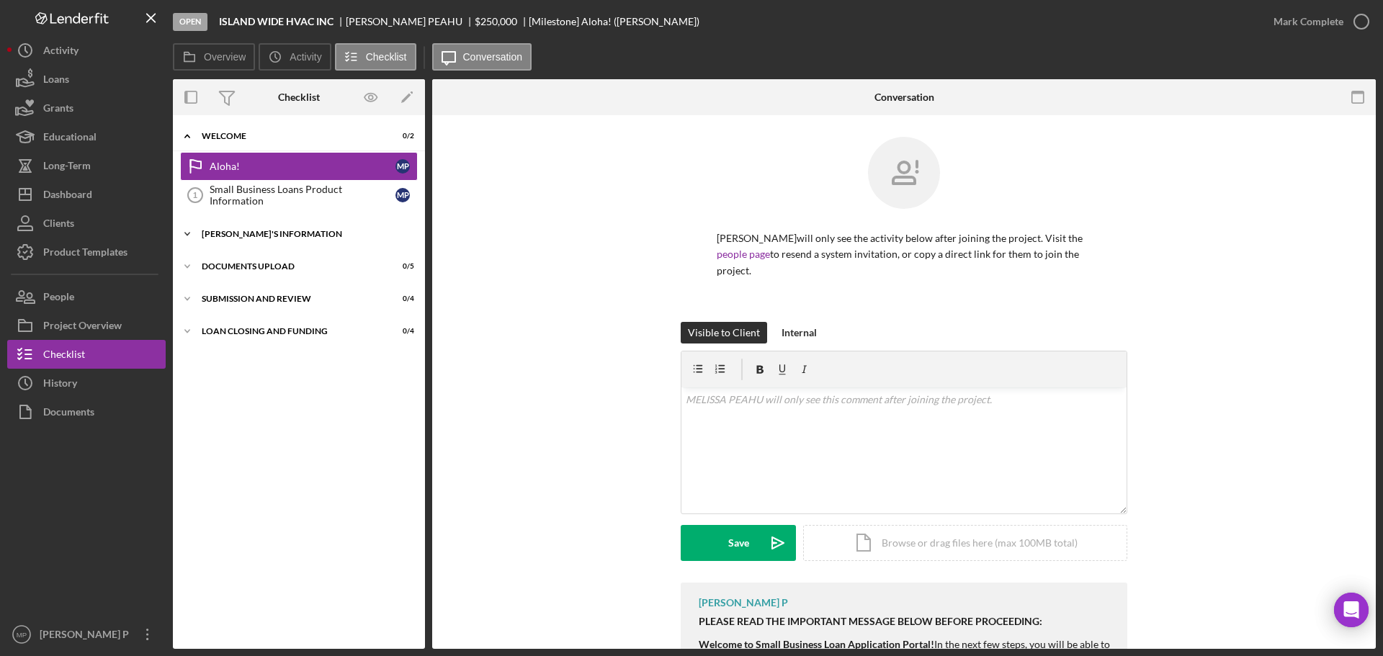
click at [195, 238] on icon "Icon/Expander" at bounding box center [187, 234] width 29 height 29
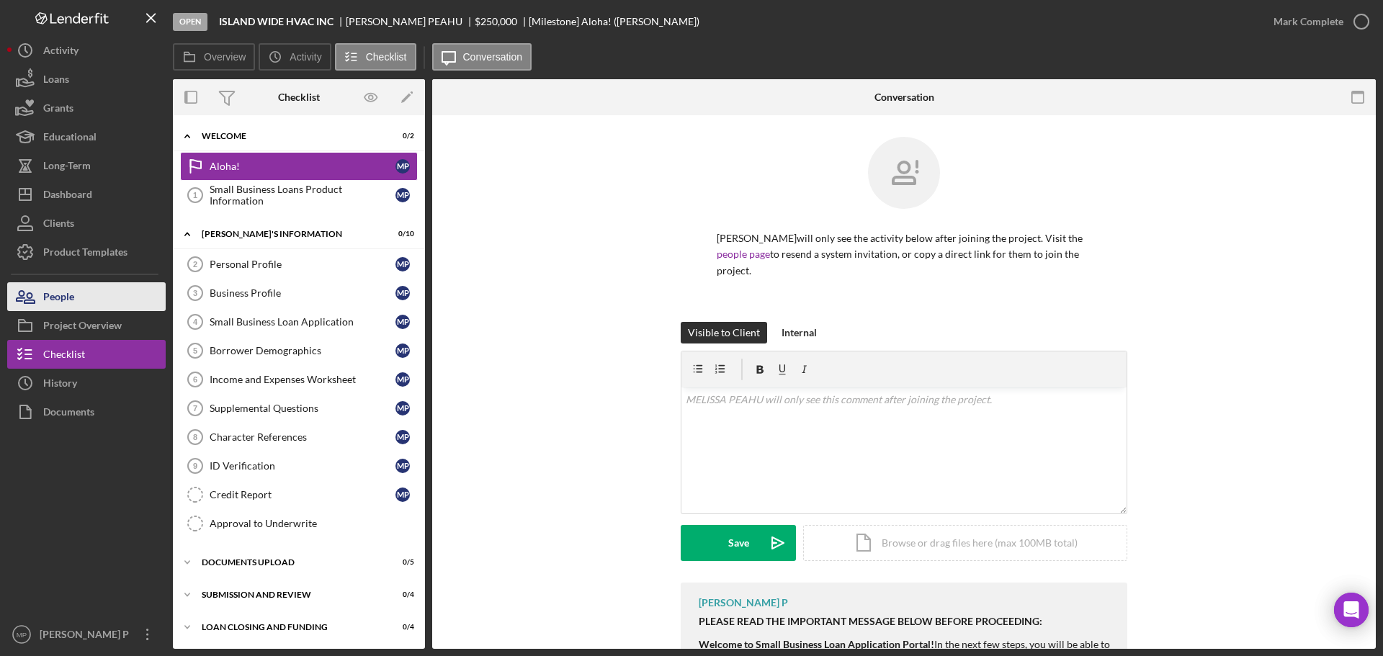
click at [89, 300] on button "People" at bounding box center [86, 296] width 159 height 29
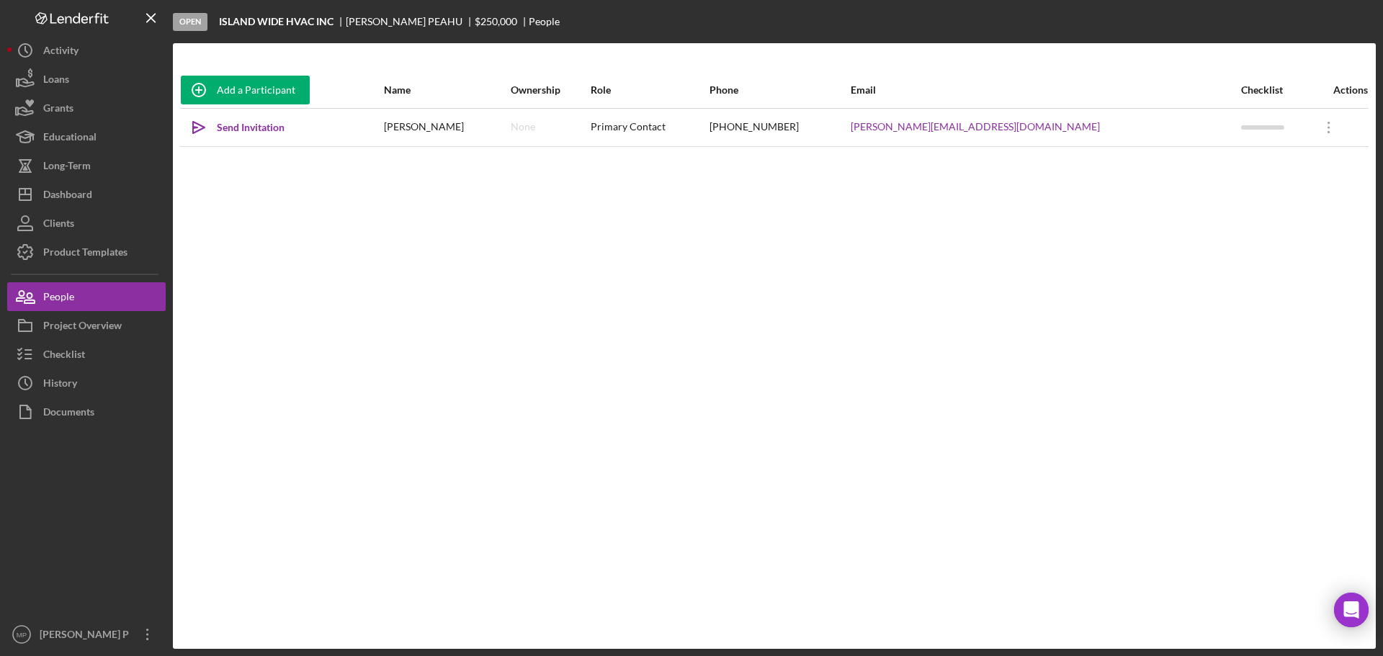
drag, startPoint x: 236, startPoint y: 130, endPoint x: 401, endPoint y: 251, distance: 204.6
click at [238, 200] on div "Add a Participant Name Ownership Role Phone Email Checklist Actions Icon/icon-i…" at bounding box center [774, 346] width 1203 height 548
click at [1313, 130] on icon "Icon/Overflow" at bounding box center [1329, 128] width 36 height 36
click at [1217, 171] on div "Icon/Edit Edit" at bounding box center [1246, 166] width 159 height 30
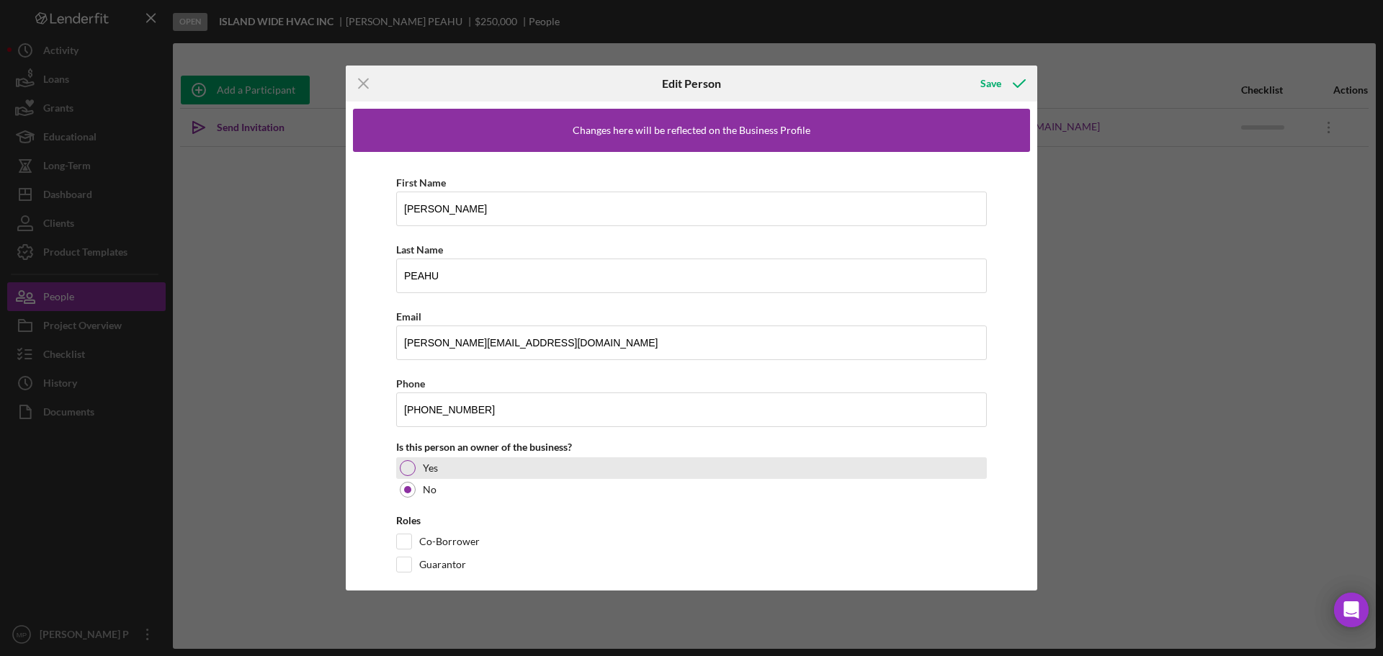
click at [410, 465] on div at bounding box center [408, 468] width 16 height 16
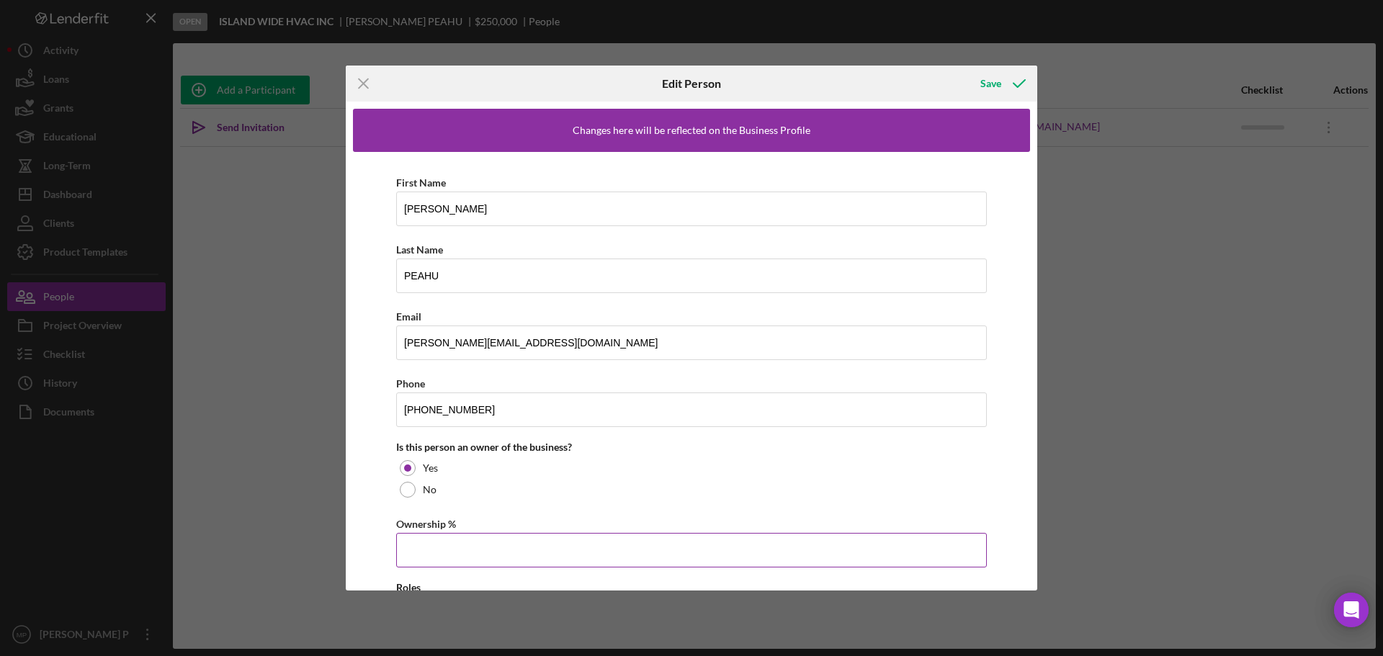
click at [427, 550] on input "Ownership %" at bounding box center [691, 550] width 591 height 35
type input "100.00%"
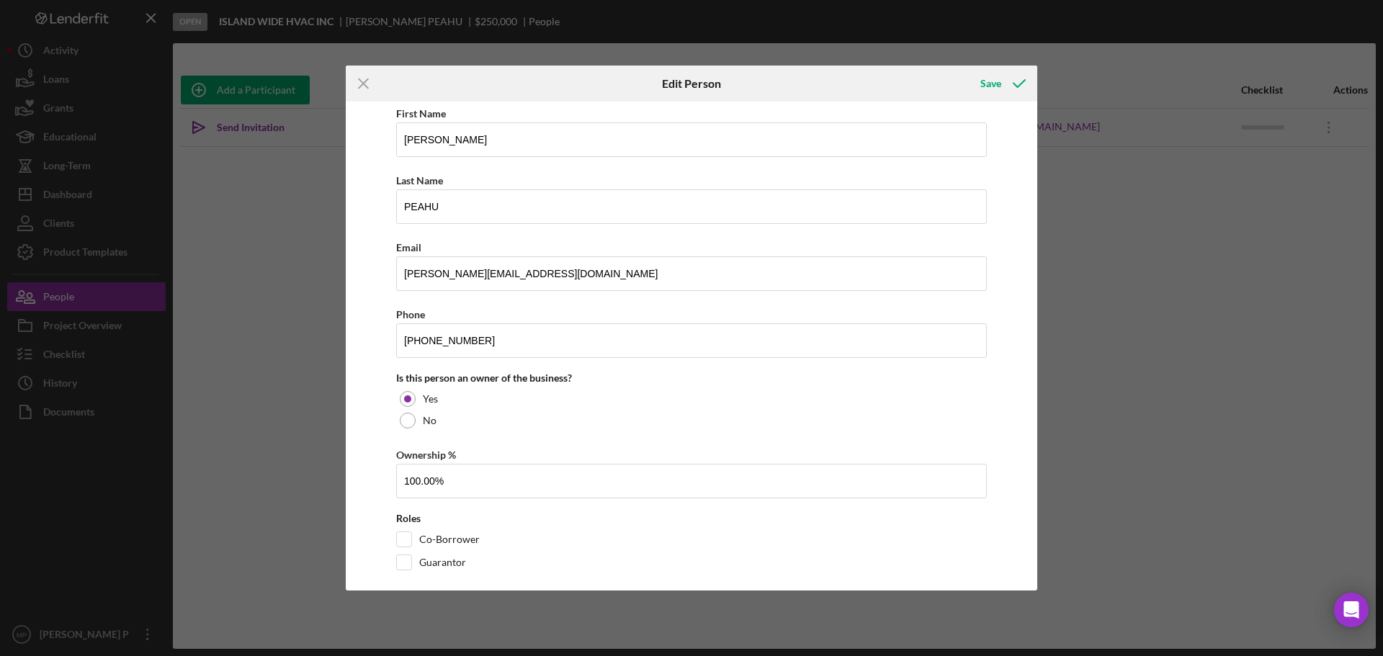
scroll to position [85, 0]
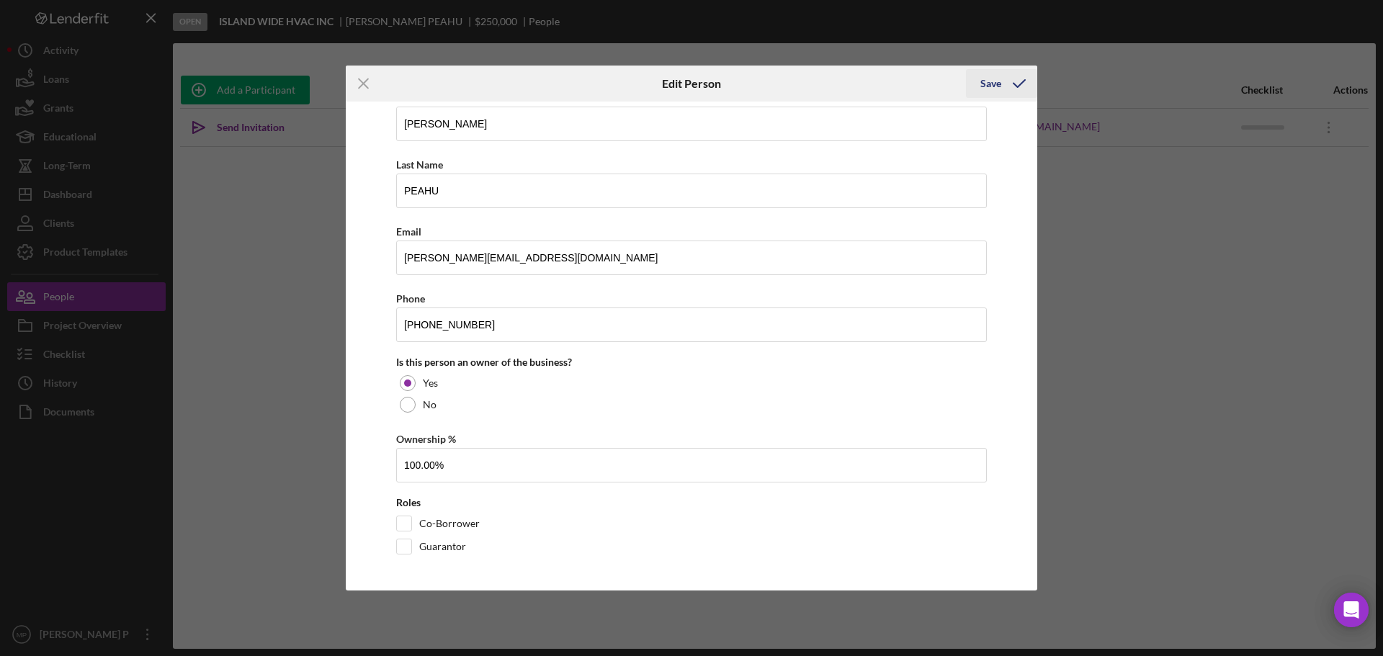
click at [1002, 81] on icon "button" at bounding box center [1020, 84] width 36 height 36
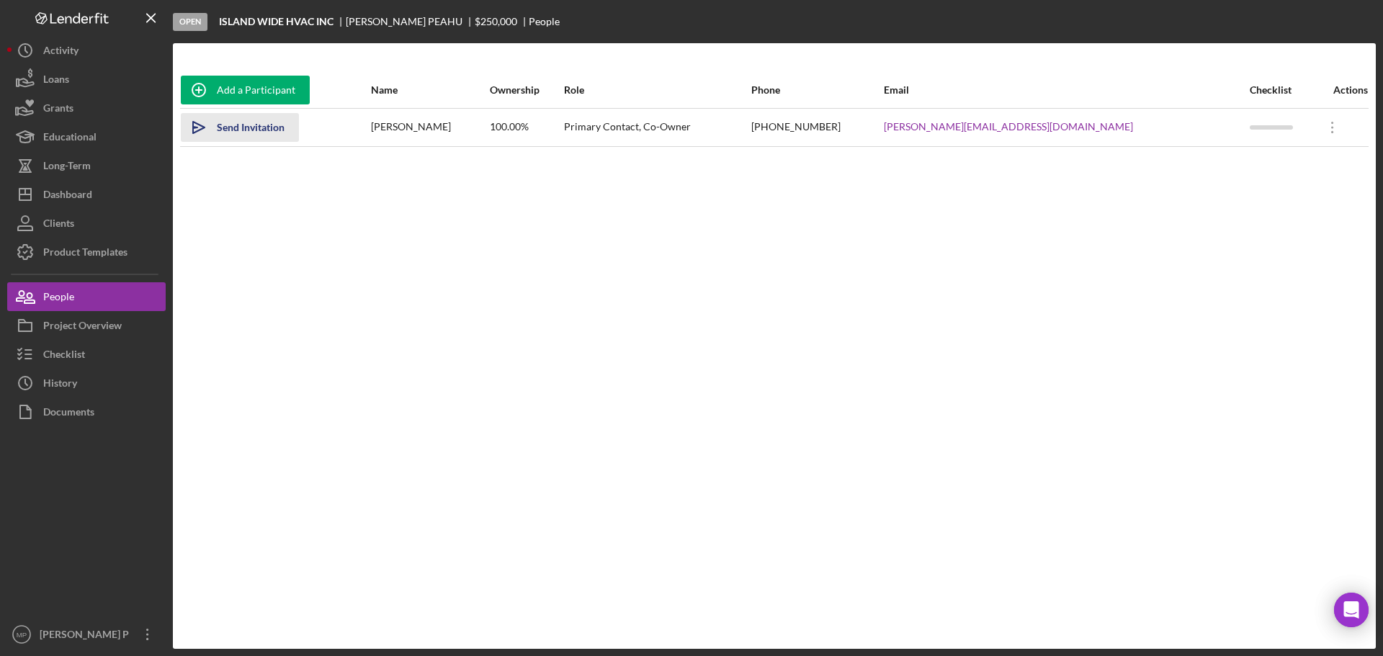
click at [258, 130] on div "Send Invitation" at bounding box center [251, 127] width 68 height 29
